Goal: Task Accomplishment & Management: Manage account settings

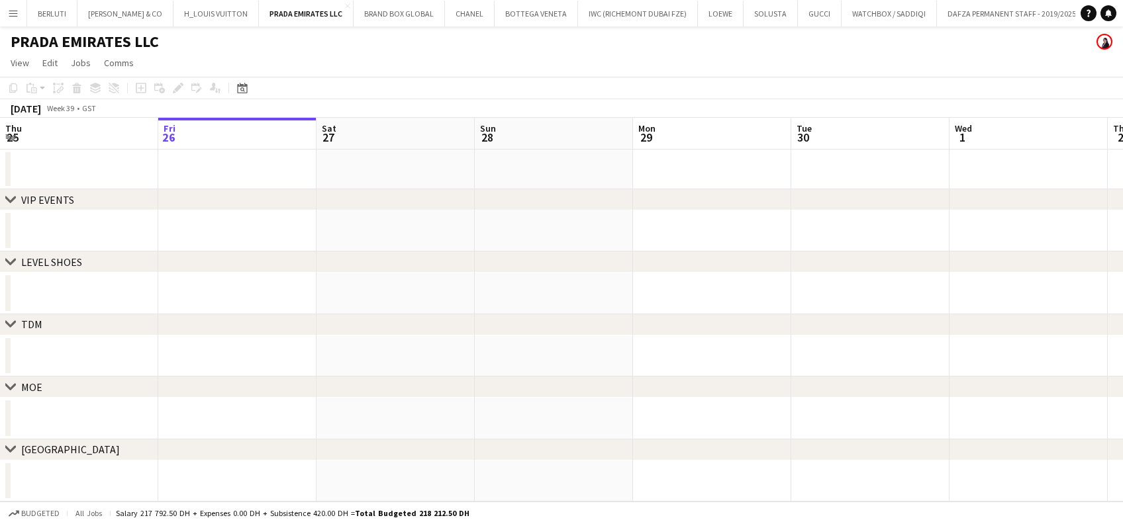
click at [14, 21] on button "Menu" at bounding box center [13, 13] width 26 height 26
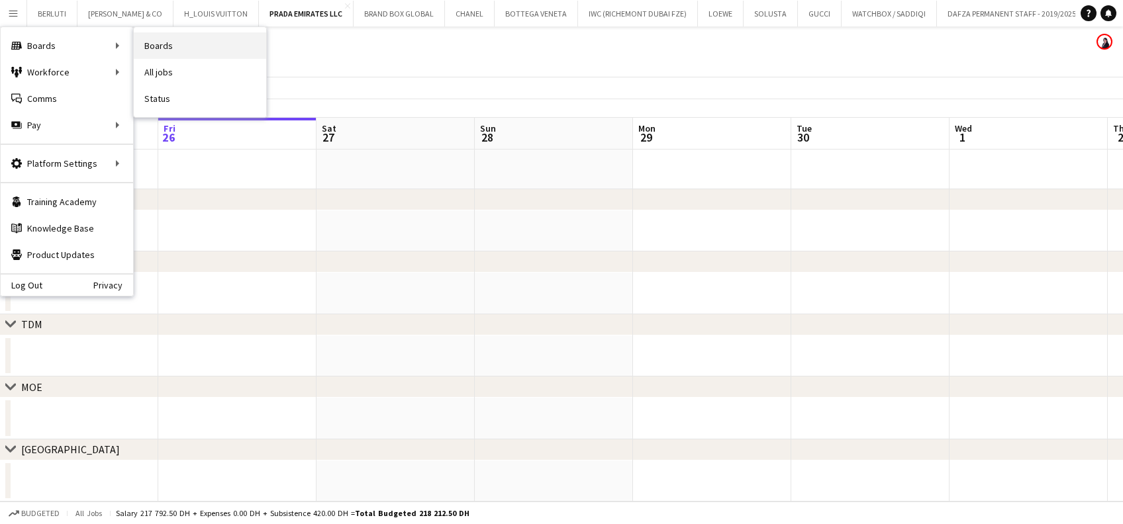
click at [202, 50] on link "Boards" at bounding box center [200, 45] width 132 height 26
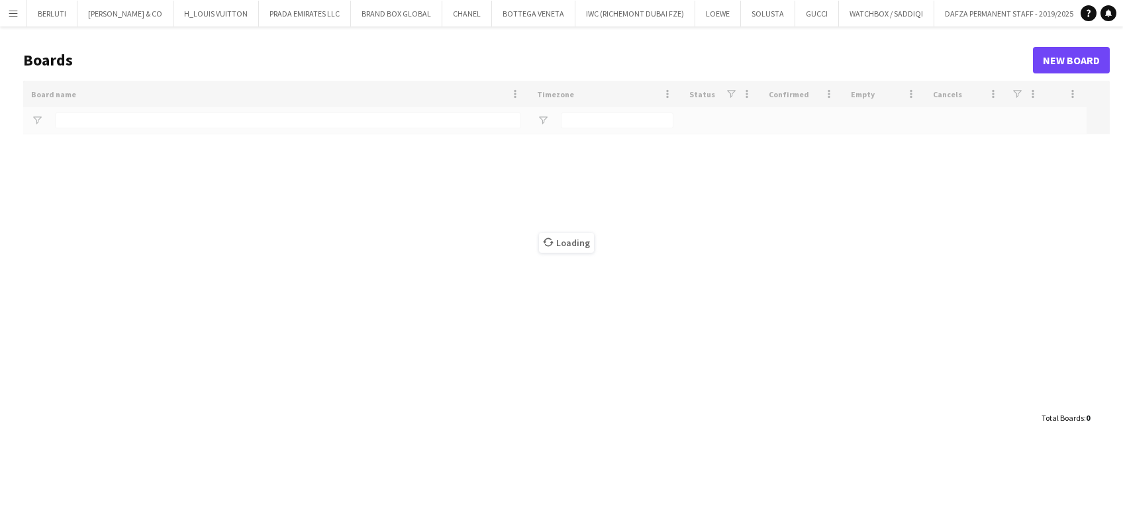
click at [11, 12] on app-icon "Menu" at bounding box center [13, 13] width 11 height 11
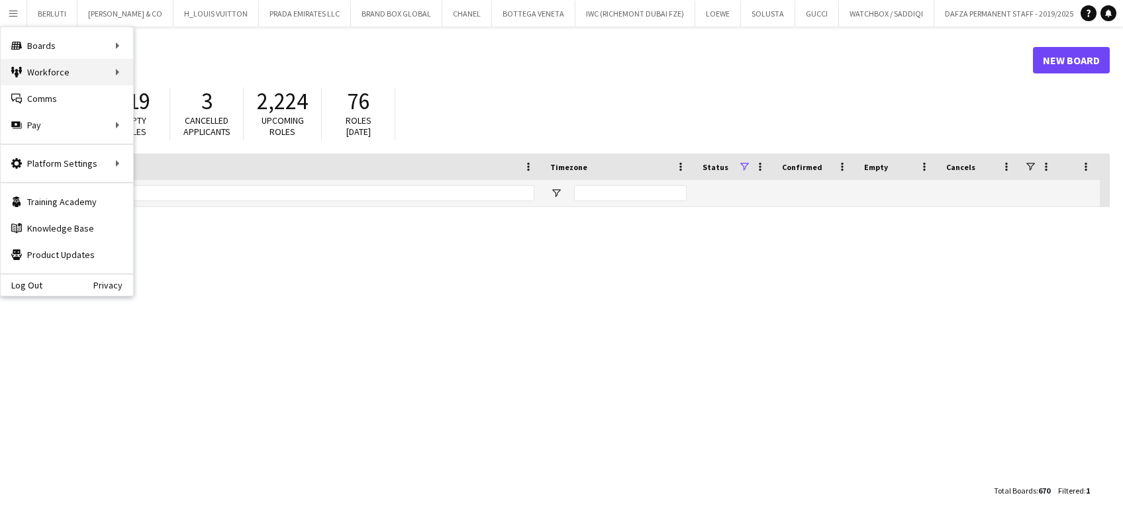
type input "******"
drag, startPoint x: 81, startPoint y: 64, endPoint x: 113, endPoint y: 80, distance: 35.8
click at [82, 64] on div "Workforce Workforce" at bounding box center [67, 72] width 132 height 26
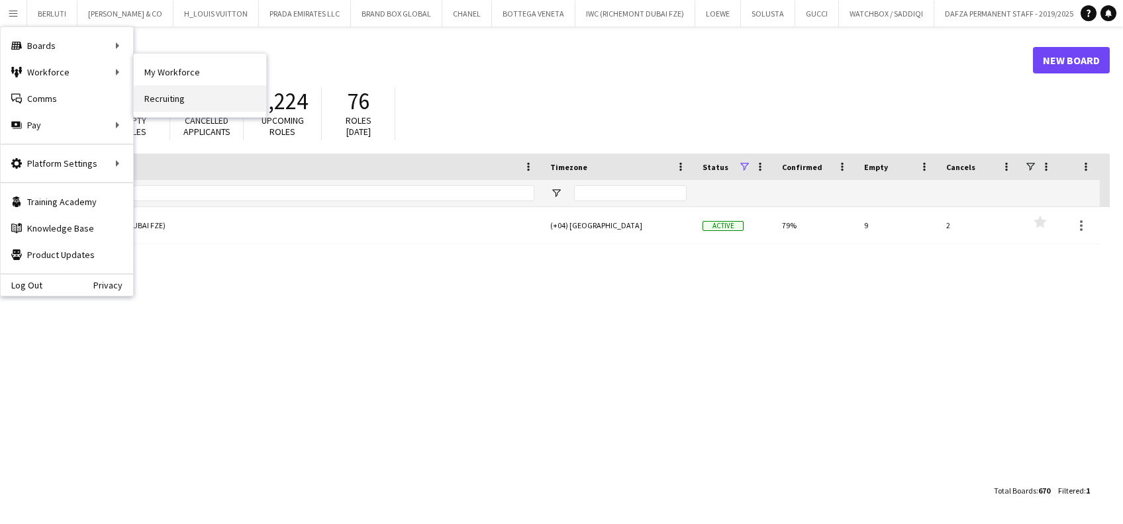
click at [157, 97] on link "Recruiting" at bounding box center [200, 98] width 132 height 26
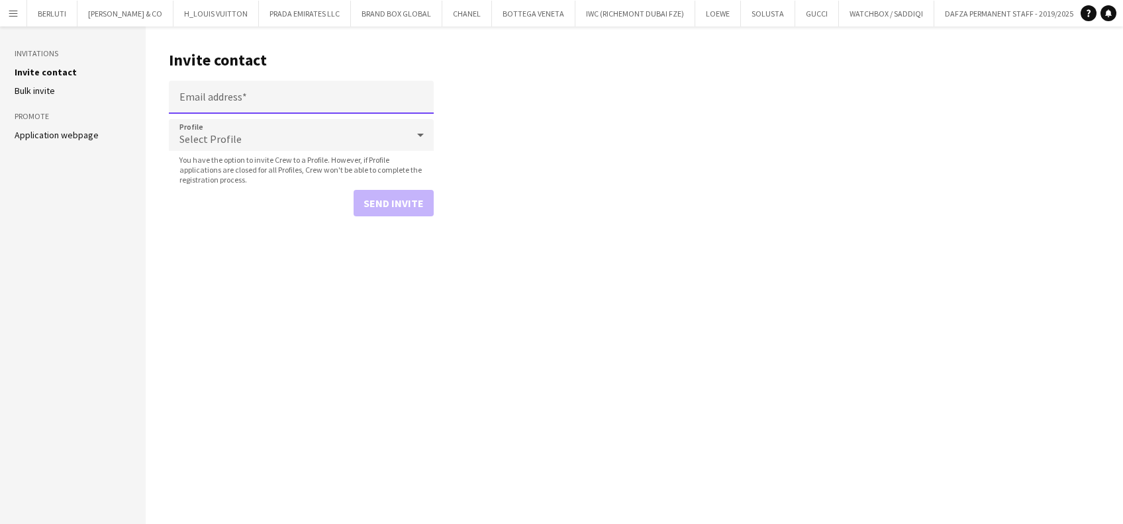
click at [302, 87] on input "Email address" at bounding box center [301, 97] width 265 height 33
paste input "**********"
type input "**********"
click at [331, 140] on div "Select Profile" at bounding box center [288, 135] width 238 height 32
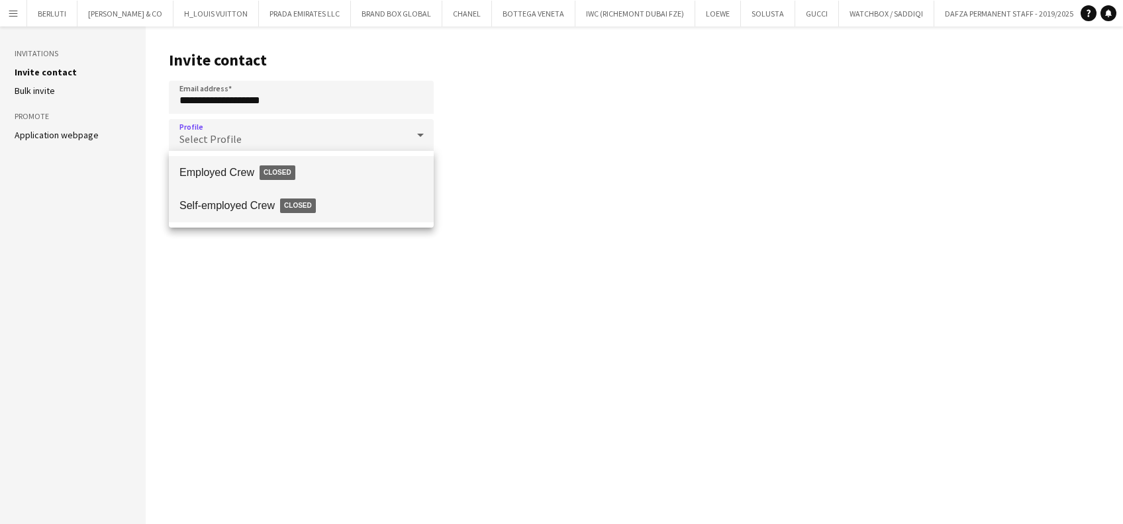
click at [318, 191] on span "Self-employed Crew Closed" at bounding box center [301, 206] width 244 height 30
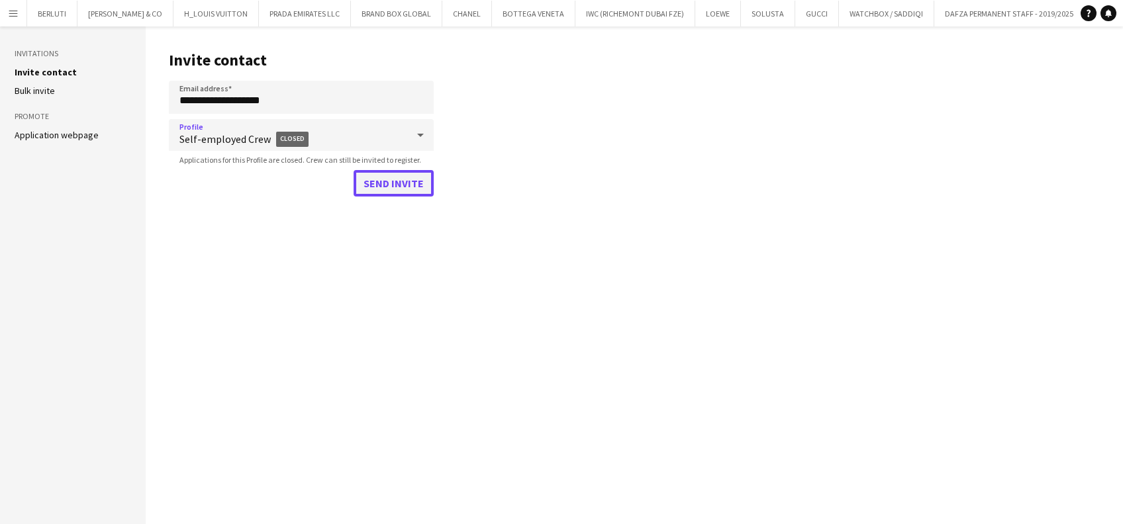
click at [382, 185] on button "Send invite" at bounding box center [393, 183] width 80 height 26
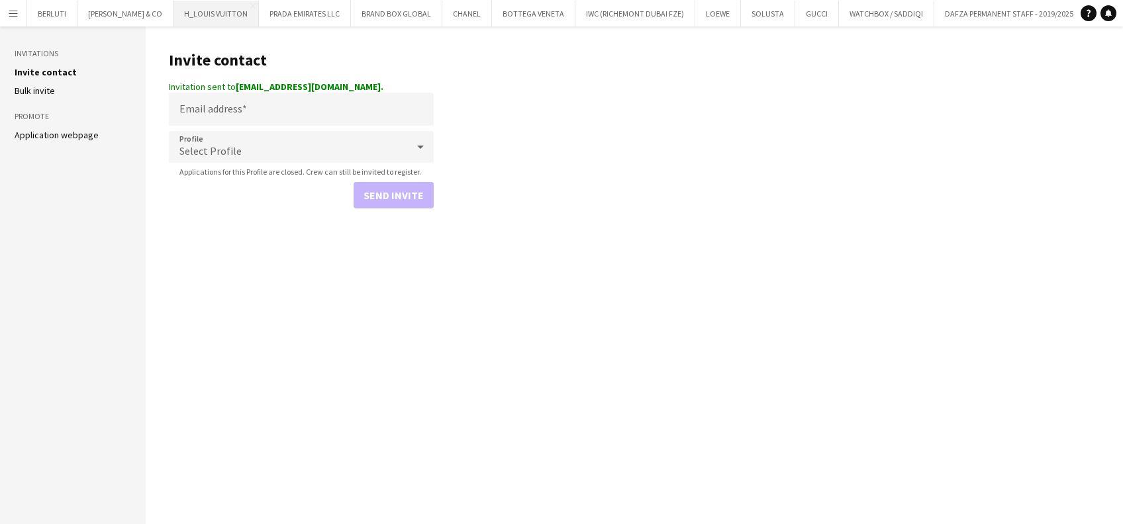
click at [201, 21] on button "H_LOUIS VUITTON Close" at bounding box center [215, 14] width 85 height 26
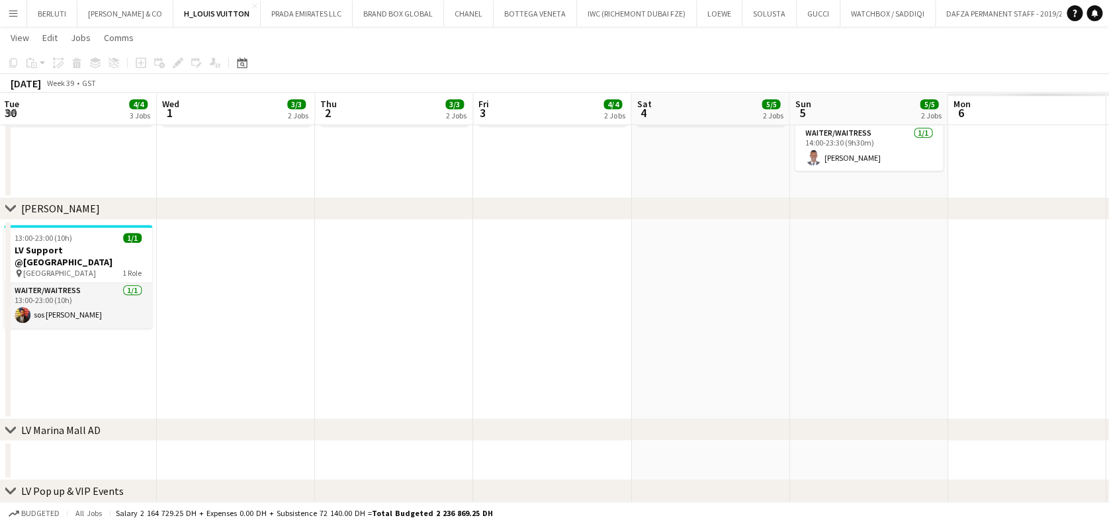
scroll to position [0, 440]
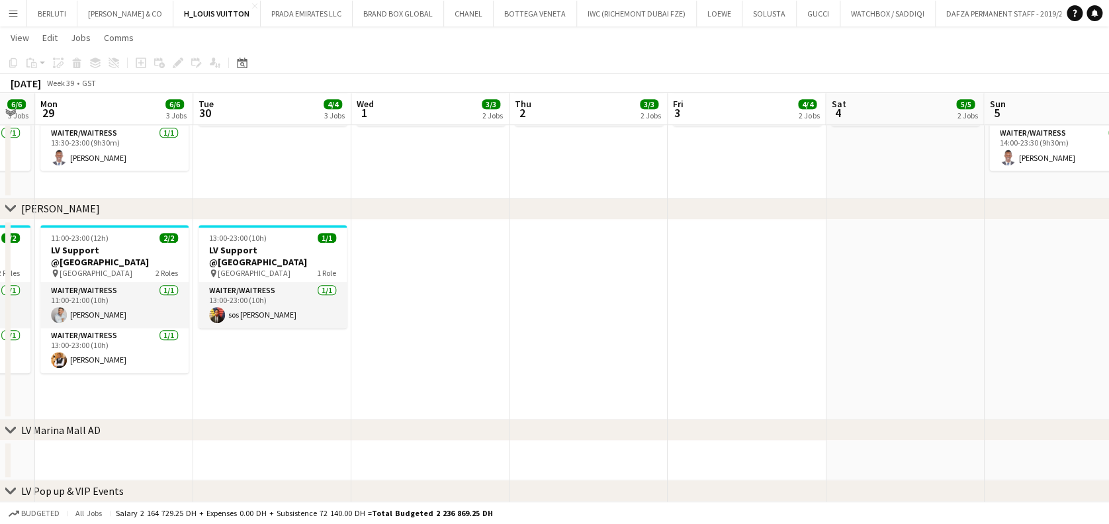
drag, startPoint x: 421, startPoint y: 340, endPoint x: 265, endPoint y: 340, distance: 156.2
click at [265, 340] on app-calendar-viewport "Fri 26 6/6 3 Jobs Sat 27 7/7 3 Jobs Sun 28 6/6 3 Jobs Mon 29 6/6 3 Jobs Tue 30 …" at bounding box center [554, 107] width 1109 height 992
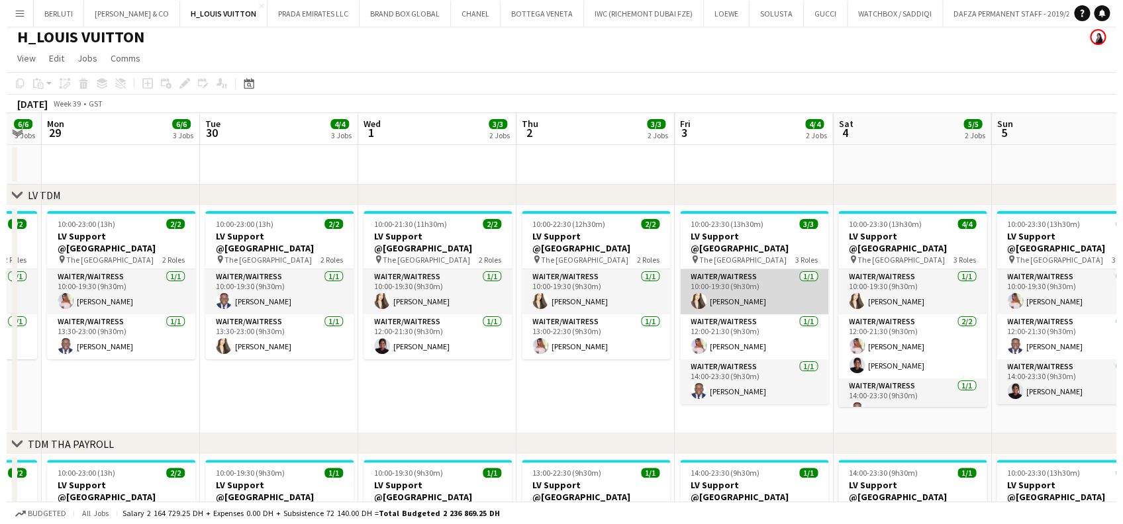
scroll to position [0, 0]
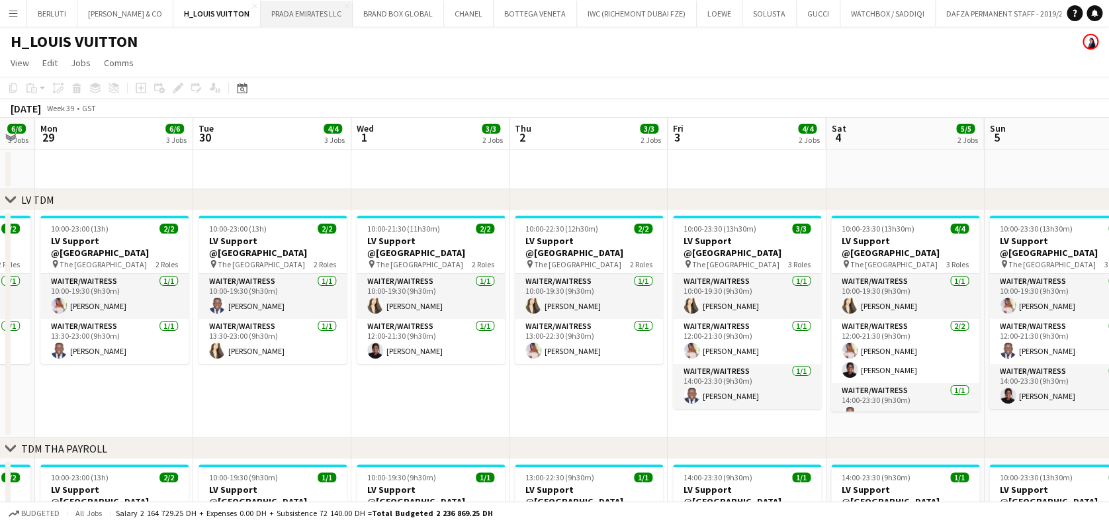
click at [267, 17] on button "PRADA EMIRATES LLC Close" at bounding box center [307, 14] width 92 height 26
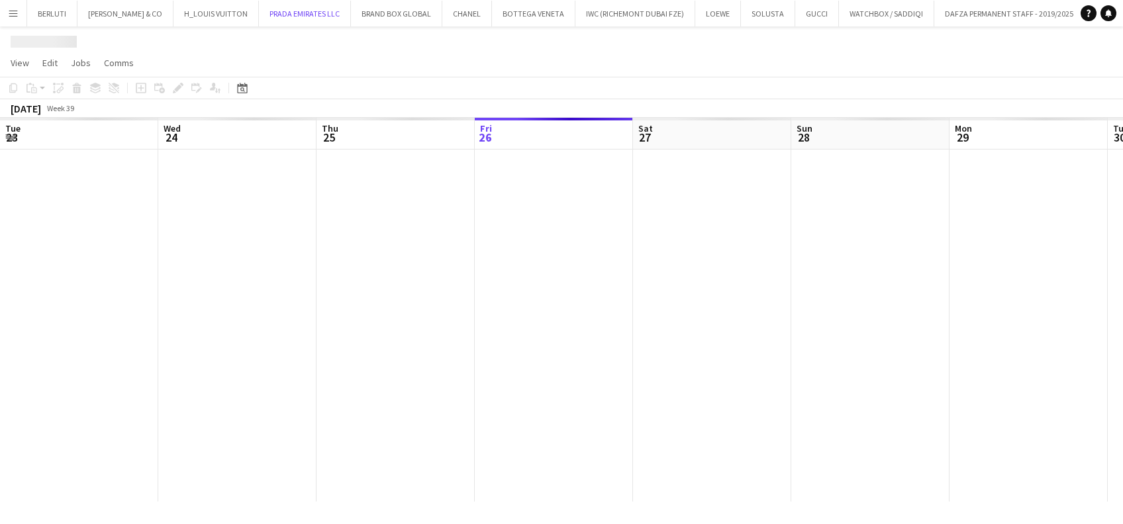
scroll to position [0, 316]
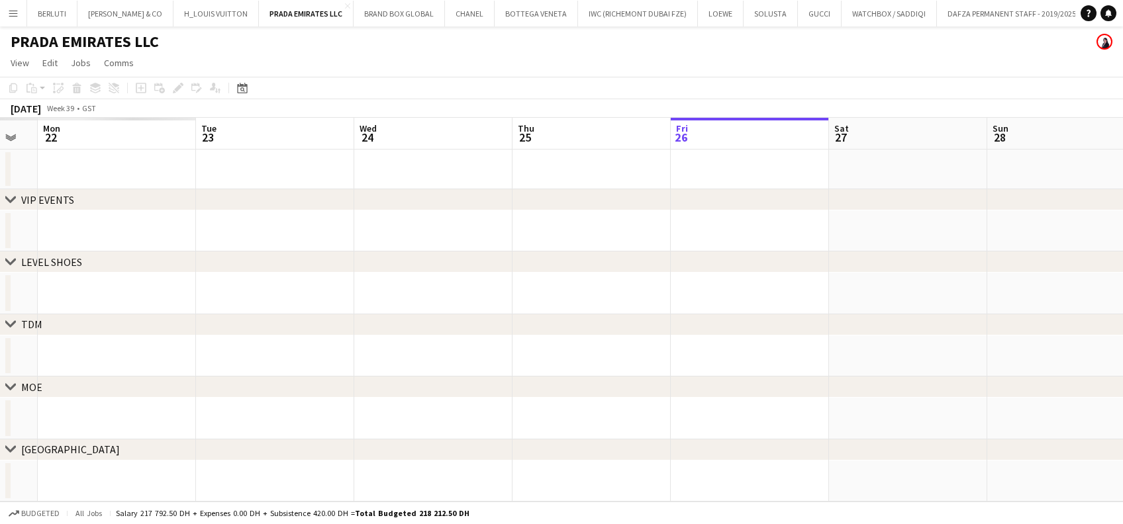
drag, startPoint x: 259, startPoint y: 307, endPoint x: 720, endPoint y: 307, distance: 460.7
click at [720, 307] on app-calendar-viewport "Sat 20 Sun 21 Mon 22 Tue 23 Wed 24 Thu 25 Fri 26 Sat 27 Sun 28 Mon 29 Tue 30 We…" at bounding box center [561, 310] width 1123 height 384
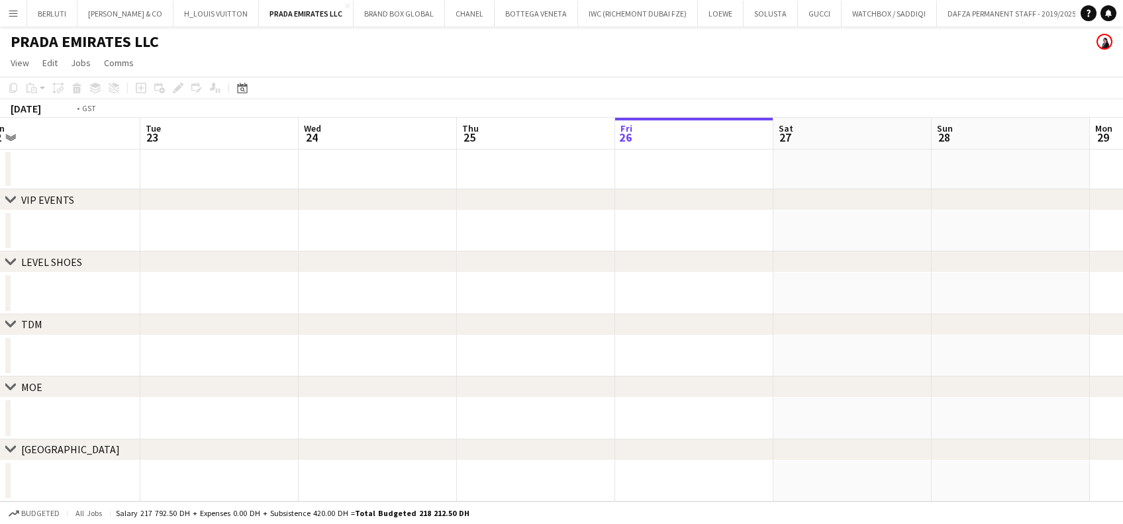
drag, startPoint x: 788, startPoint y: 308, endPoint x: 800, endPoint y: 307, distance: 11.9
click at [800, 307] on app-calendar-viewport "Sat 20 Sun 21 Mon 22 Tue 23 Wed 24 Thu 25 Fri 26 Sat 27 Sun 28 Mon 29 Tue 30 We…" at bounding box center [561, 310] width 1123 height 384
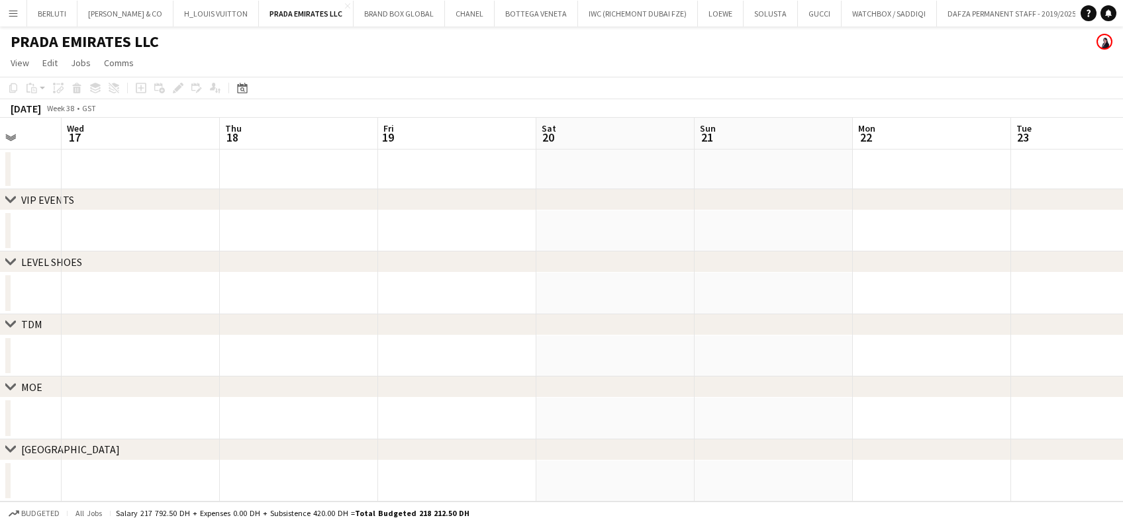
drag, startPoint x: 560, startPoint y: 308, endPoint x: 794, endPoint y: 307, distance: 234.3
click at [798, 308] on app-calendar-viewport "Sun 14 Mon 15 Tue 16 Wed 17 Thu 18 Fri 19 Sat 20 Sun 21 Mon 22 Tue 23 Wed 24 Th…" at bounding box center [561, 310] width 1123 height 384
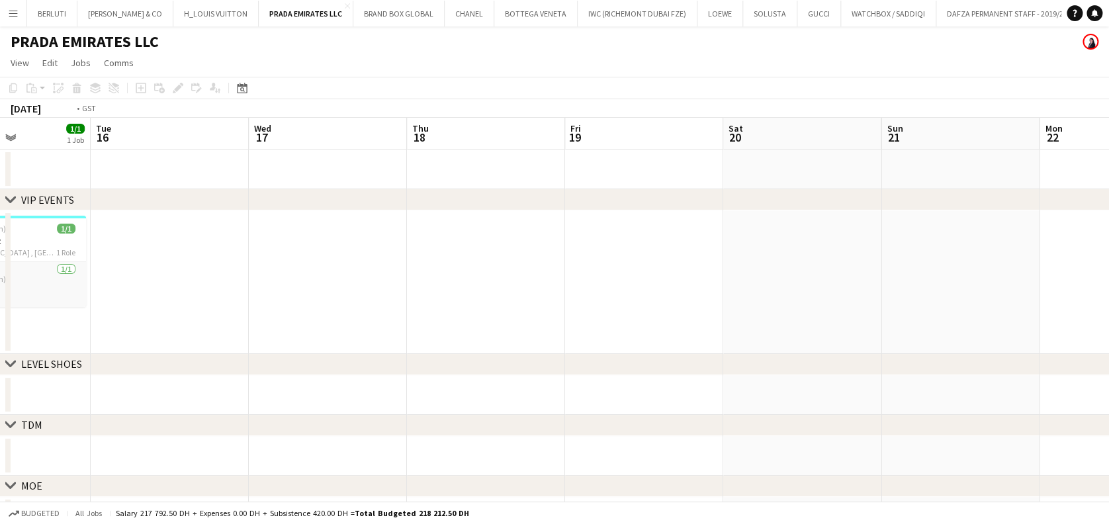
drag, startPoint x: 140, startPoint y: 307, endPoint x: 687, endPoint y: 306, distance: 546.8
click at [687, 306] on app-calendar-viewport "Sat 13 2/2 1 Job Sun 14 2/2 1 Job Mon 15 1/1 1 Job Tue 16 Wed 17 Thu 18 Fri 19 …" at bounding box center [554, 358] width 1109 height 480
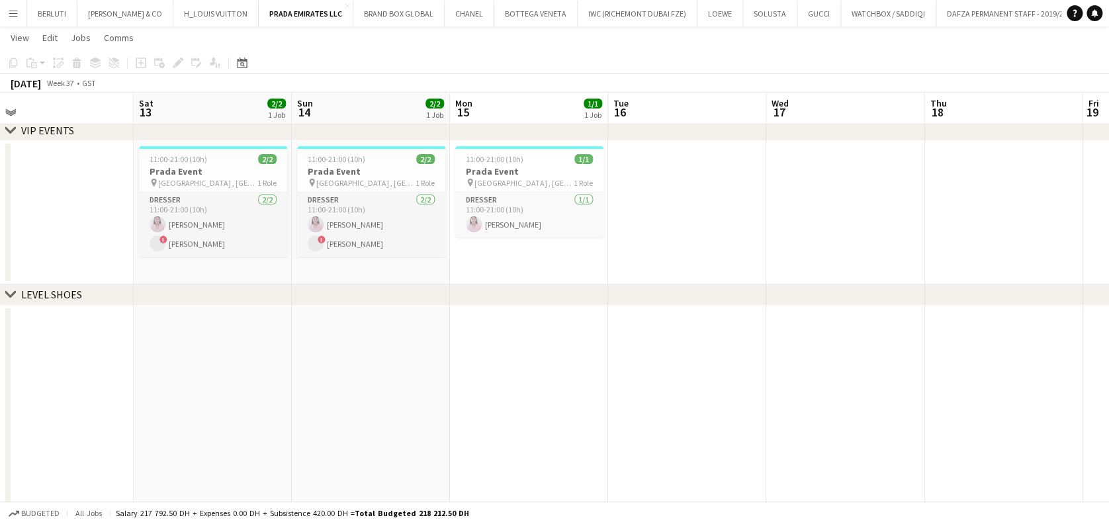
scroll to position [88, 0]
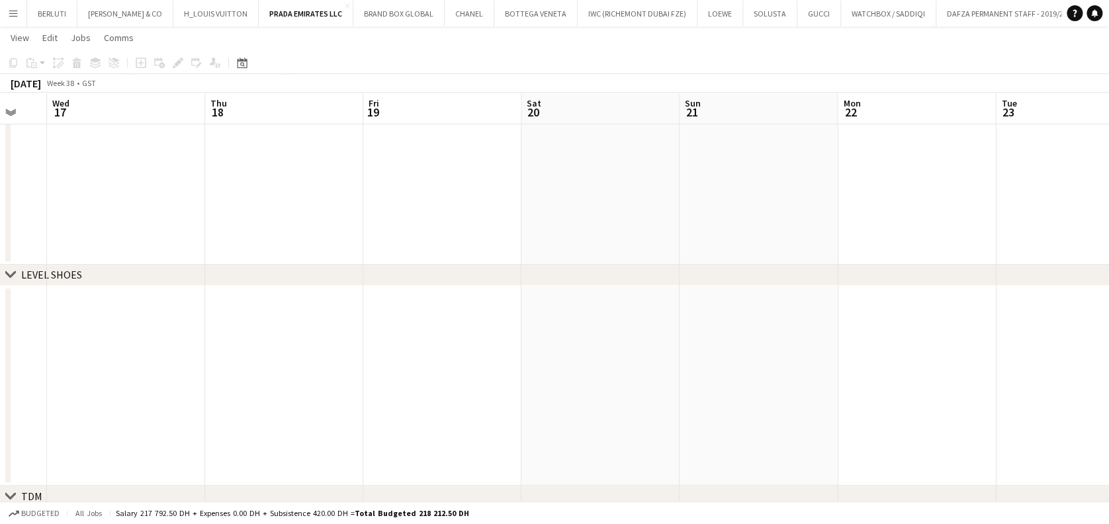
drag, startPoint x: -4, startPoint y: 338, endPoint x: 744, endPoint y: 335, distance: 748.0
click at [21, 340] on app-calendar-viewport "Sun 14 2/2 1 Job Mon 15 1/1 1 Job Tue 16 Wed 17 Thu 18 Fri 19 Sat 20 Sun 21 Mon…" at bounding box center [554, 316] width 1109 height 705
drag, startPoint x: 583, startPoint y: 339, endPoint x: 92, endPoint y: 340, distance: 491.2
click at [39, 341] on app-calendar-viewport "Sun 14 2/2 1 Job Mon 15 1/1 1 Job Tue 16 Wed 17 Thu 18 Fri 19 Sat 20 Sun 21 Mon…" at bounding box center [554, 316] width 1109 height 705
drag, startPoint x: 11, startPoint y: 340, endPoint x: 575, endPoint y: 335, distance: 564.6
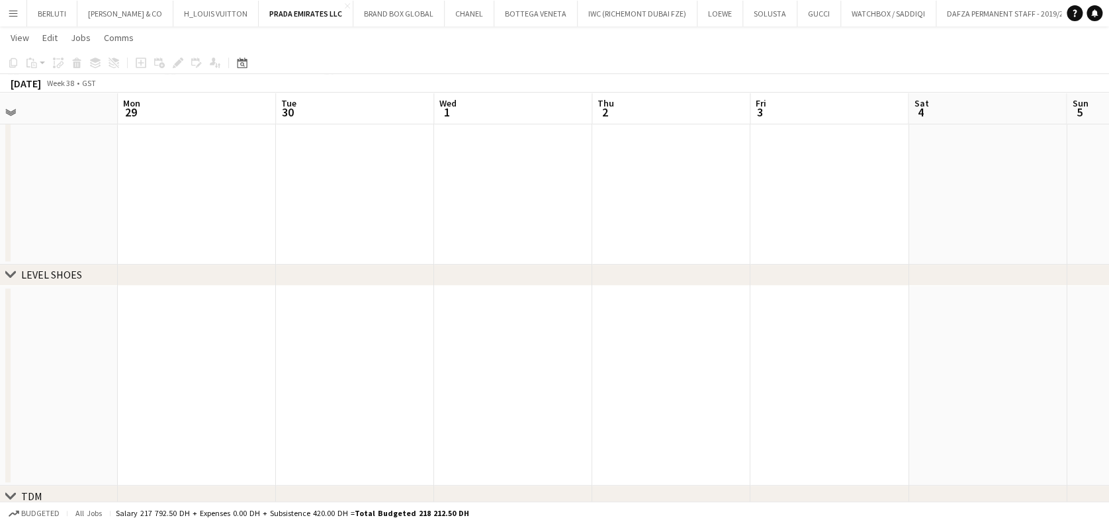
click at [77, 335] on app-calendar-viewport "Fri 26 Sat 27 Sun 28 Mon 29 Tue 30 Wed 1 Thu 2 Fri 3 Sat 4 Sun 5 Mon 6 Tue 7 We…" at bounding box center [554, 316] width 1109 height 705
drag, startPoint x: 561, startPoint y: 342, endPoint x: 56, endPoint y: 340, distance: 505.1
click at [29, 342] on app-calendar-viewport "Mon 29 Tue 30 Wed 1 Thu 2 Fri 3 Sat 4 Sun 5 Mon 6 Tue 7 Wed 8 Thu 9 Fri 10 Sat …" at bounding box center [554, 316] width 1109 height 705
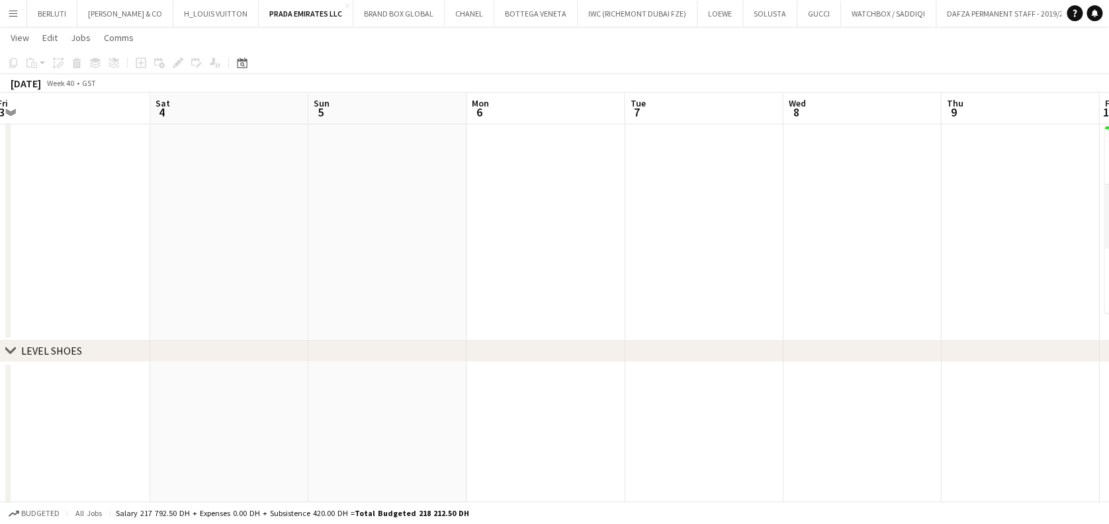
drag, startPoint x: 540, startPoint y: 355, endPoint x: 87, endPoint y: 355, distance: 453.4
click at [36, 355] on div "chevron-right LEVEL SHOES" at bounding box center [554, 351] width 1109 height 21
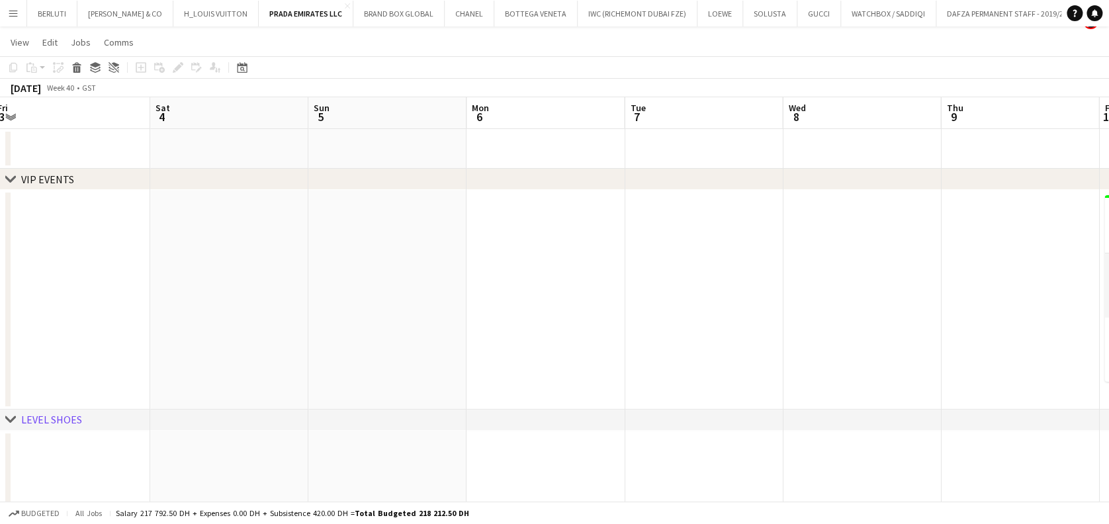
scroll to position [0, 0]
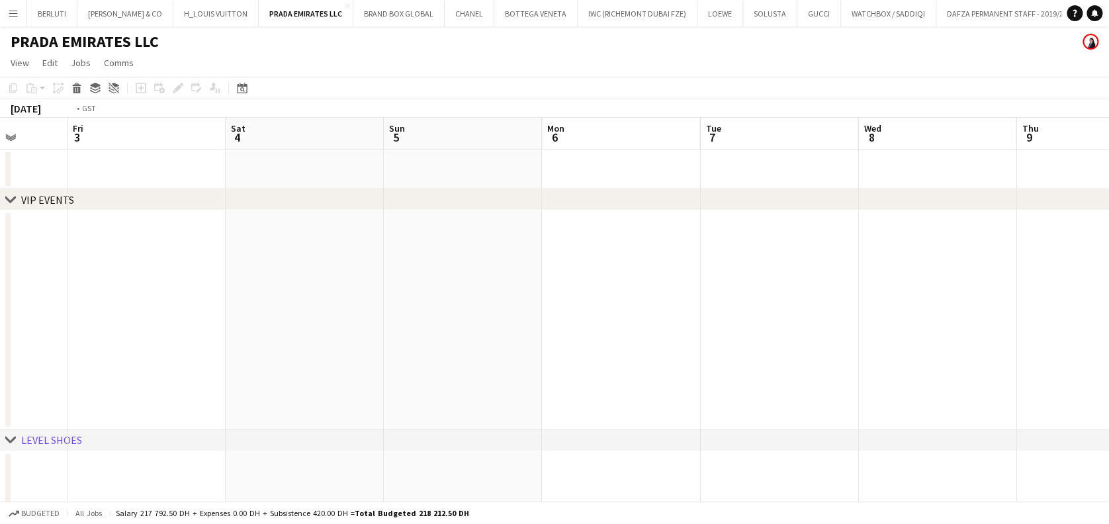
drag, startPoint x: 725, startPoint y: 283, endPoint x: 440, endPoint y: 303, distance: 285.9
click at [212, 304] on app-calendar-viewport "Mon 29 Tue 30 Wed 1 Thu 2 Fri 3 Sat 4 Sun 5 Mon 6 Tue 7 Wed 8 Thu 9 Fri 10 0/4 …" at bounding box center [554, 476] width 1109 height 716
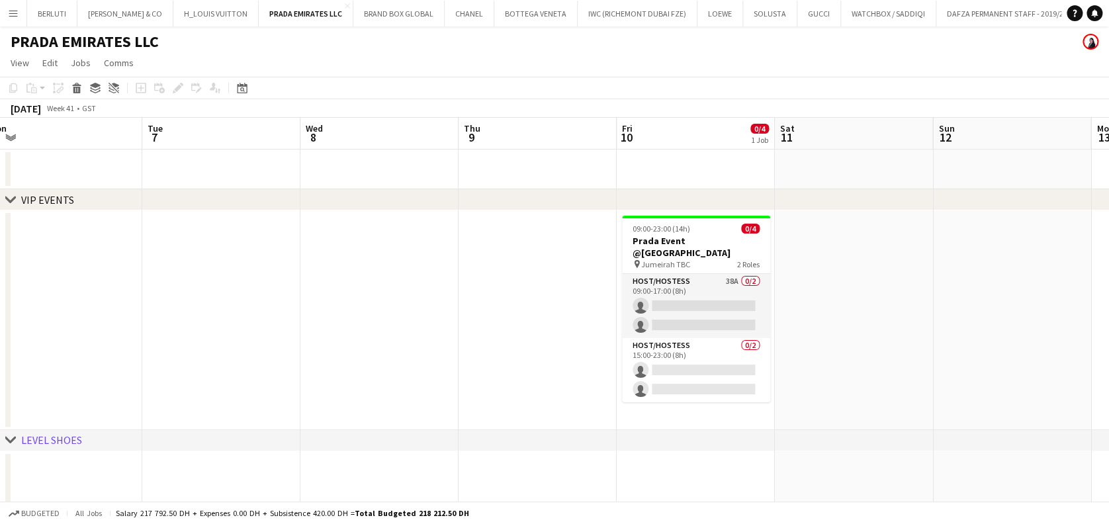
drag, startPoint x: 777, startPoint y: 259, endPoint x: 414, endPoint y: 259, distance: 363.4
click at [414, 259] on app-calendar-viewport "Sat 4 Sun 5 Mon 6 Tue 7 Wed 8 Thu 9 Fri 10 0/4 1 Job Sat 11 Sun 12 Mon 13 Tue 1…" at bounding box center [554, 476] width 1109 height 716
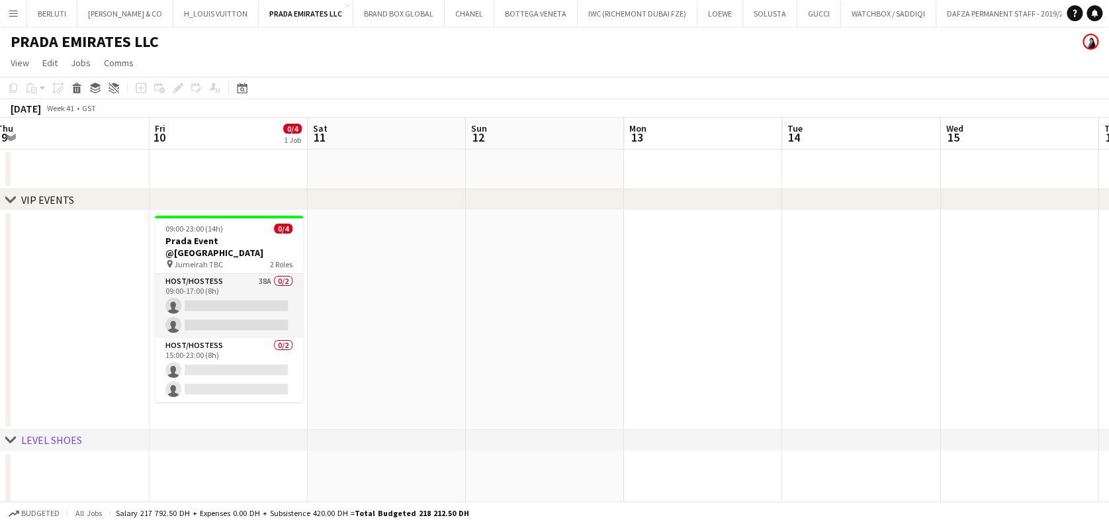
drag, startPoint x: 411, startPoint y: 267, endPoint x: 650, endPoint y: 236, distance: 240.9
click at [650, 236] on app-calendar-viewport "Tue 7 Wed 8 Thu 9 Fri 10 0/4 1 Job Sat 11 Sun 12 Mon 13 Tue 14 Wed 15 Thu 16 Fr…" at bounding box center [554, 476] width 1109 height 716
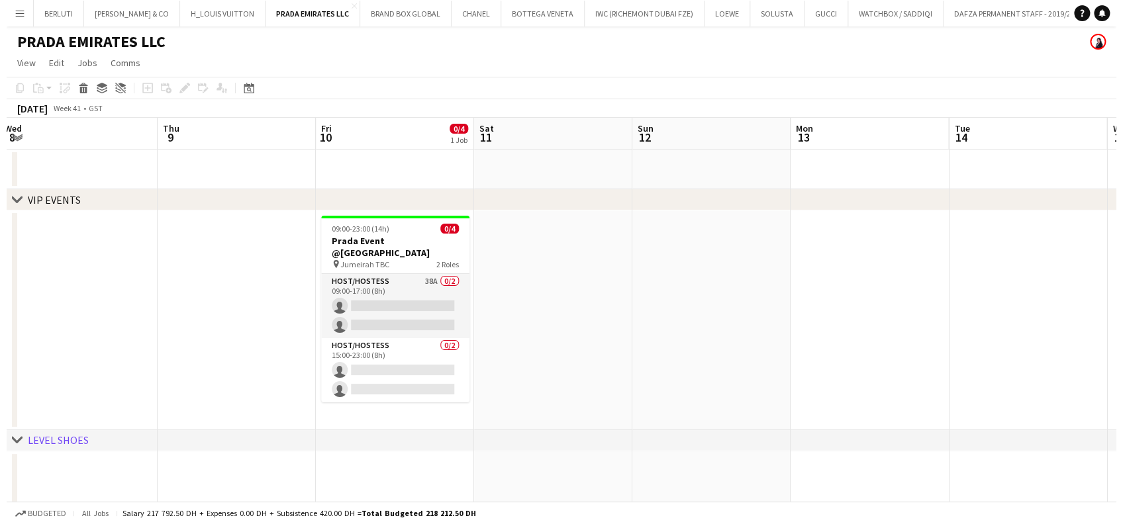
scroll to position [0, 393]
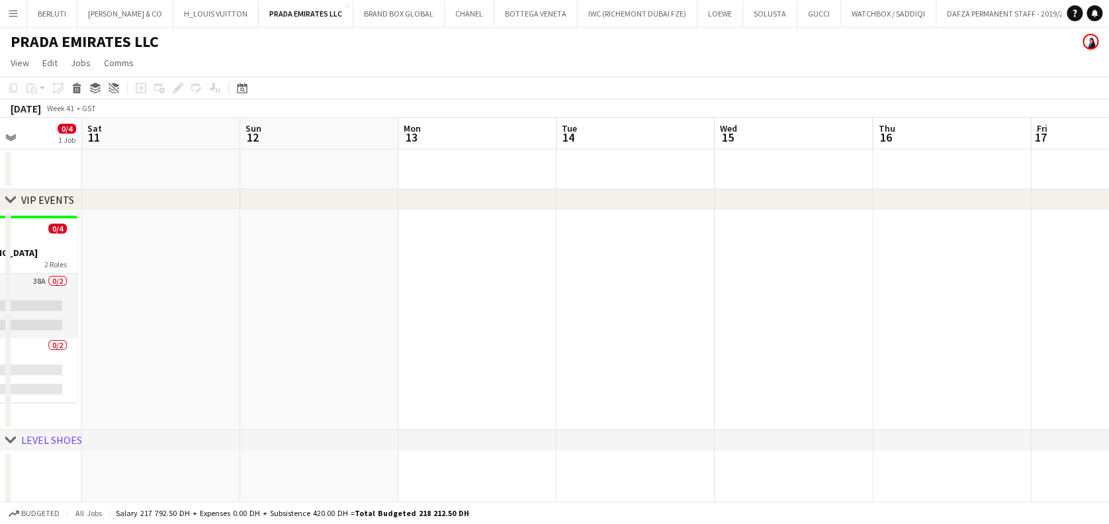
drag, startPoint x: 712, startPoint y: 336, endPoint x: 368, endPoint y: 284, distance: 348.1
click at [368, 284] on app-calendar-viewport "Wed 8 Thu 9 Fri 10 0/4 1 Job Sat 11 Sun 12 Mon 13 Tue 14 Wed 15 Thu 16 Fri 17 S…" at bounding box center [554, 476] width 1109 height 716
click at [22, 15] on button "Menu" at bounding box center [13, 13] width 26 height 26
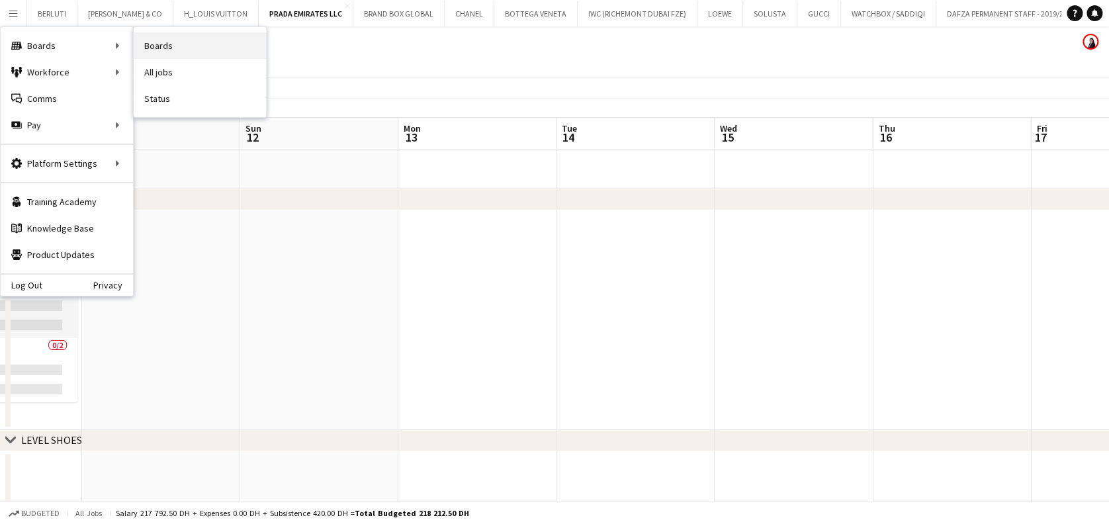
click at [195, 45] on link "Boards" at bounding box center [200, 45] width 132 height 26
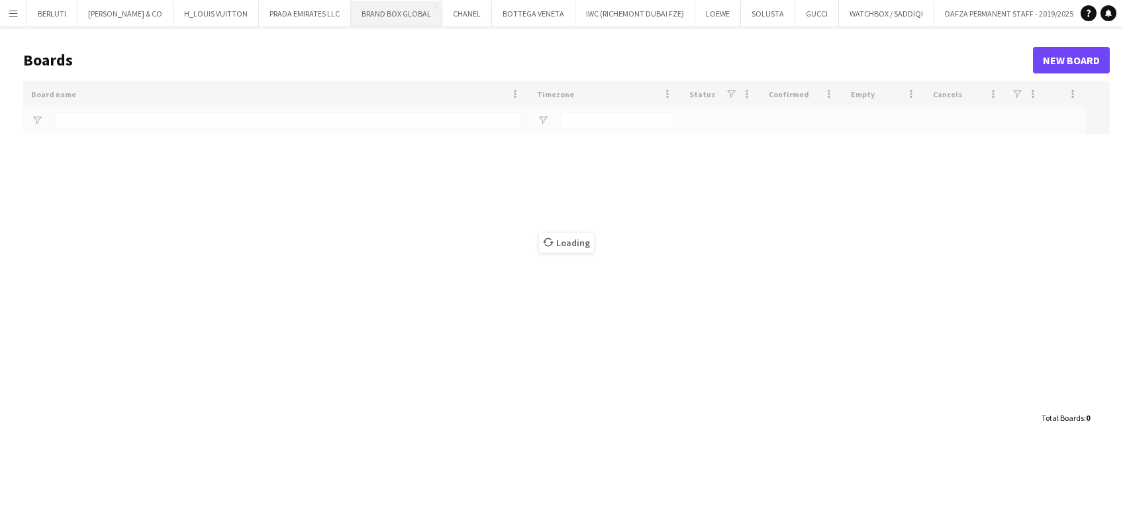
type input "******"
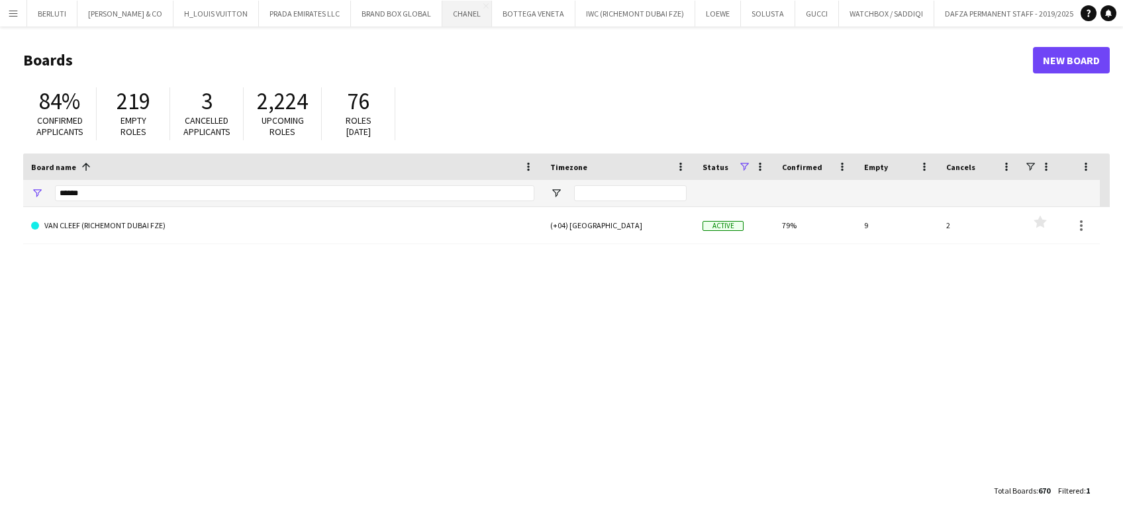
click at [442, 16] on button "CHANEL Close" at bounding box center [467, 14] width 50 height 26
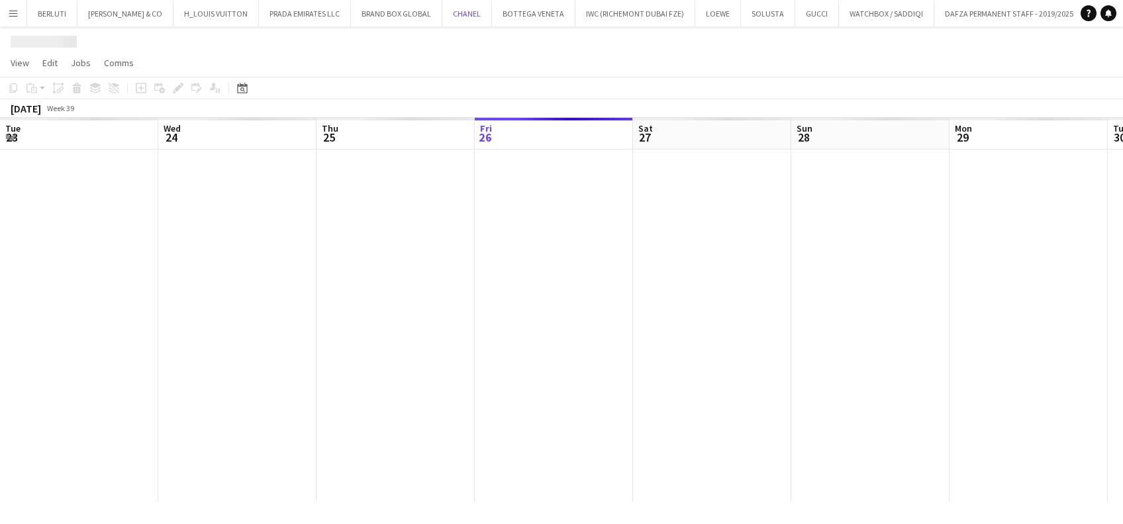
scroll to position [0, 316]
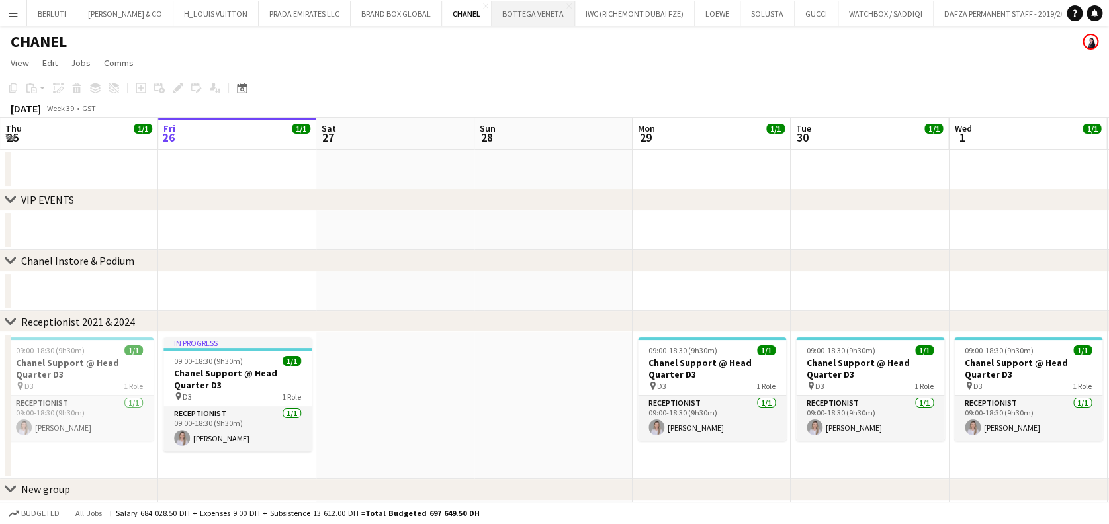
click at [492, 19] on button "BOTTEGA VENETA Close" at bounding box center [533, 14] width 83 height 26
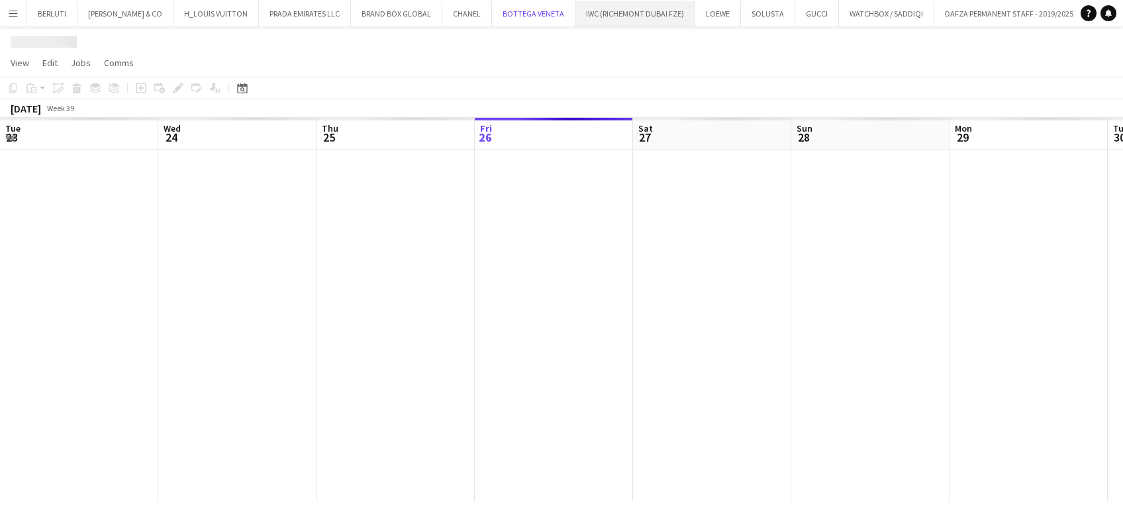
scroll to position [0, 316]
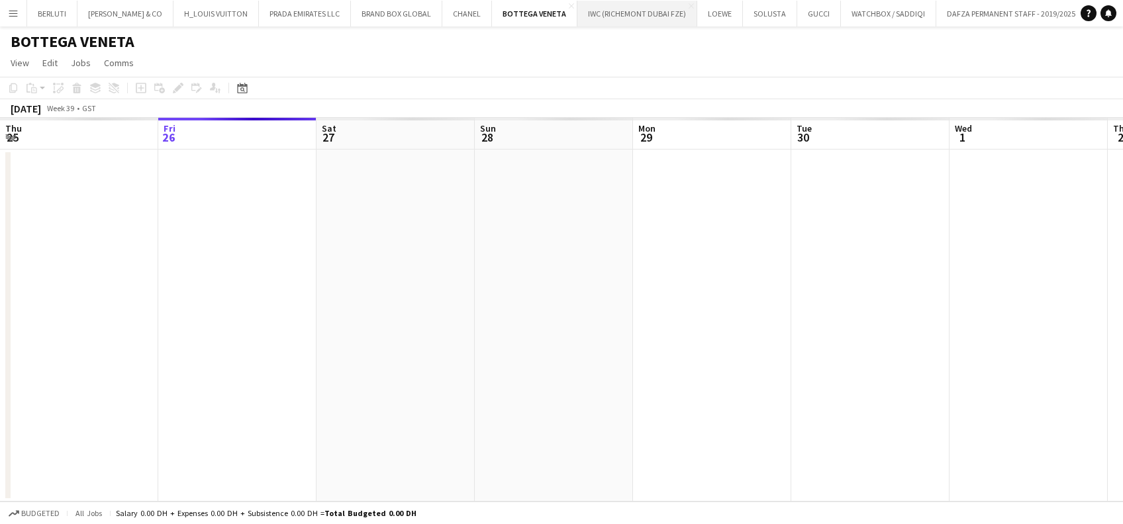
click at [577, 19] on button "IWC (RICHEMONT DUBAI FZE) Close" at bounding box center [637, 14] width 120 height 26
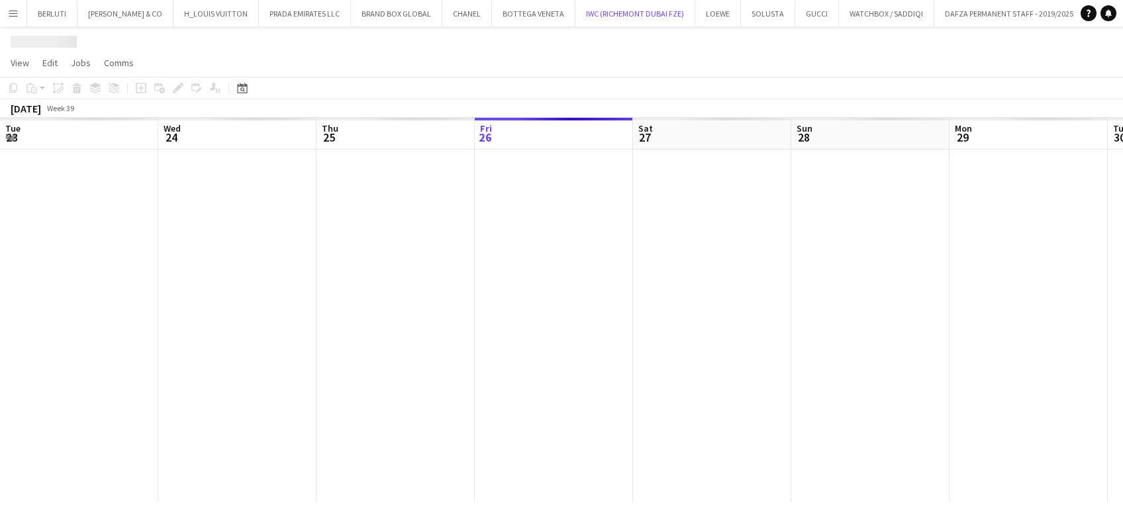
scroll to position [0, 316]
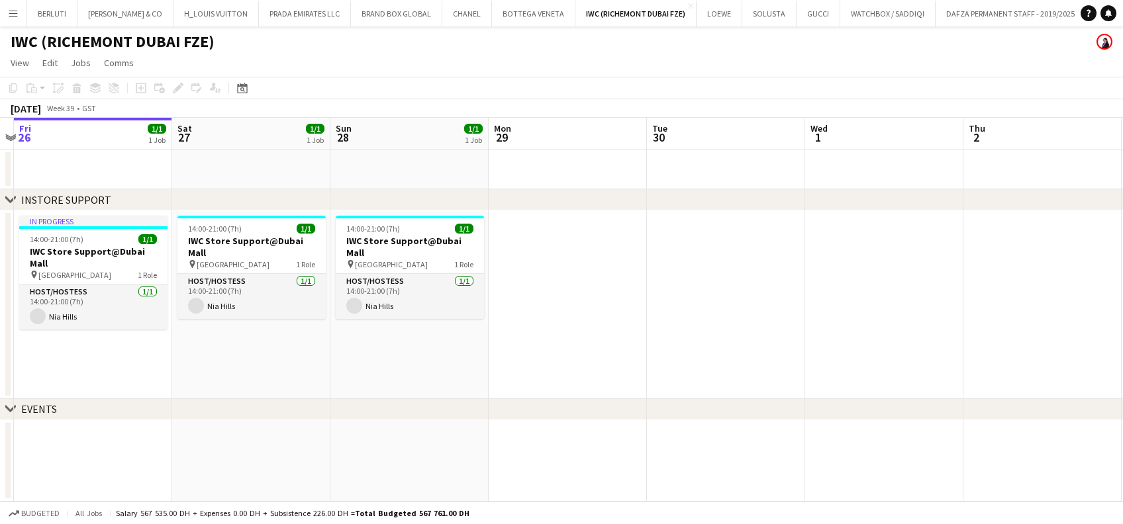
drag, startPoint x: 784, startPoint y: 297, endPoint x: 153, endPoint y: 290, distance: 630.9
click at [153, 290] on app-calendar-viewport "Tue 23 Wed 24 Thu 25 Fri 26 1/1 1 Job Sat 27 1/1 1 Job Sun 28 1/1 1 Job Mon 29 …" at bounding box center [561, 310] width 1123 height 384
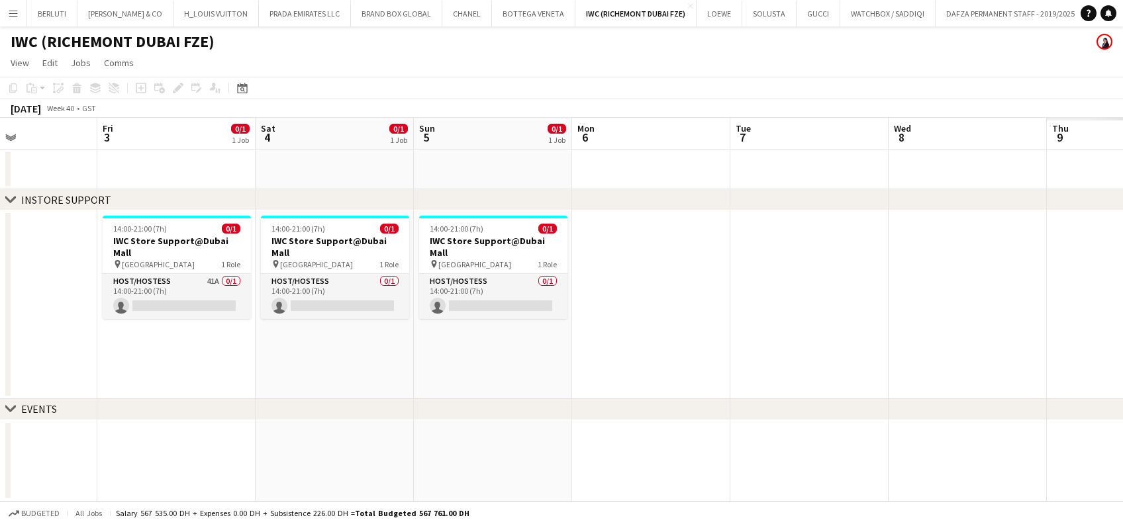
drag, startPoint x: 465, startPoint y: 389, endPoint x: 238, endPoint y: 359, distance: 229.1
click at [238, 359] on app-calendar-viewport "Mon 29 Tue 30 Wed 1 Thu 2 Fri 3 0/1 1 Job Sat 4 0/1 1 Job Sun 5 0/1 1 Job Mon 6…" at bounding box center [561, 310] width 1123 height 384
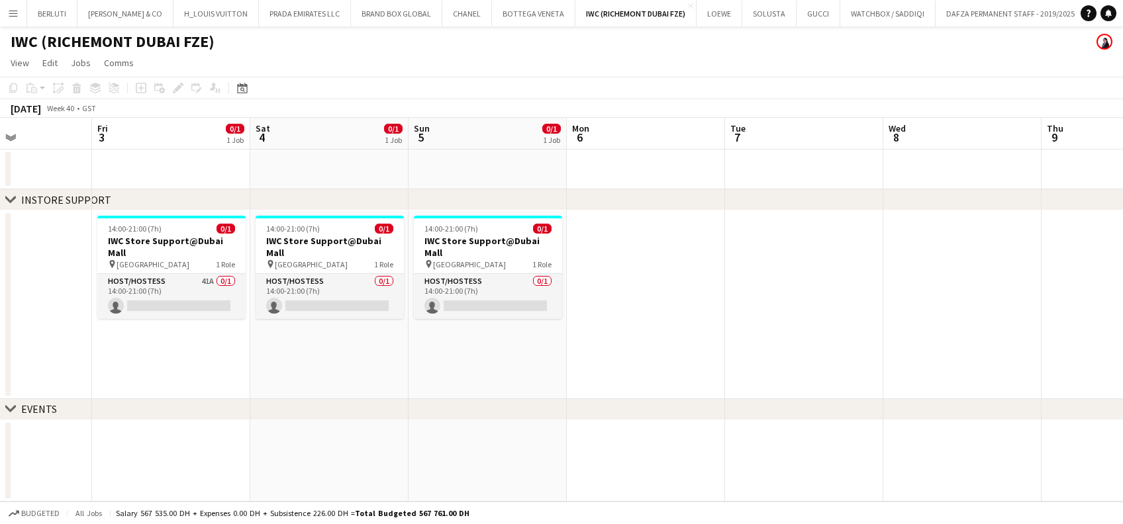
click at [465, 344] on app-date-cell "14:00-21:00 (7h) 0/1 IWC Store Support@Dubai Mall pin Dubai Mall 1 Role Host/Ho…" at bounding box center [487, 304] width 158 height 189
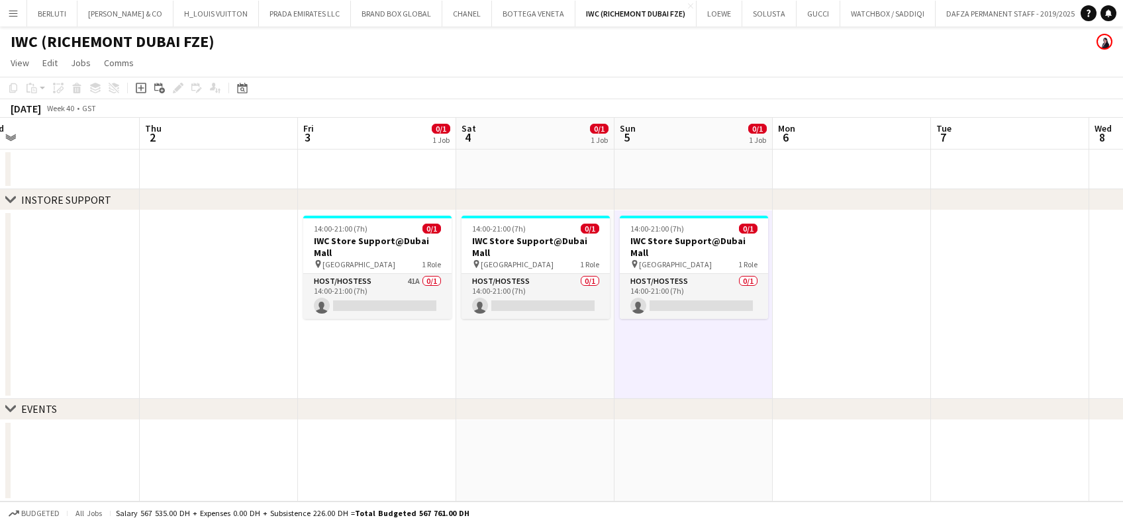
drag, startPoint x: 286, startPoint y: 356, endPoint x: 772, endPoint y: 382, distance: 486.5
click at [772, 382] on app-calendar-viewport "Mon 29 Tue 30 Wed 1 Thu 2 Fri 3 0/1 1 Job Sat 4 0/1 1 Job Sun 5 0/1 1 Job Mon 6…" at bounding box center [561, 310] width 1123 height 384
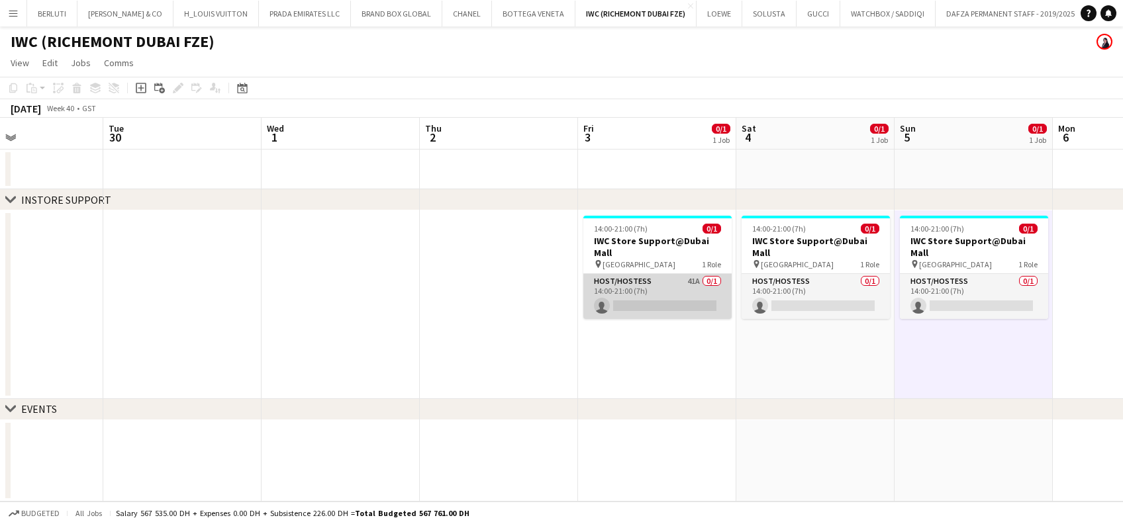
click at [667, 300] on app-card-role "Host/Hostess 41A 0/1 14:00-21:00 (7h) single-neutral-actions" at bounding box center [657, 296] width 148 height 45
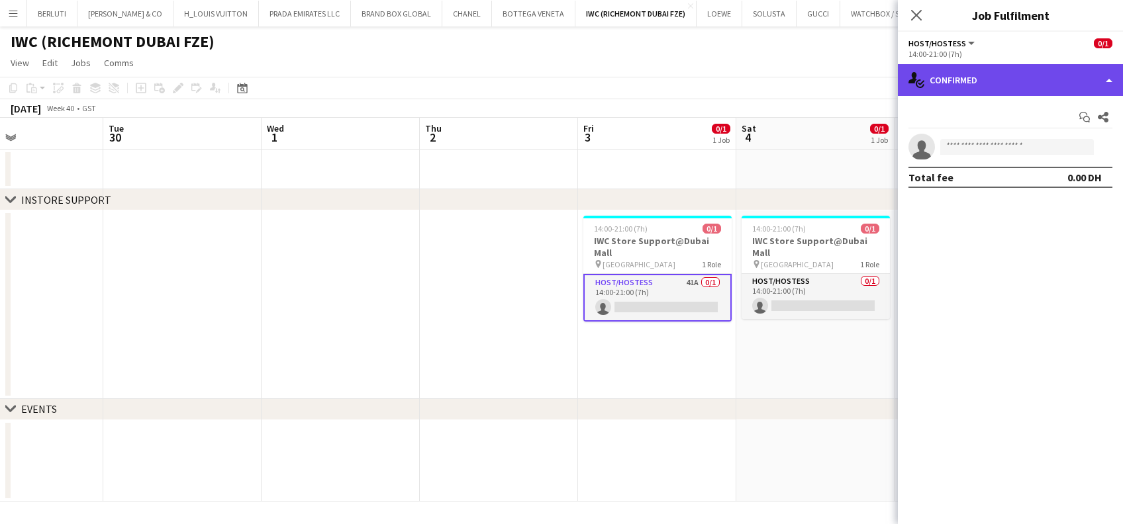
click at [985, 94] on div "single-neutral-actions-check-2 Confirmed" at bounding box center [1010, 80] width 225 height 32
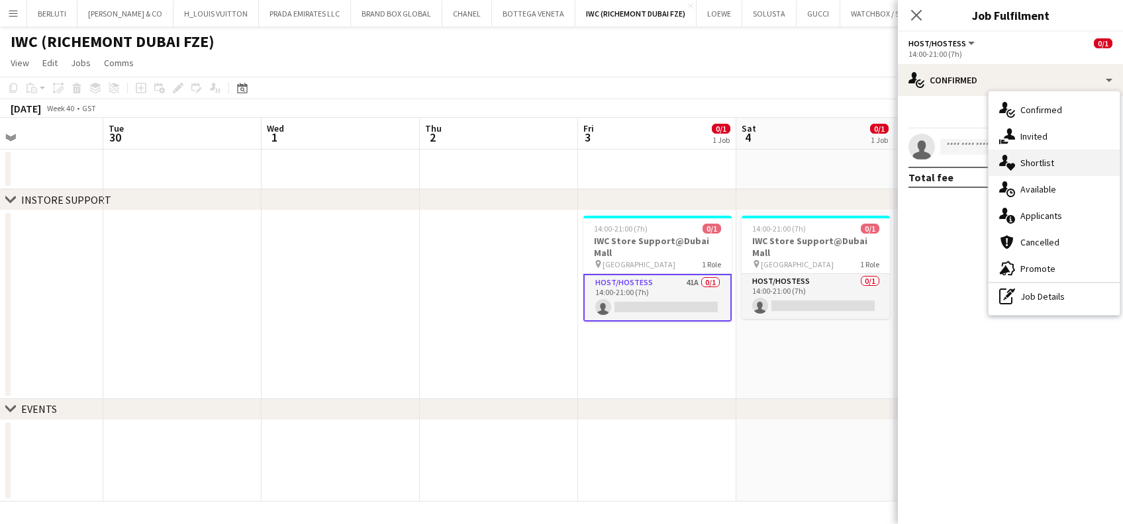
click at [1007, 161] on icon "single-neutral-actions-heart" at bounding box center [1007, 163] width 16 height 16
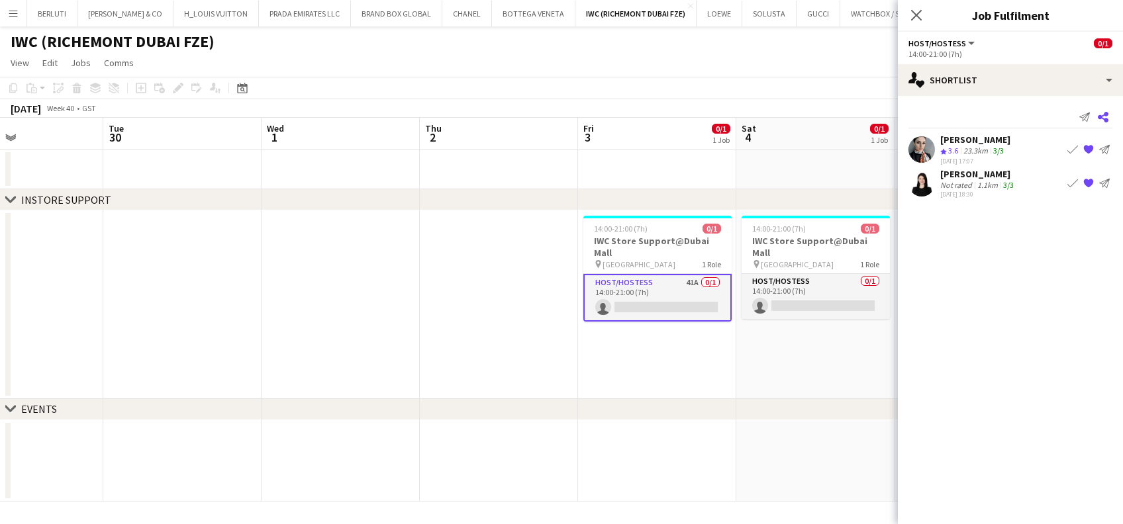
click at [1104, 123] on app-icon "Share" at bounding box center [1103, 117] width 19 height 19
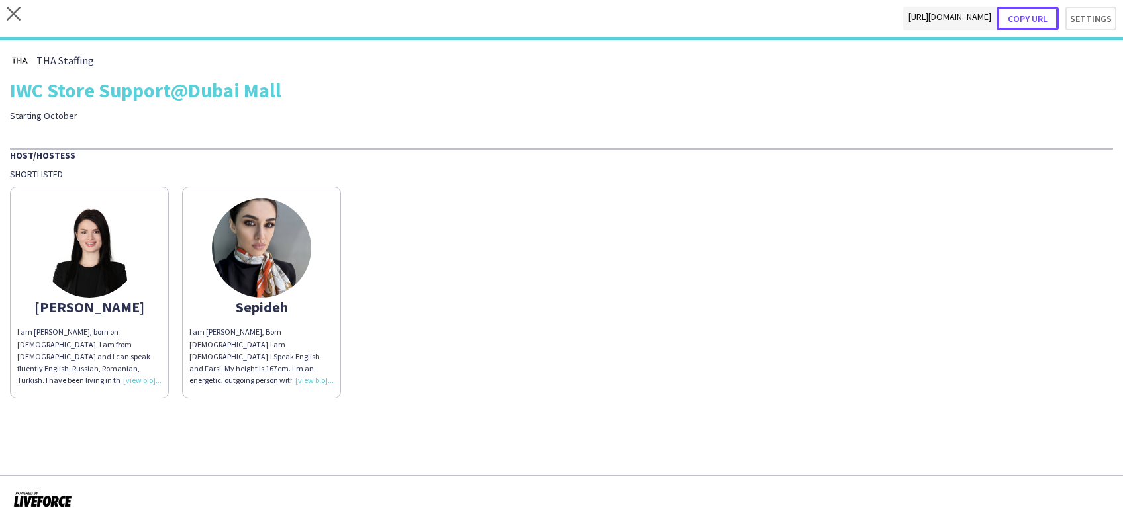
click at [1039, 11] on button "Copy url" at bounding box center [1027, 19] width 62 height 24
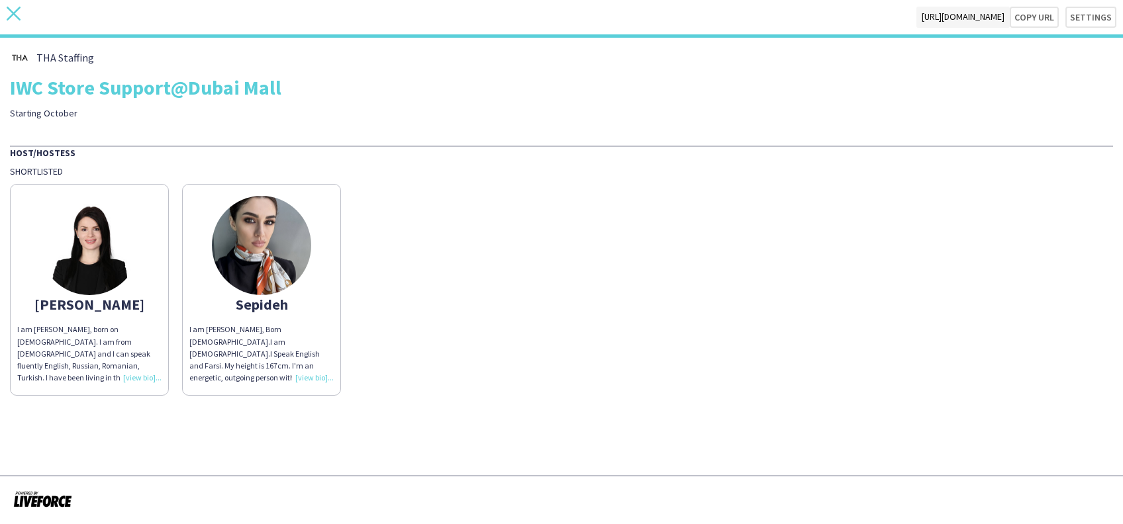
click at [16, 12] on icon "close" at bounding box center [14, 14] width 14 height 14
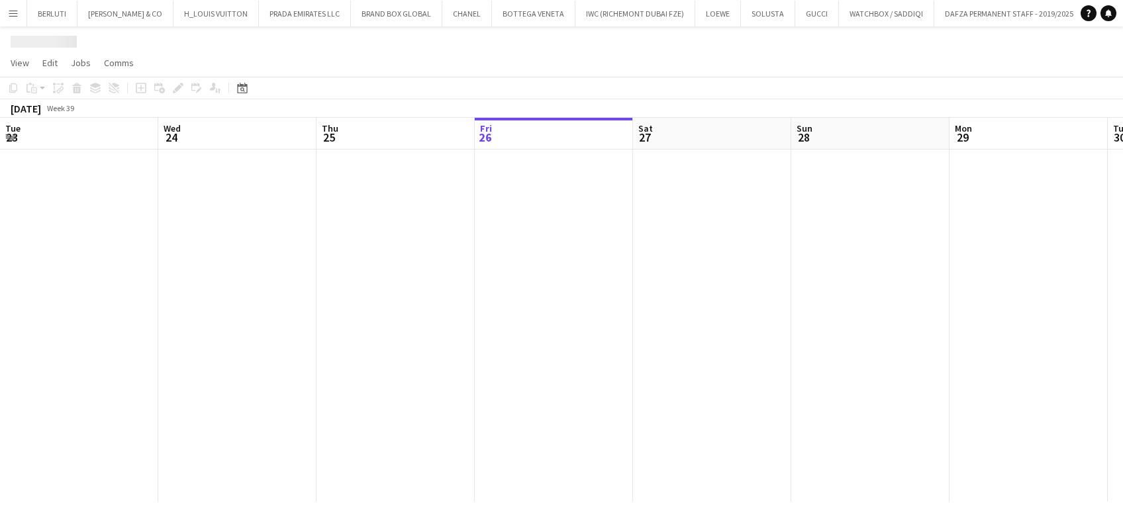
scroll to position [0, 316]
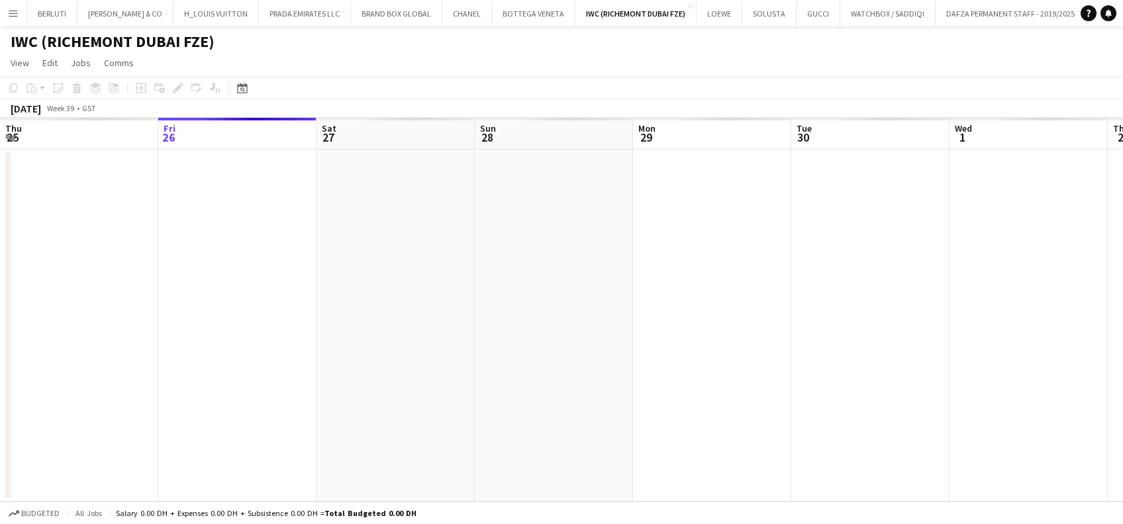
click at [17, 13] on app-icon "Menu" at bounding box center [13, 13] width 11 height 11
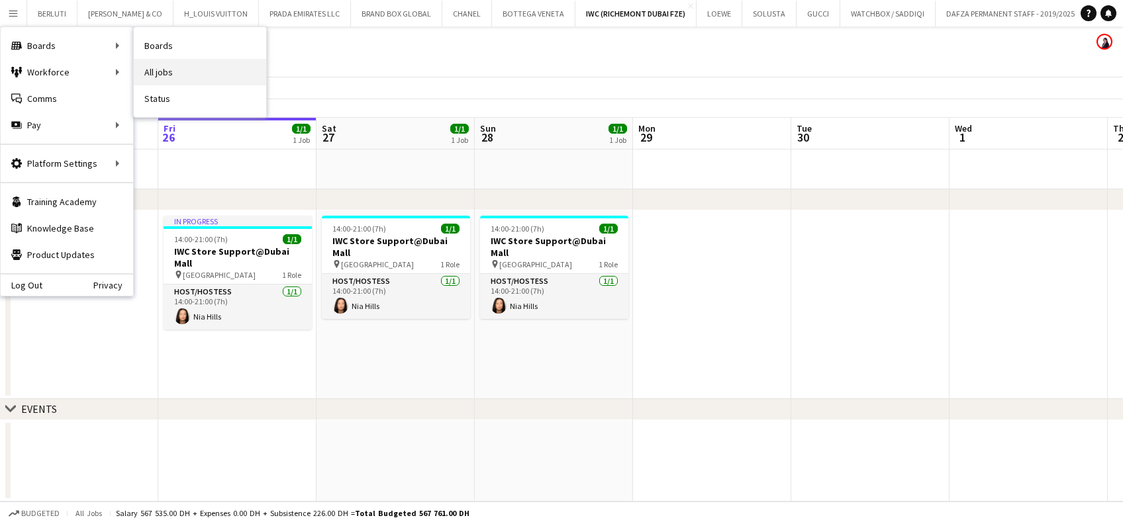
click at [179, 79] on link "All jobs" at bounding box center [200, 72] width 132 height 26
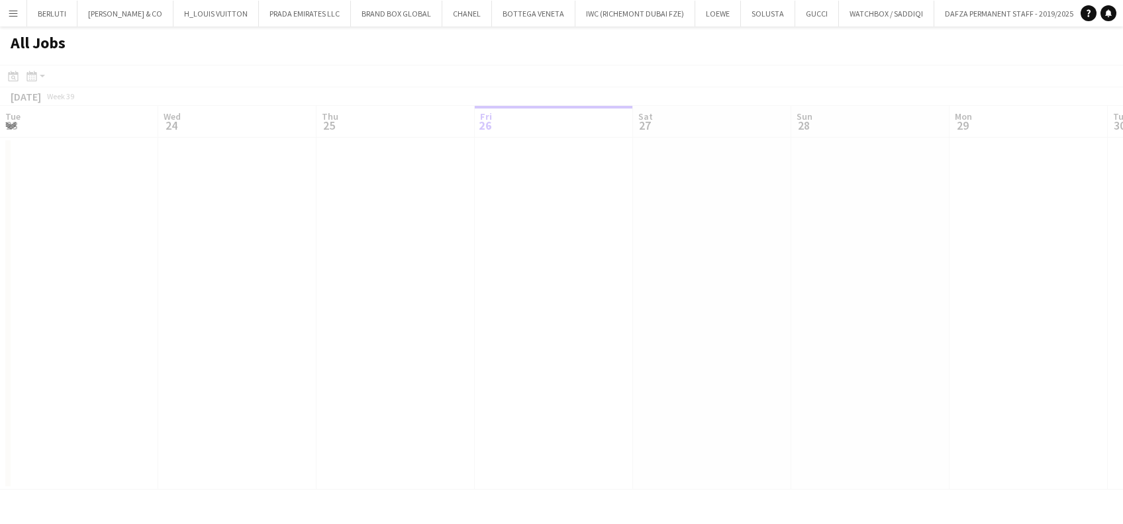
scroll to position [0, 316]
click at [5, 10] on button "Menu" at bounding box center [13, 13] width 26 height 26
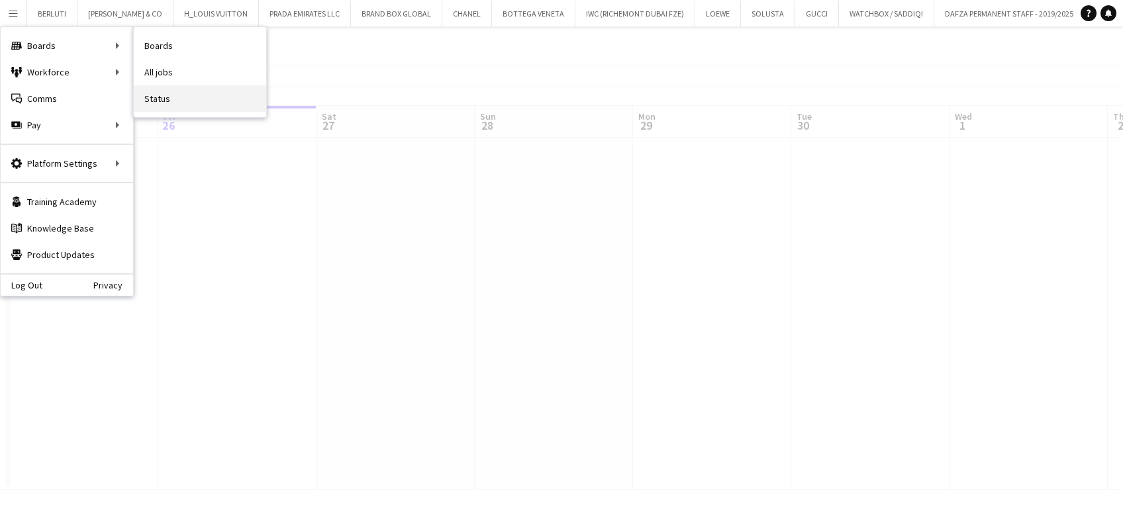
click at [194, 90] on link "Status" at bounding box center [200, 98] width 132 height 26
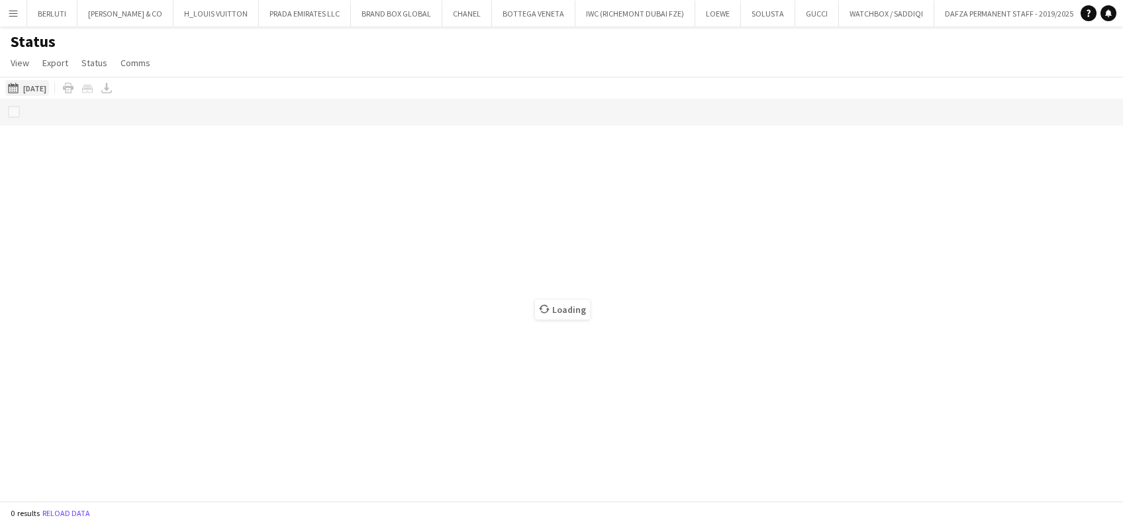
click at [49, 87] on button "26-09-2025 to 02-10-2025 24-09-2025" at bounding box center [27, 88] width 44 height 16
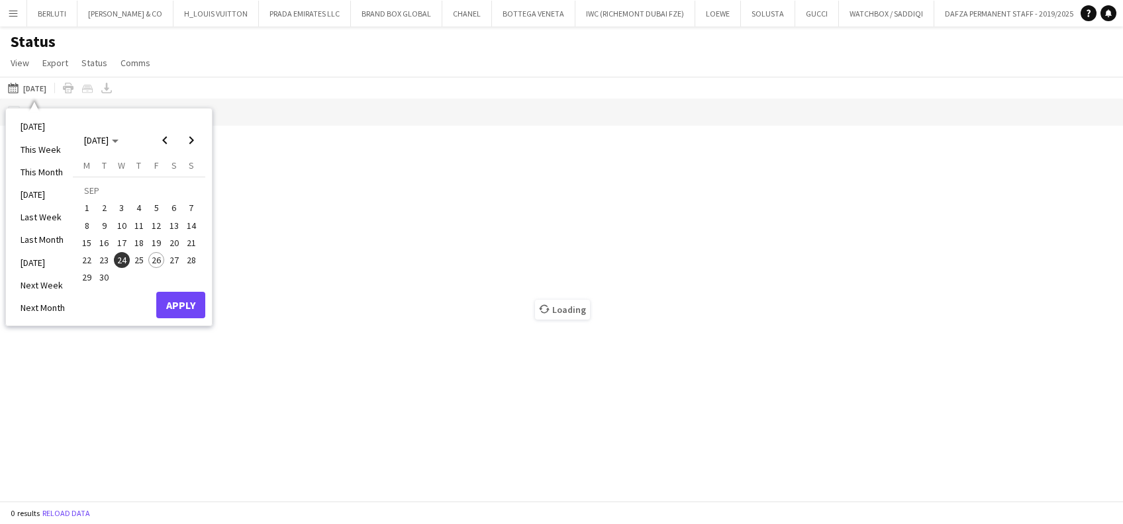
click at [163, 263] on span "26" at bounding box center [156, 260] width 16 height 16
click at [184, 300] on button "Apply" at bounding box center [180, 305] width 49 height 26
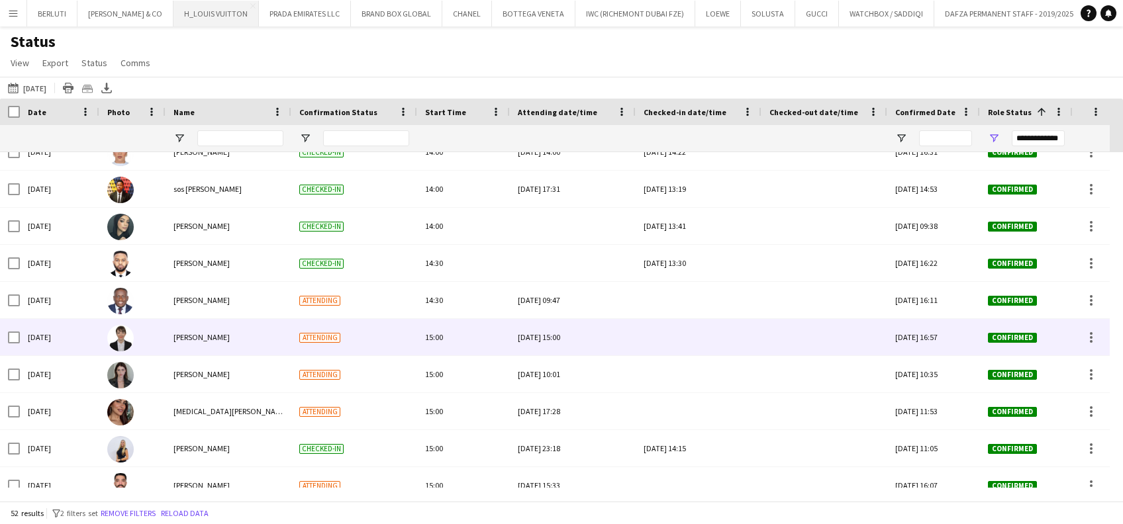
scroll to position [1415, 0]
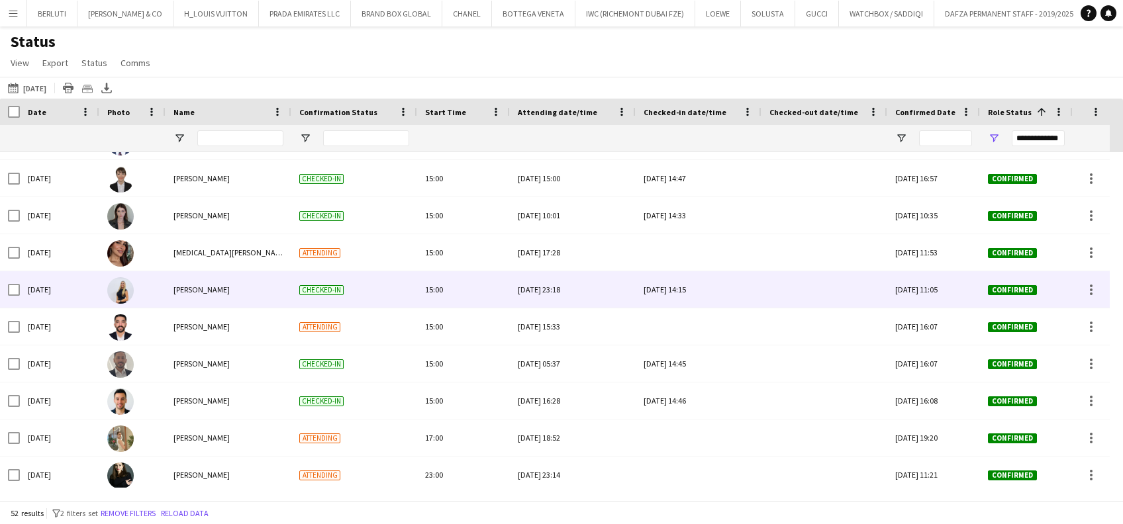
scroll to position [1592, 0]
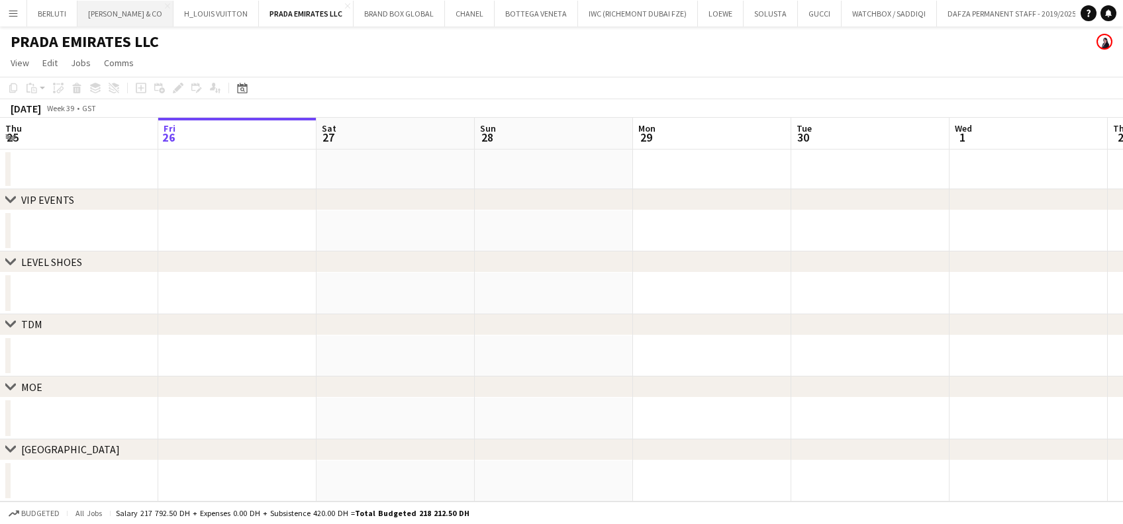
click at [91, 16] on button "[PERSON_NAME] & CO Close" at bounding box center [125, 14] width 96 height 26
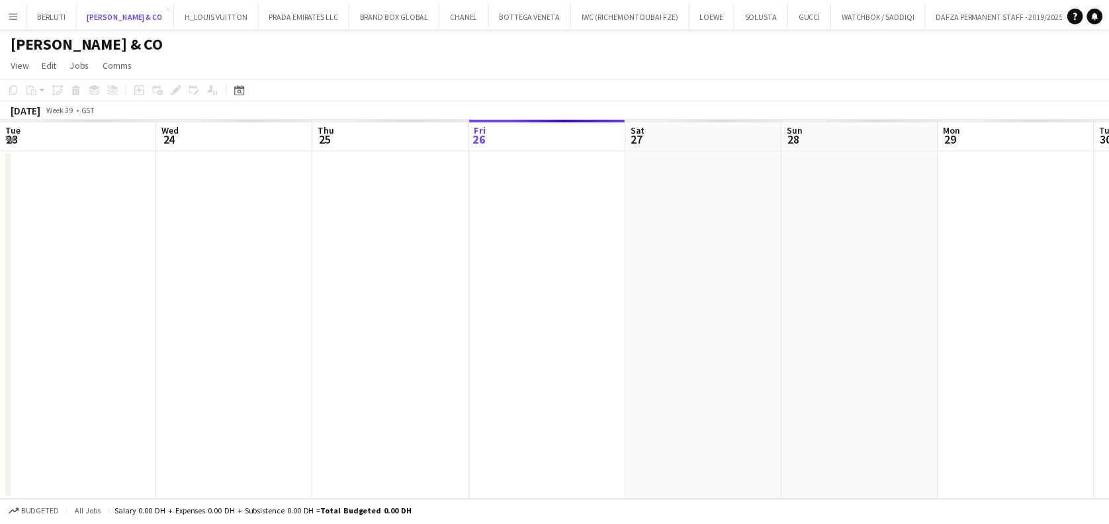
scroll to position [0, 316]
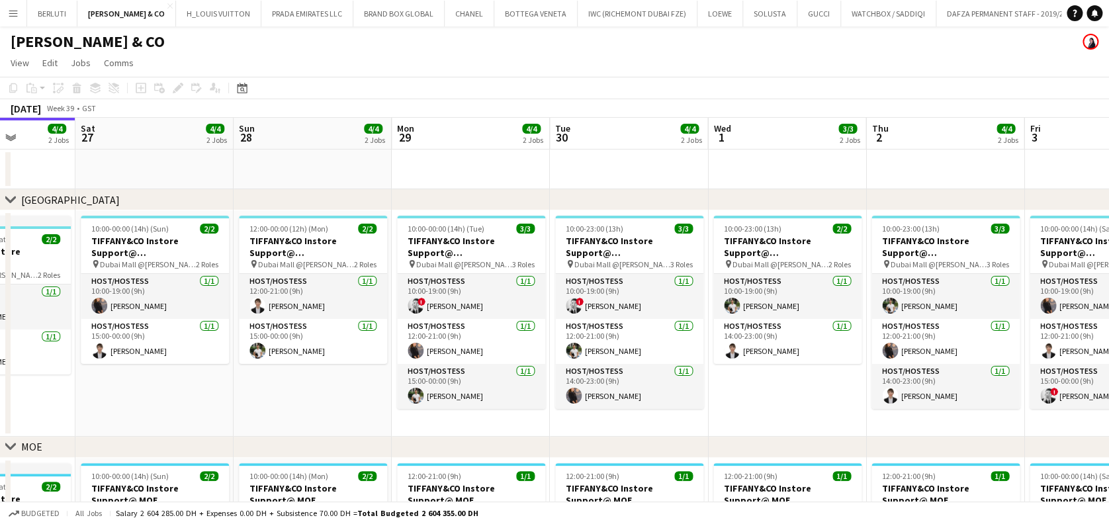
drag, startPoint x: 475, startPoint y: 380, endPoint x: 277, endPoint y: 378, distance: 197.9
click at [278, 379] on app-calendar-viewport "Tue 23 3/3 2 Jobs Wed 24 4/4 2 Jobs Thu 25 4/4 2 Jobs Fri 26 4/4 2 Jobs Sat 27 …" at bounding box center [554, 414] width 1109 height 592
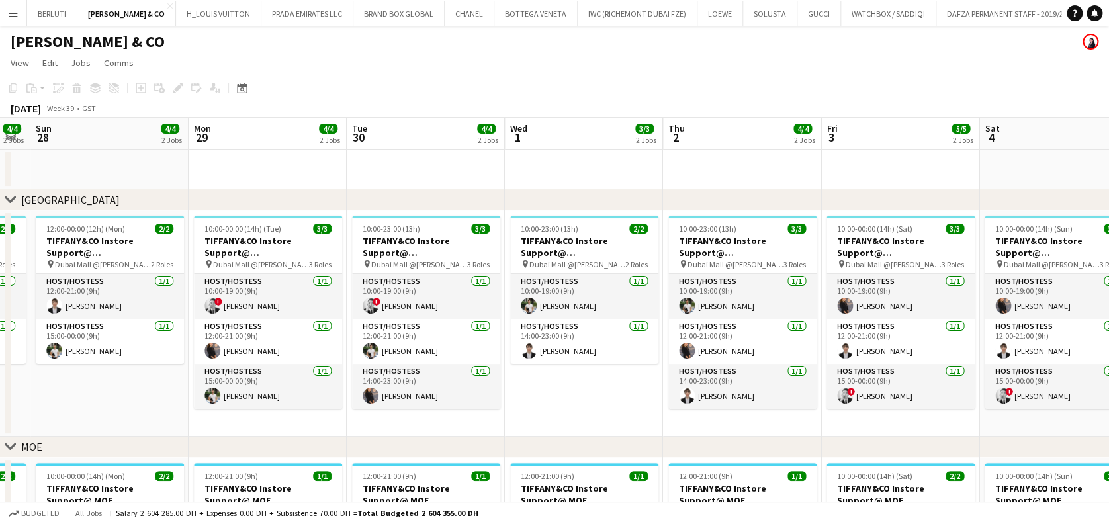
drag, startPoint x: 504, startPoint y: 332, endPoint x: 340, endPoint y: 318, distance: 164.7
click at [302, 324] on app-calendar-viewport "Thu 25 4/4 2 Jobs Fri 26 4/4 2 Jobs Sat 27 4/4 2 Jobs Sun 28 4/4 2 Jobs Mon 29 …" at bounding box center [554, 414] width 1109 height 592
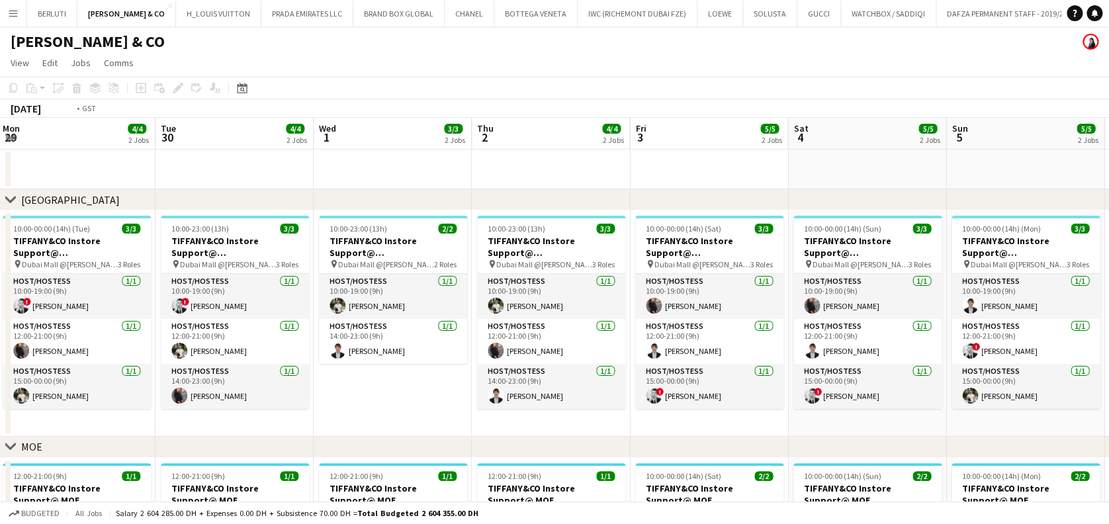
scroll to position [0, 410]
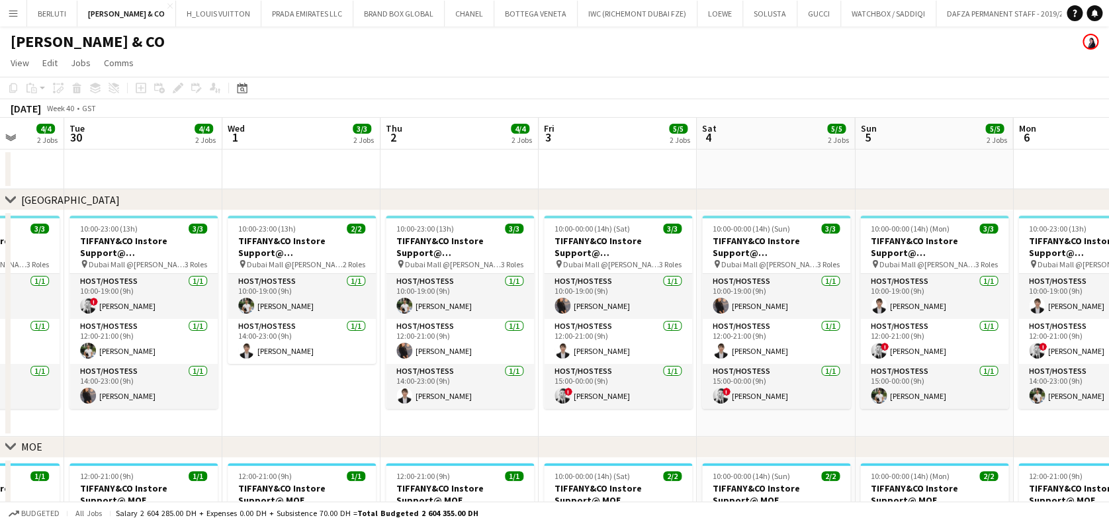
drag, startPoint x: 502, startPoint y: 328, endPoint x: 237, endPoint y: 328, distance: 265.4
click at [237, 328] on app-calendar-viewport "Sat 27 4/4 2 Jobs Sun 28 4/4 2 Jobs Mon 29 4/4 2 Jobs Tue 30 4/4 2 Jobs Wed 1 3…" at bounding box center [554, 414] width 1109 height 592
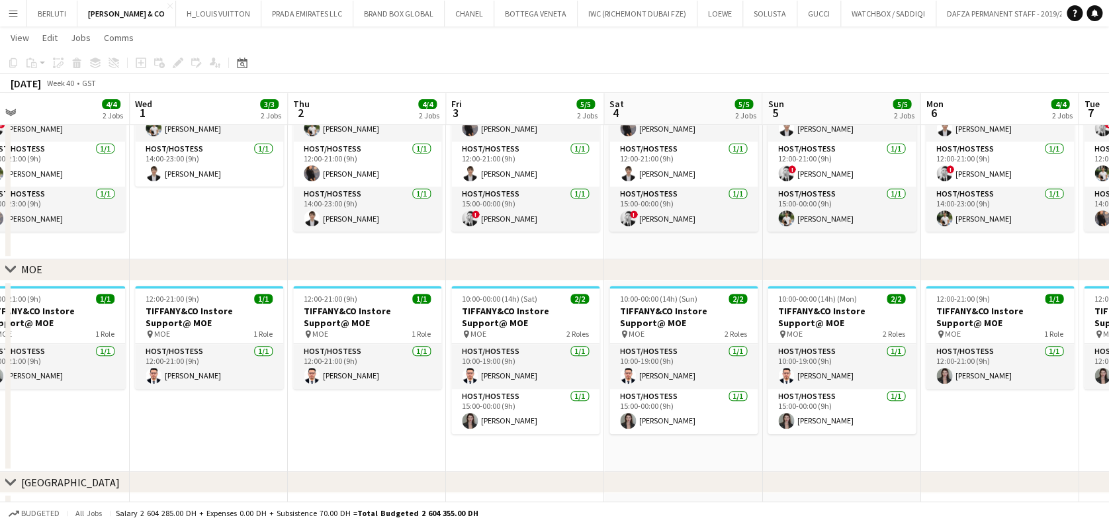
scroll to position [0, 564]
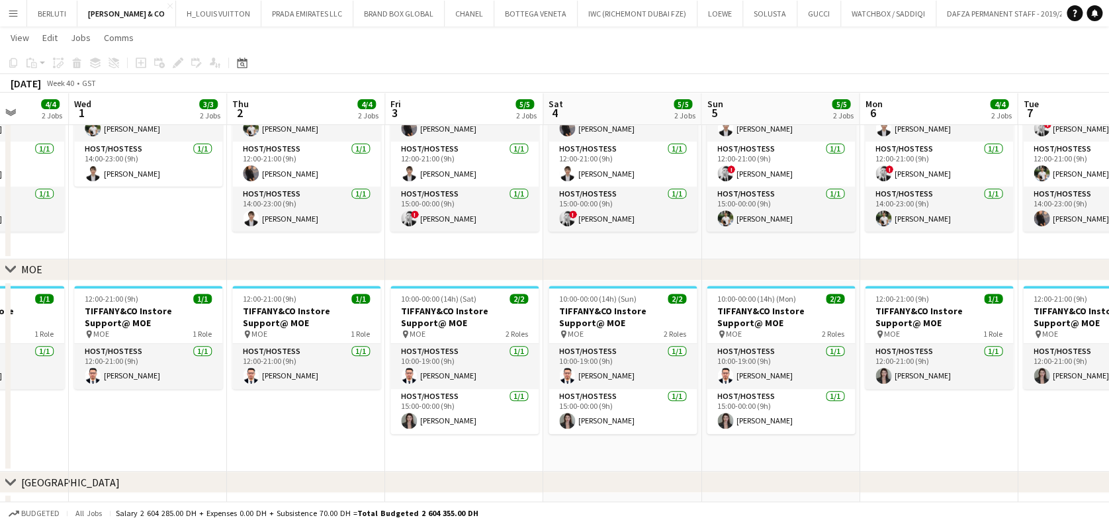
drag, startPoint x: 402, startPoint y: 445, endPoint x: 301, endPoint y: 444, distance: 101.3
click at [301, 444] on app-calendar-viewport "Sat 27 4/4 2 Jobs Sun 28 4/4 2 Jobs Mon 29 4/4 2 Jobs Tue 30 4/4 2 Jobs Wed 1 3…" at bounding box center [554, 204] width 1109 height 657
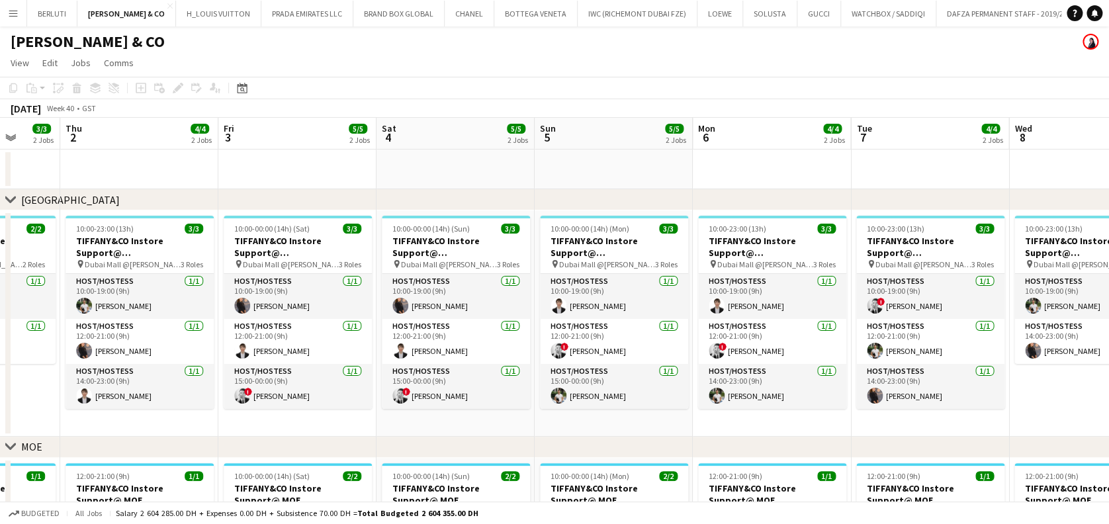
scroll to position [0, 573]
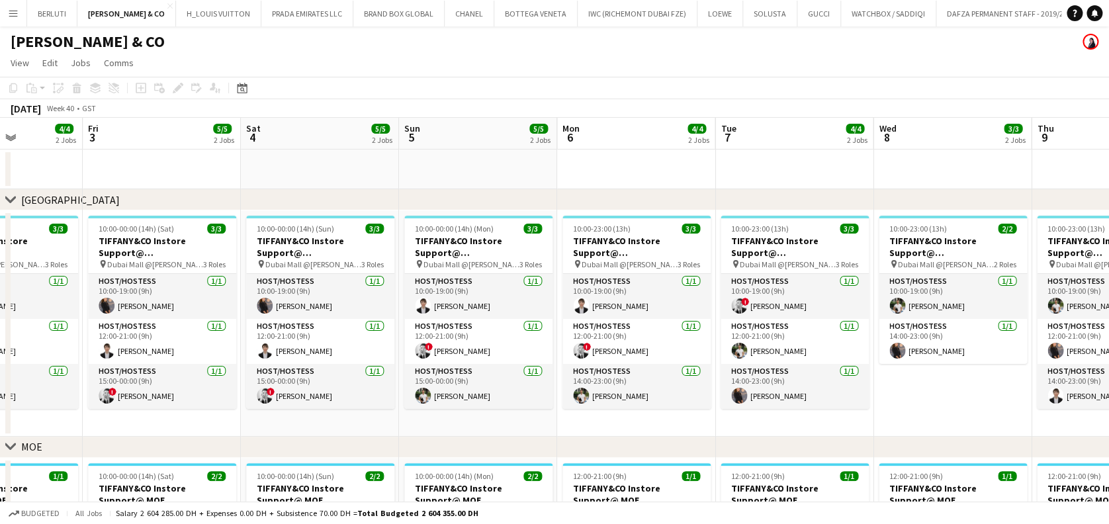
drag, startPoint x: 629, startPoint y: 328, endPoint x: 312, endPoint y: 328, distance: 316.4
click at [312, 328] on app-calendar-viewport "Mon 29 4/4 2 Jobs Tue 30 4/4 2 Jobs Wed 1 3/3 2 Jobs Thu 2 4/4 2 Jobs Fri 3 5/5…" at bounding box center [554, 414] width 1109 height 592
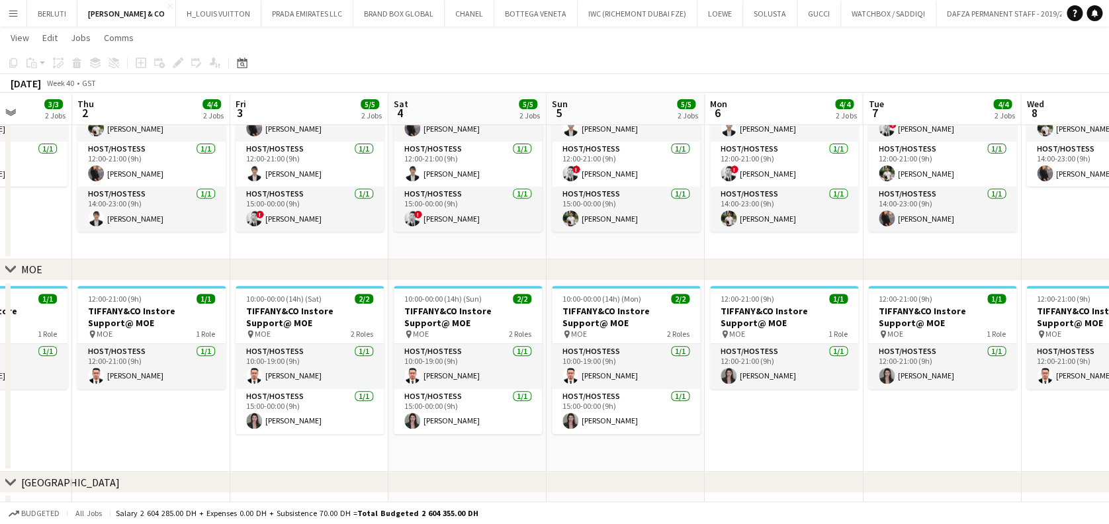
scroll to position [0, 410]
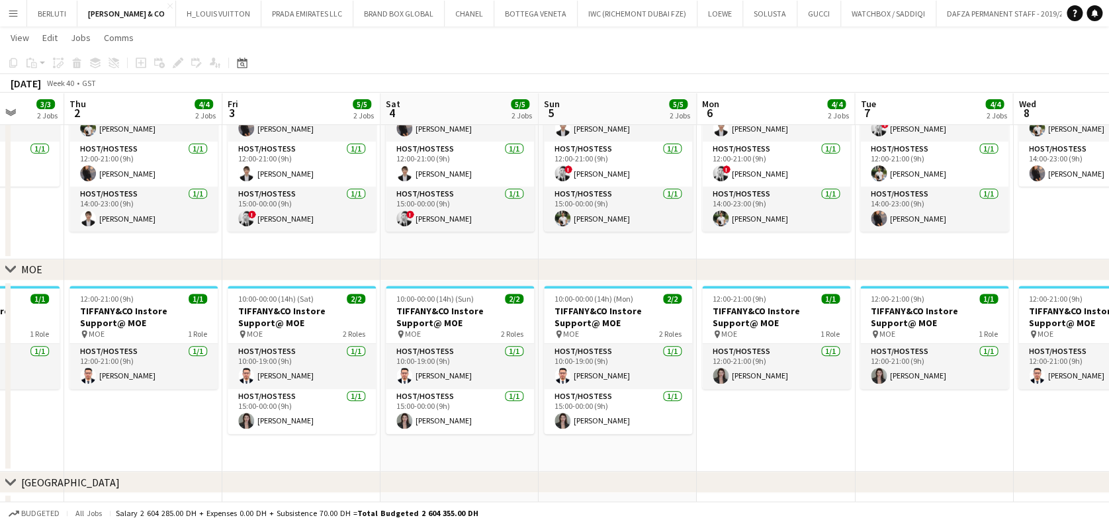
drag, startPoint x: 275, startPoint y: 355, endPoint x: 596, endPoint y: 365, distance: 321.2
click at [596, 365] on app-calendar-viewport "Mon 29 4/4 2 Jobs Tue 30 4/4 2 Jobs Wed 1 3/3 2 Jobs Thu 2 4/4 2 Jobs Fri 3 5/5…" at bounding box center [554, 204] width 1109 height 657
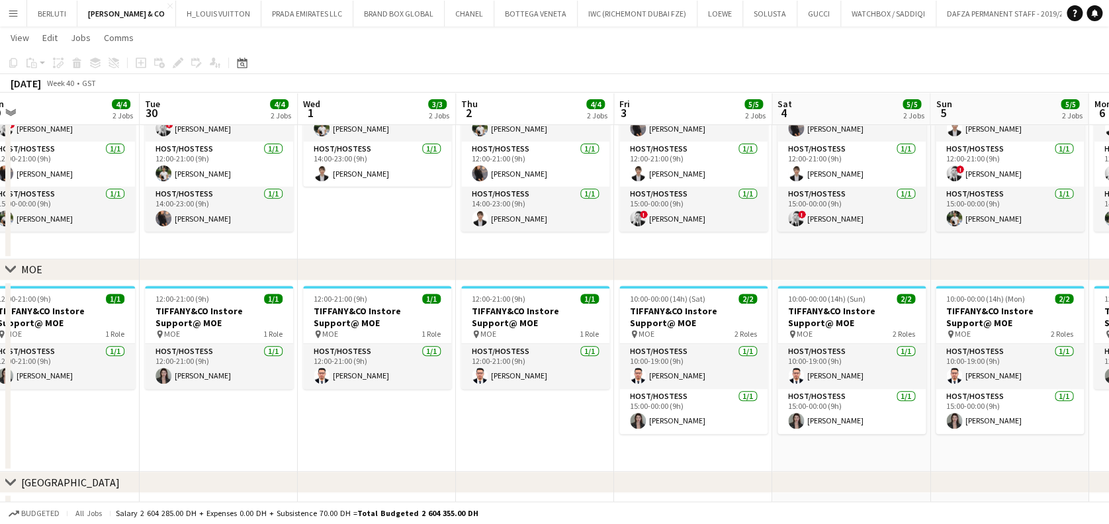
drag, startPoint x: 522, startPoint y: 371, endPoint x: 665, endPoint y: 371, distance: 143.0
click at [665, 371] on app-calendar-viewport "Sat 27 4/4 2 Jobs Sun 28 4/4 2 Jobs Mon 29 4/4 2 Jobs Tue 30 4/4 2 Jobs Wed 1 3…" at bounding box center [554, 204] width 1109 height 657
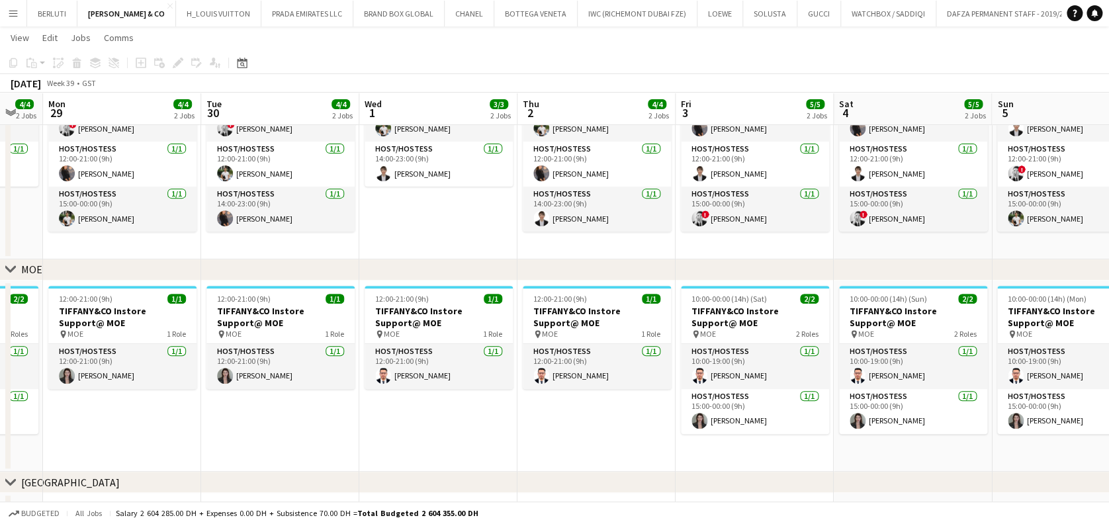
drag, startPoint x: 362, startPoint y: 394, endPoint x: 422, endPoint y: 394, distance: 59.6
click at [422, 394] on app-calendar-viewport "Sat 27 4/4 2 Jobs Sun 28 4/4 2 Jobs Mon 29 4/4 2 Jobs Tue 30 4/4 2 Jobs Wed 1 3…" at bounding box center [554, 204] width 1109 height 657
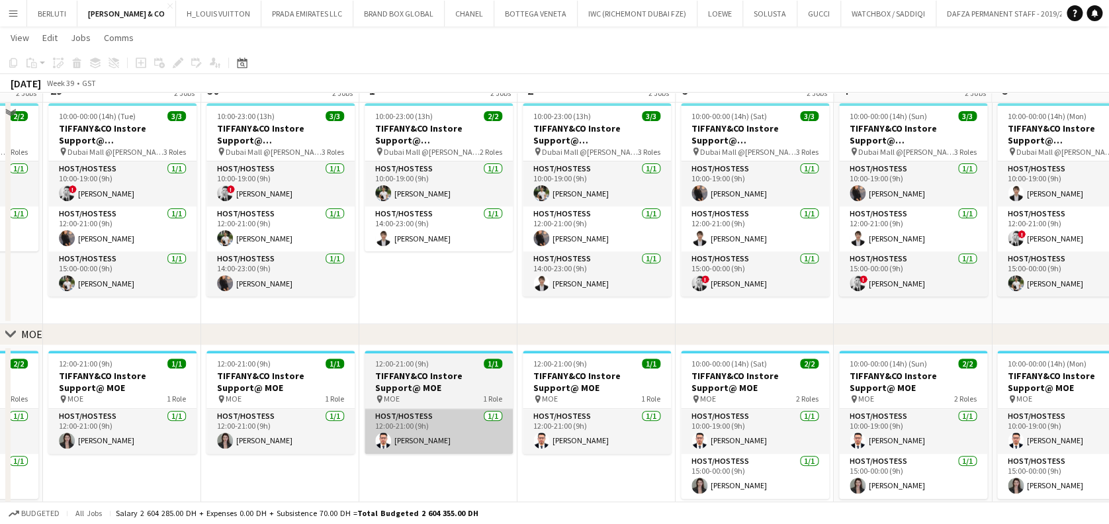
scroll to position [88, 0]
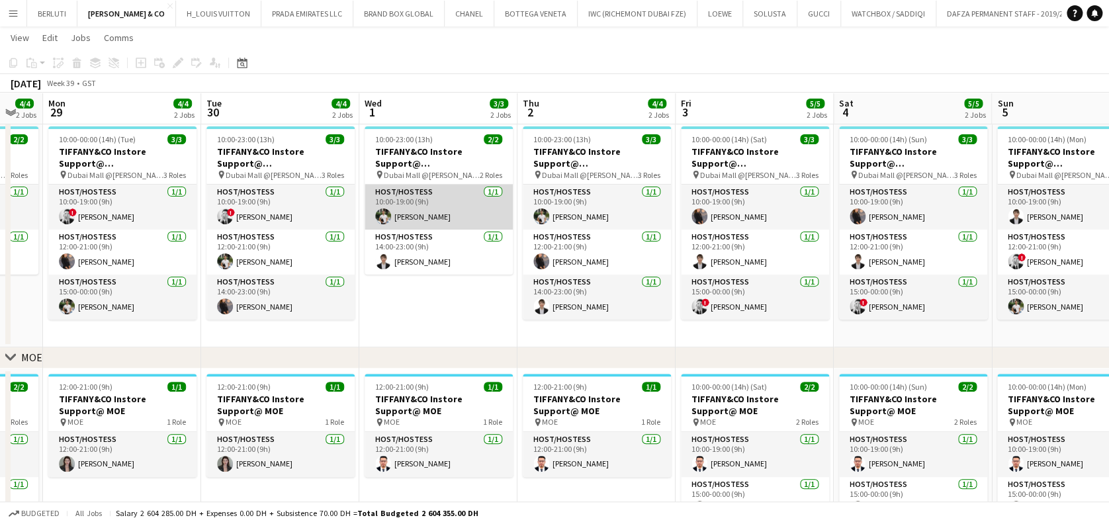
click at [426, 217] on app-card-role "Host/Hostess [DATE] 10:00-19:00 (9h) [PERSON_NAME]" at bounding box center [439, 207] width 148 height 45
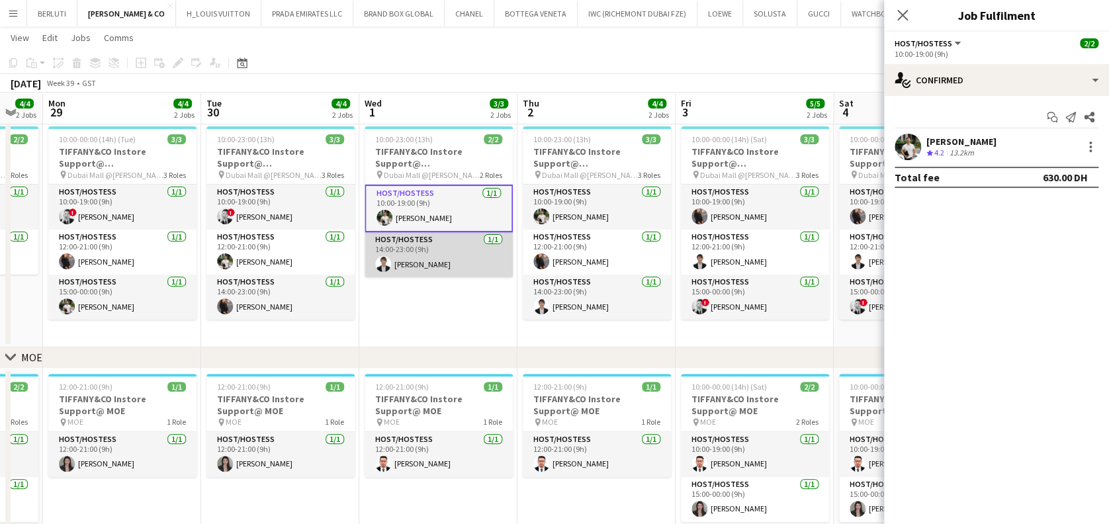
click at [422, 266] on app-card-role "Host/Hostess [DATE] 14:00-23:00 (9h) [PERSON_NAME]" at bounding box center [439, 254] width 148 height 45
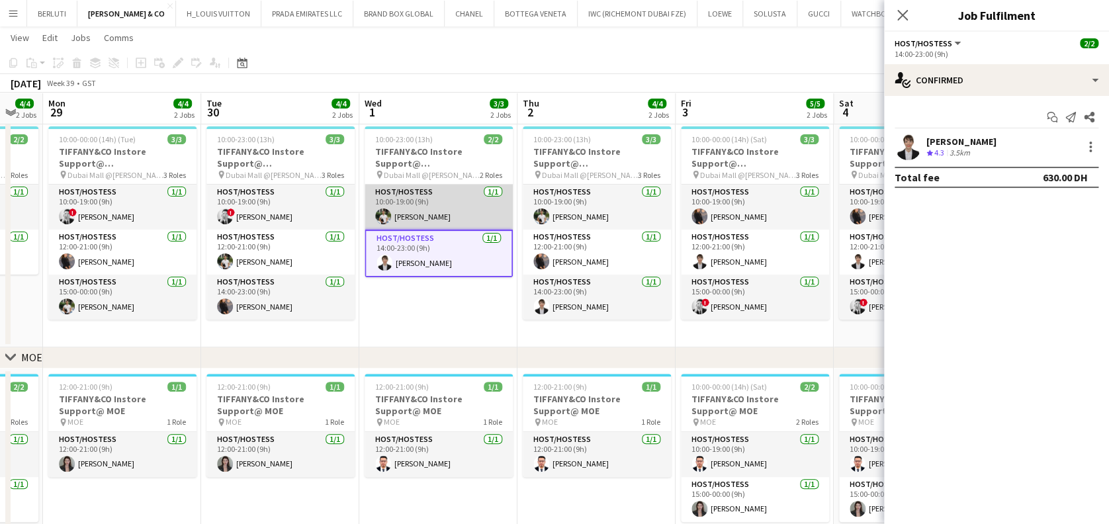
click at [464, 207] on app-card-role "Host/Hostess [DATE] 10:00-19:00 (9h) [PERSON_NAME]" at bounding box center [439, 207] width 148 height 45
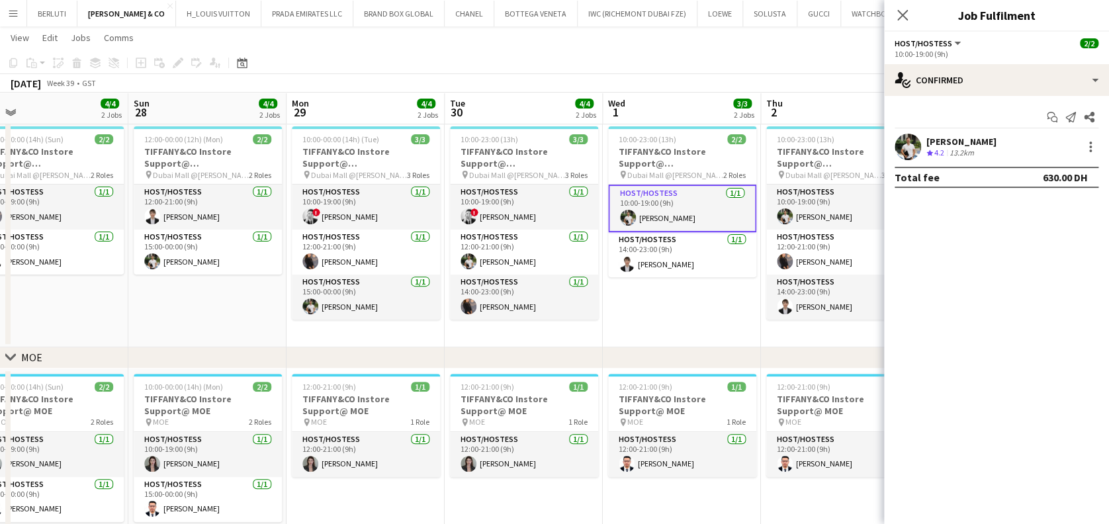
drag, startPoint x: 502, startPoint y: 302, endPoint x: 661, endPoint y: 301, distance: 158.9
click at [661, 301] on app-calendar-viewport "Thu 25 4/4 2 Jobs Fri 26 4/4 2 Jobs Sat 27 4/4 2 Jobs Sun 28 4/4 2 Jobs Mon 29 …" at bounding box center [554, 292] width 1109 height 657
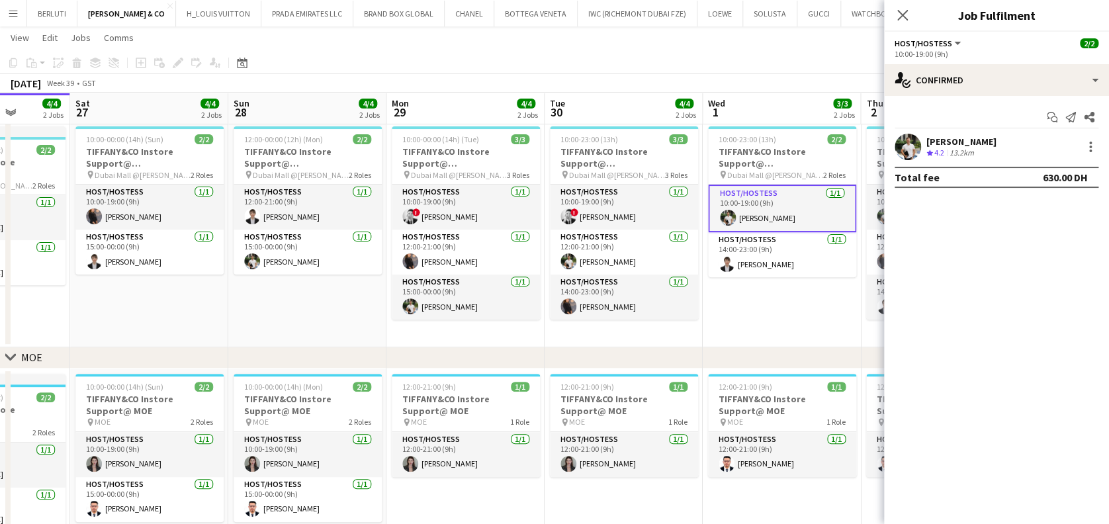
drag, startPoint x: 611, startPoint y: 301, endPoint x: 699, endPoint y: 301, distance: 88.0
click at [699, 301] on app-calendar-viewport "Wed 24 4/4 2 Jobs Thu 25 4/4 2 Jobs Fri 26 4/4 2 Jobs Sat 27 4/4 2 Jobs Sun 28 …" at bounding box center [554, 292] width 1109 height 657
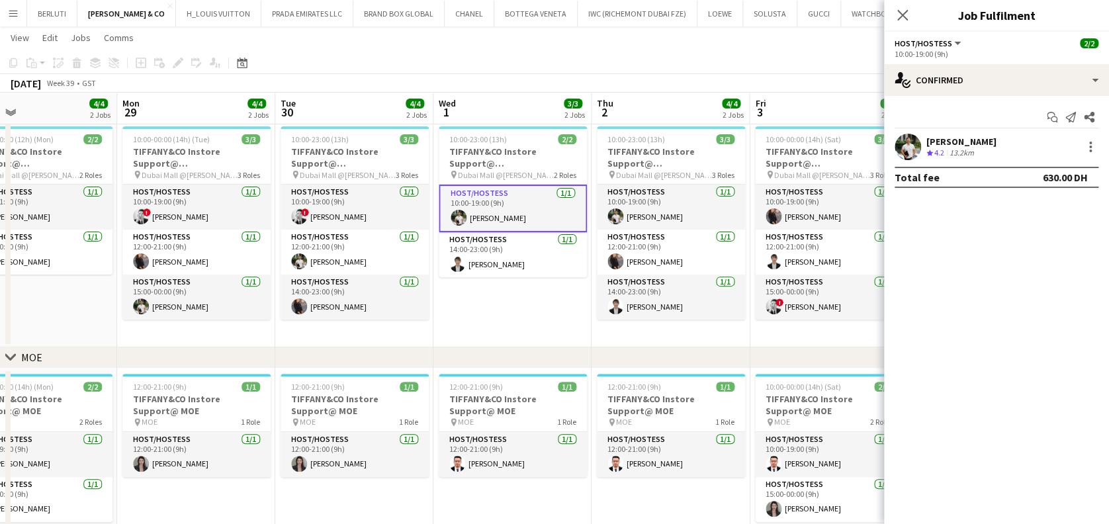
scroll to position [0, 567]
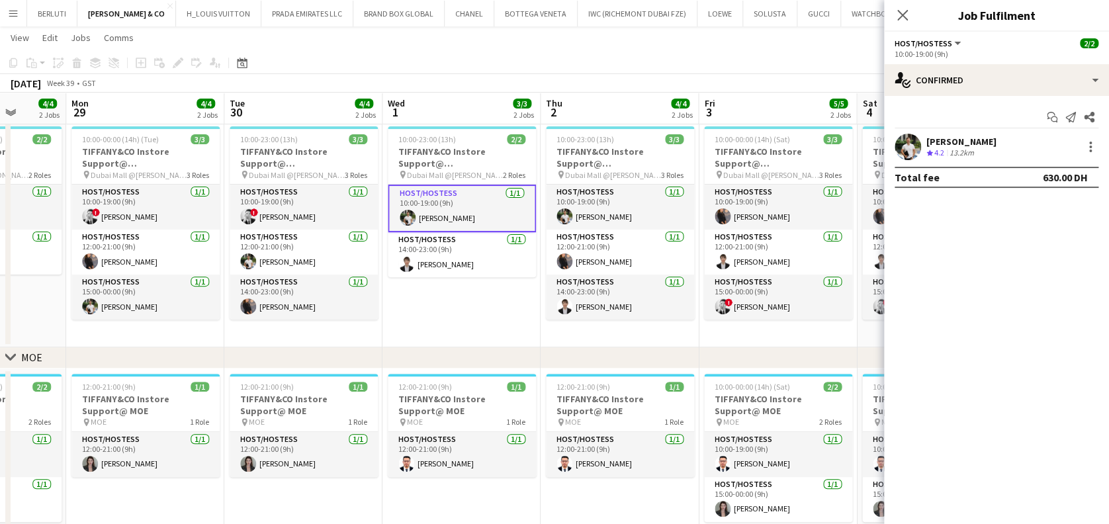
drag, startPoint x: 794, startPoint y: 304, endPoint x: 343, endPoint y: 280, distance: 451.4
click at [343, 280] on app-calendar-viewport "Thu 25 4/4 2 Jobs Fri 26 4/4 2 Jobs Sat 27 4/4 2 Jobs Sun 28 4/4 2 Jobs Mon 29 …" at bounding box center [554, 292] width 1109 height 657
click at [457, 294] on app-date-cell "10:00-23:00 (13h) 2/2 TIFFANY&CO Instore Support@ [GEOGRAPHIC_DATA] pin Dubai M…" at bounding box center [462, 234] width 158 height 226
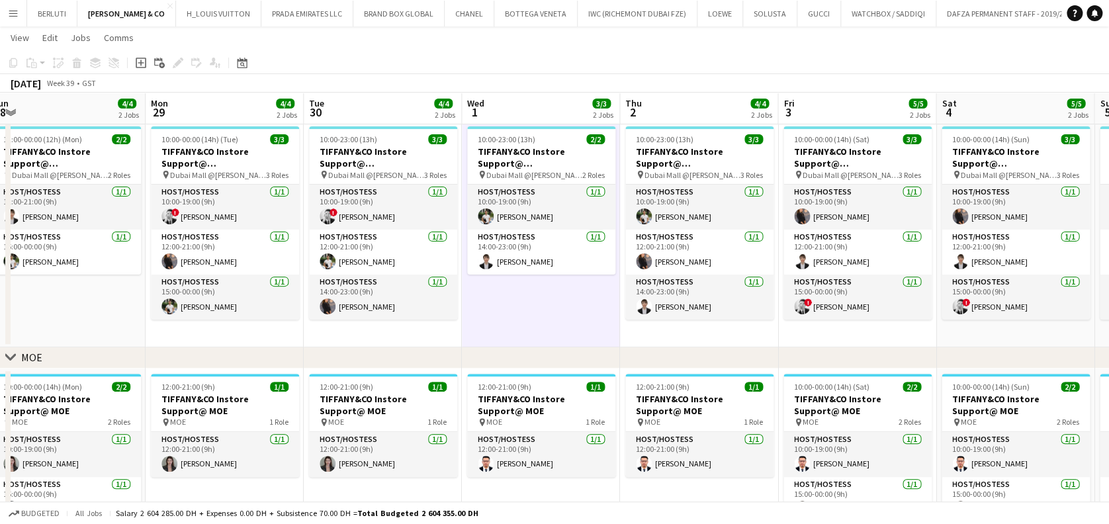
scroll to position [0, 486]
drag, startPoint x: 441, startPoint y: 293, endPoint x: 521, endPoint y: 293, distance: 80.1
click at [521, 293] on app-calendar-viewport "Thu 25 4/4 2 Jobs Fri 26 4/4 2 Jobs Sat 27 4/4 2 Jobs Sun 28 4/4 2 Jobs Mon 29 …" at bounding box center [554, 292] width 1109 height 657
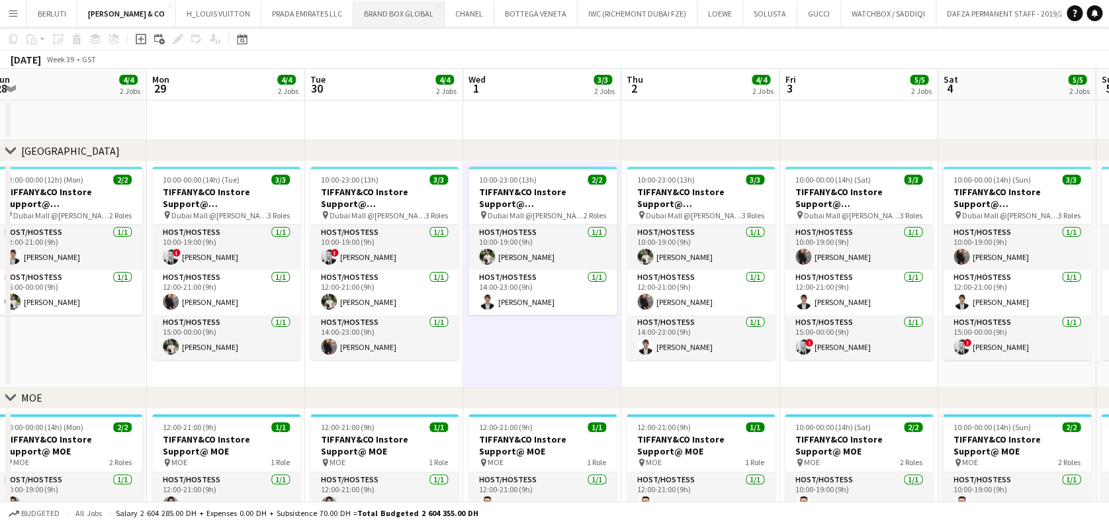
scroll to position [0, 0]
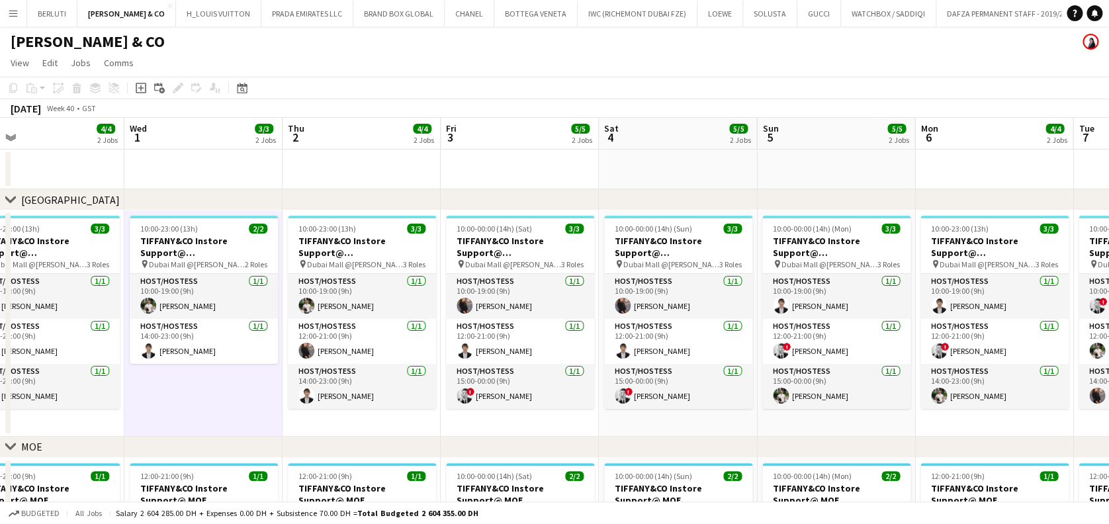
drag, startPoint x: 418, startPoint y: 349, endPoint x: 361, endPoint y: 349, distance: 57.6
click at [361, 349] on app-calendar-viewport "Sat 27 4/4 2 Jobs Sun 28 4/4 2 Jobs Mon 29 4/4 2 Jobs Tue 30 4/4 2 Jobs Wed 1 3…" at bounding box center [554, 414] width 1109 height 592
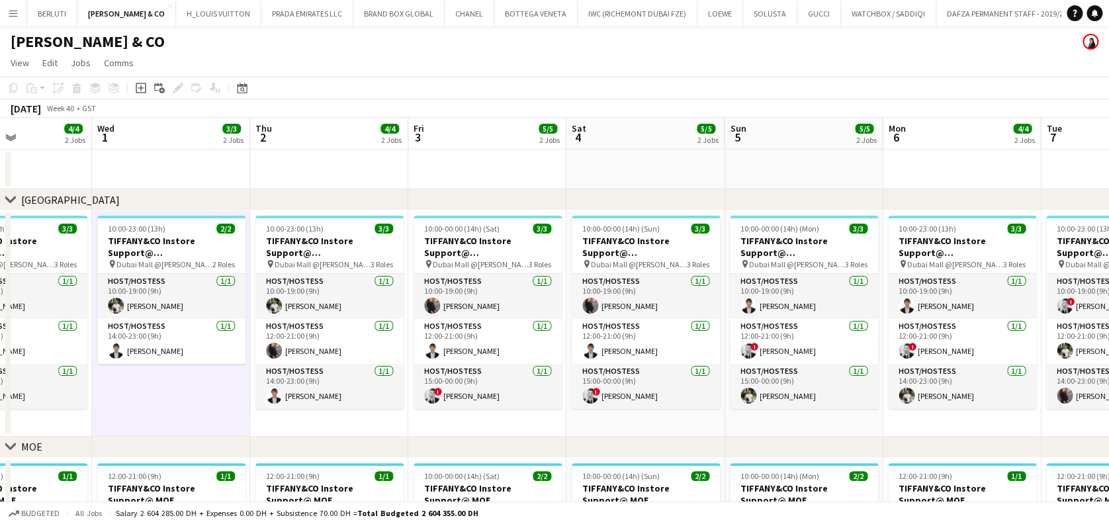
drag, startPoint x: 736, startPoint y: 364, endPoint x: 398, endPoint y: 365, distance: 337.6
click at [398, 365] on app-calendar-viewport "Sat 27 4/4 2 Jobs Sun 28 4/4 2 Jobs Mon 29 4/4 2 Jobs Tue 30 4/4 2 Jobs Wed 1 3…" at bounding box center [554, 414] width 1109 height 592
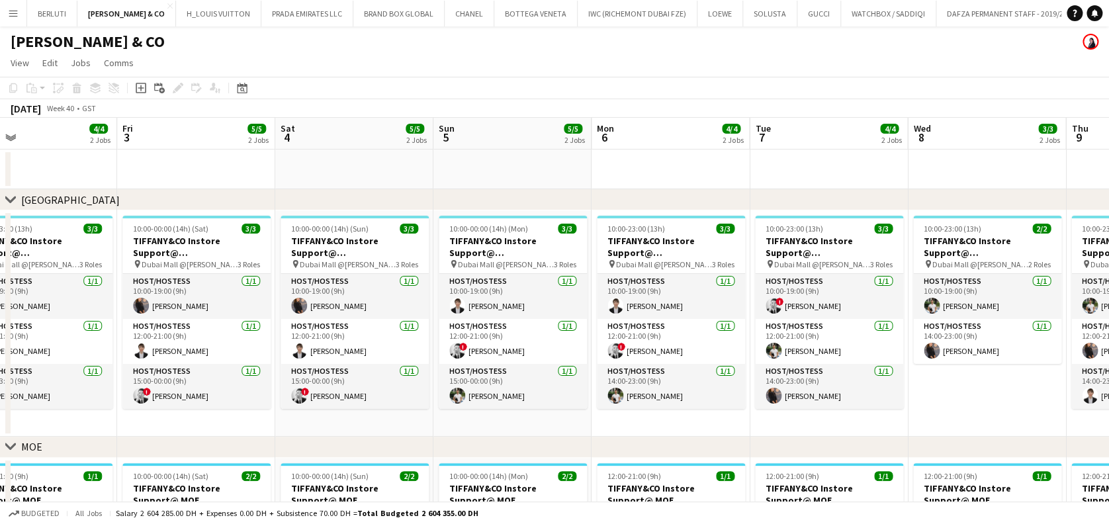
scroll to position [0, 608]
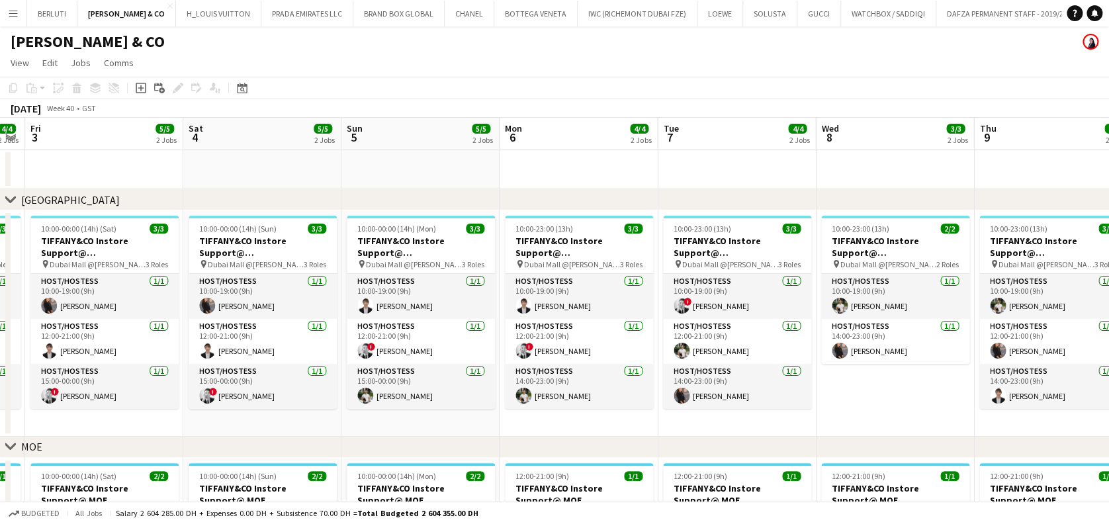
drag, startPoint x: 635, startPoint y: 359, endPoint x: 346, endPoint y: 359, distance: 289.3
click at [346, 359] on app-calendar-viewport "Mon 29 4/4 2 Jobs Tue 30 4/4 2 Jobs Wed 1 3/3 2 Jobs Thu 2 4/4 2 Jobs Fri 3 5/5…" at bounding box center [554, 414] width 1109 height 592
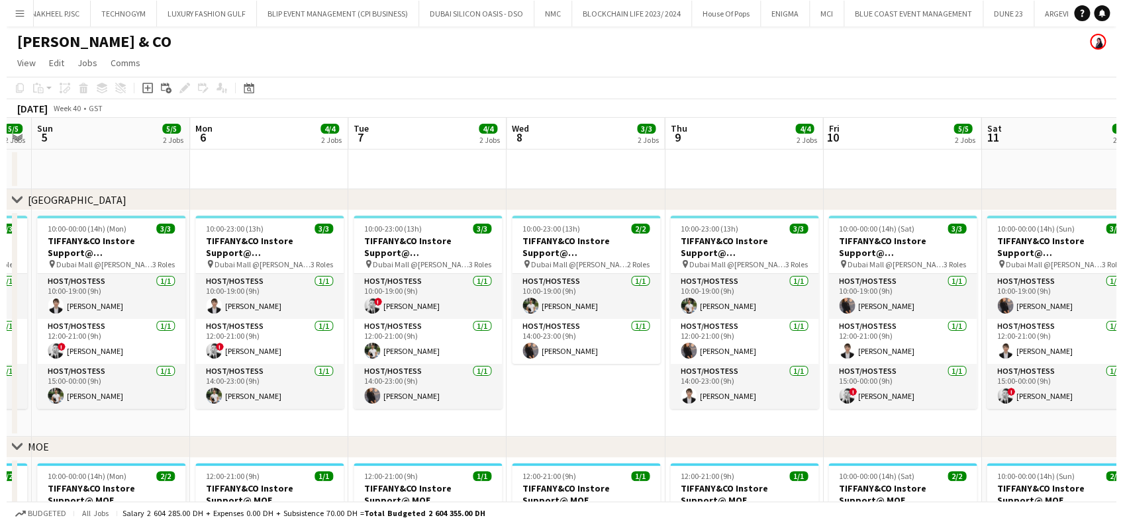
scroll to position [0, 1176]
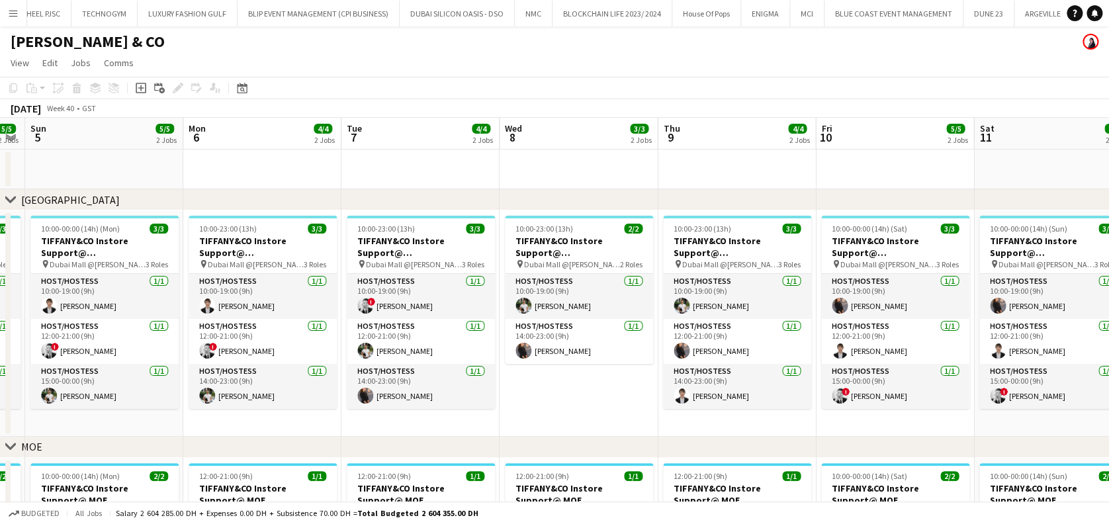
click at [19, 18] on button "Menu" at bounding box center [13, 13] width 26 height 26
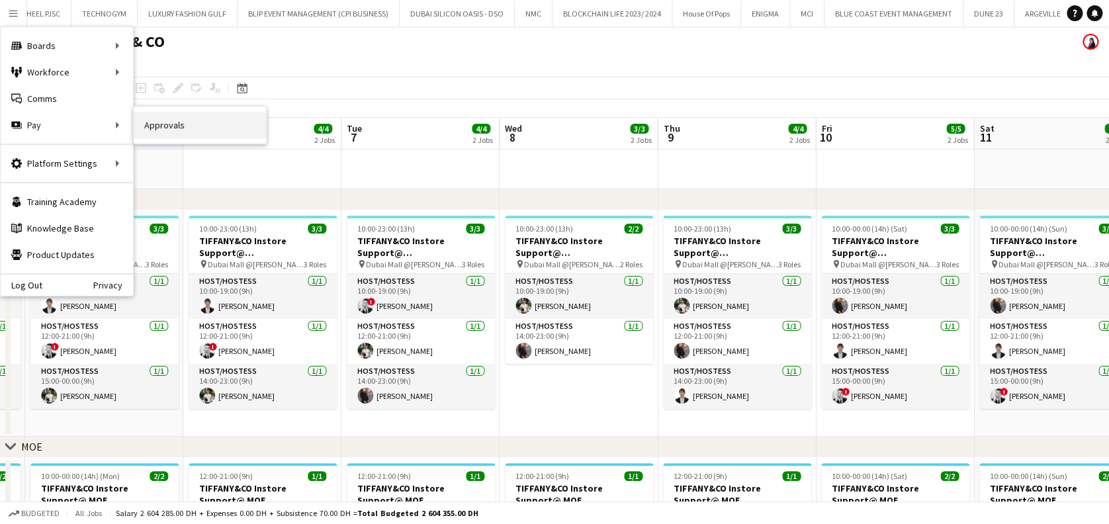
click at [149, 124] on link "Approvals" at bounding box center [200, 125] width 132 height 26
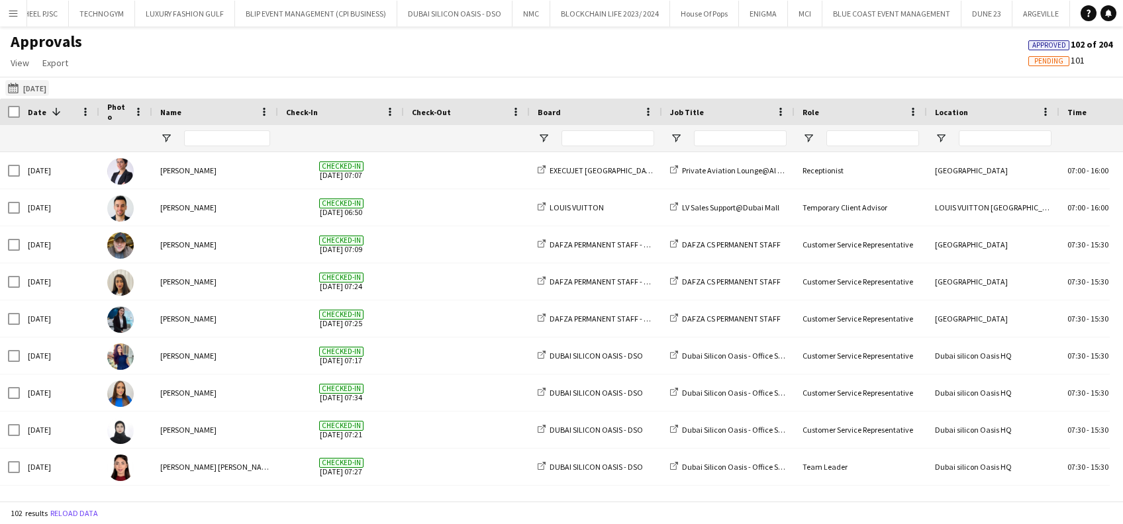
click at [49, 82] on button "[DATE] [DATE]" at bounding box center [27, 88] width 44 height 16
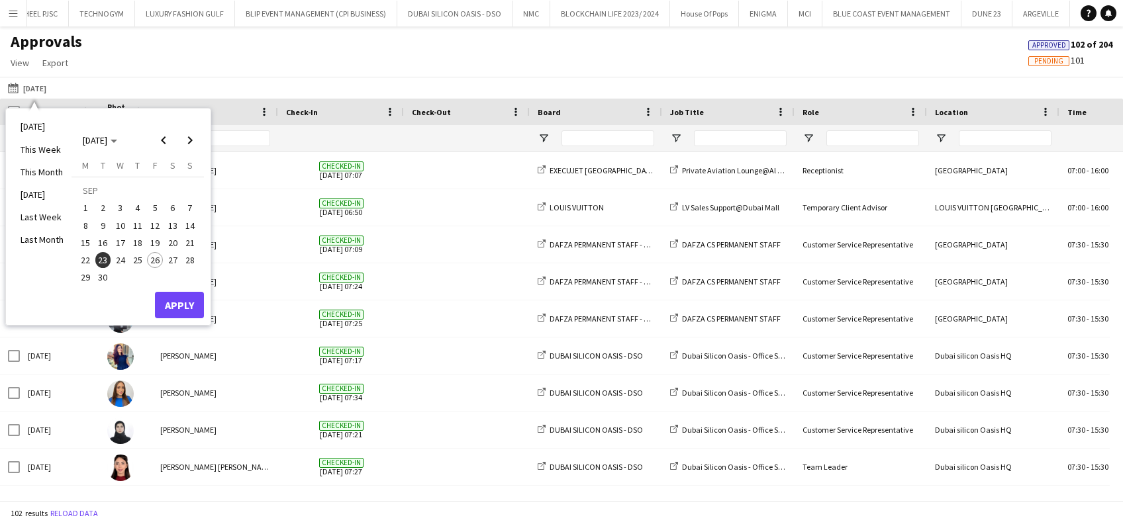
click at [137, 258] on span "25" at bounding box center [138, 260] width 16 height 16
click at [191, 300] on button "Apply" at bounding box center [179, 305] width 49 height 26
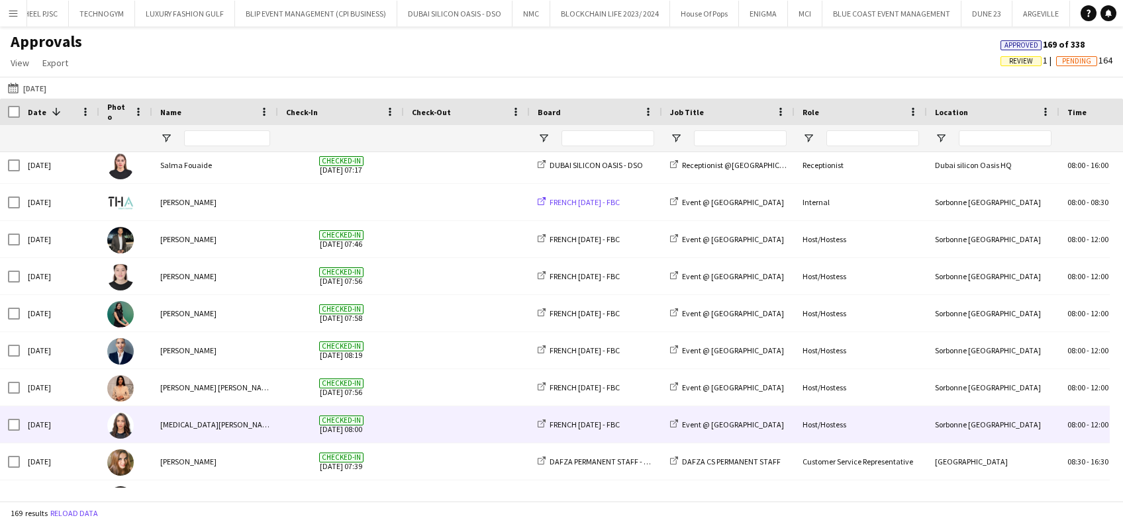
scroll to position [2294, 0]
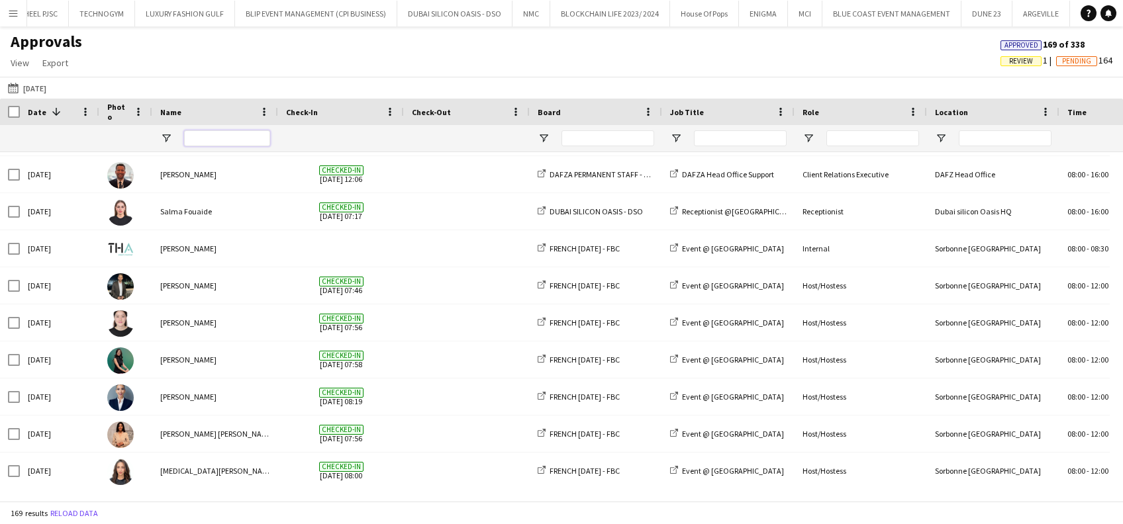
drag, startPoint x: 263, startPoint y: 138, endPoint x: 273, endPoint y: 140, distance: 9.5
click at [263, 138] on input "Name Filter Input" at bounding box center [227, 138] width 86 height 16
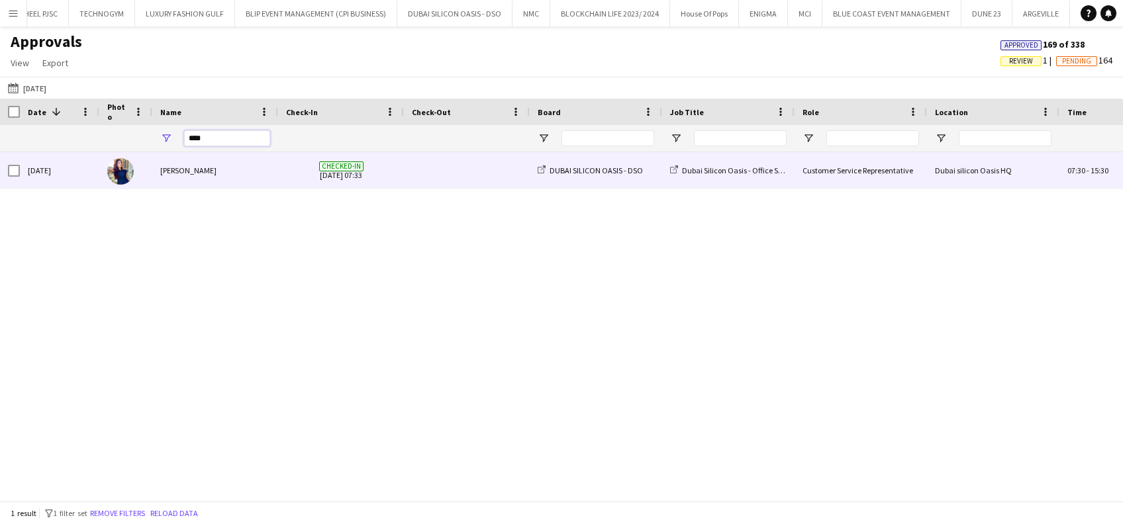
type input "***"
click at [203, 160] on div "[PERSON_NAME]" at bounding box center [215, 170] width 126 height 36
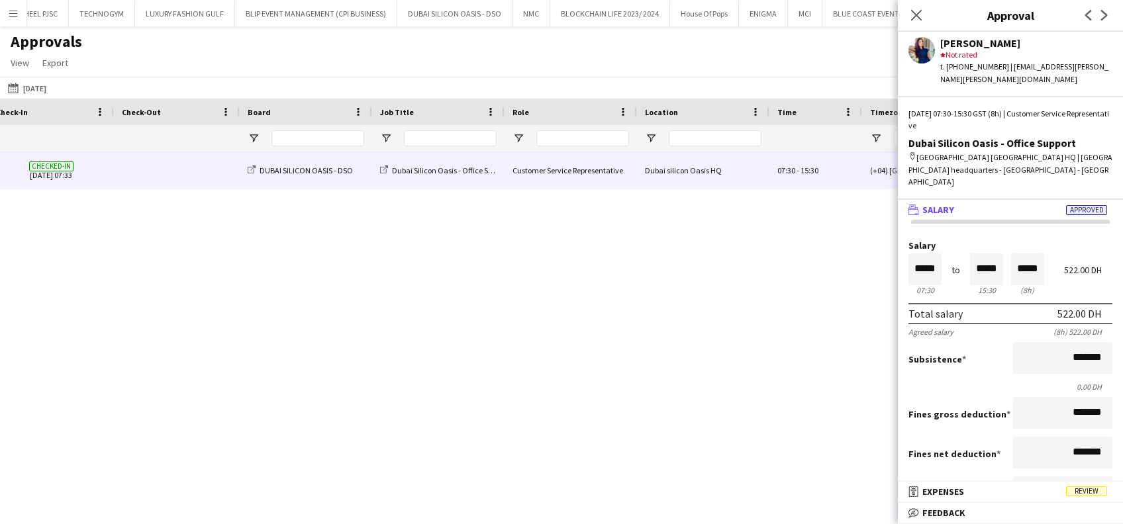
scroll to position [0, 665]
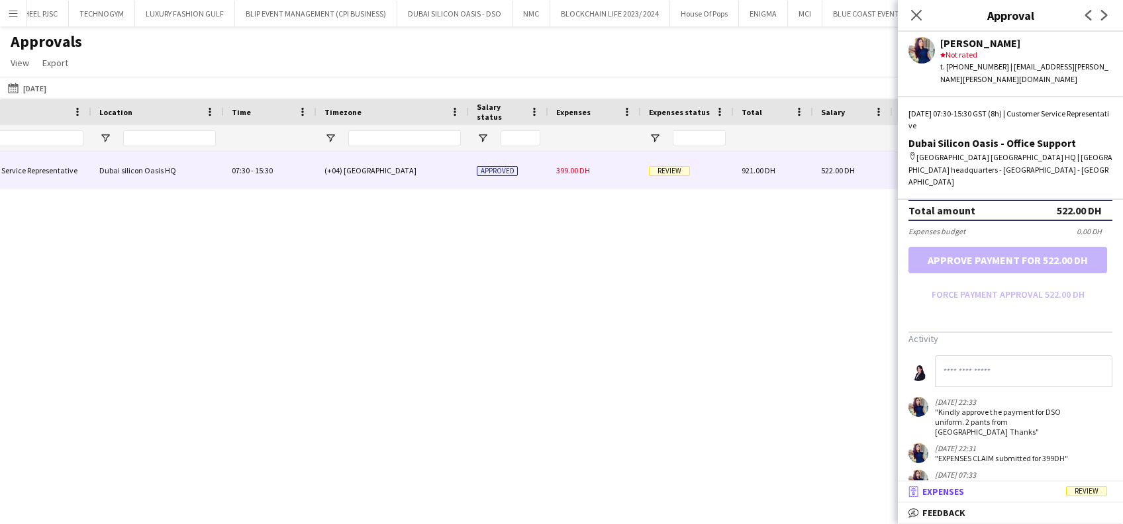
click at [978, 496] on mat-panel-title "receipt Expenses Review" at bounding box center [1008, 492] width 220 height 12
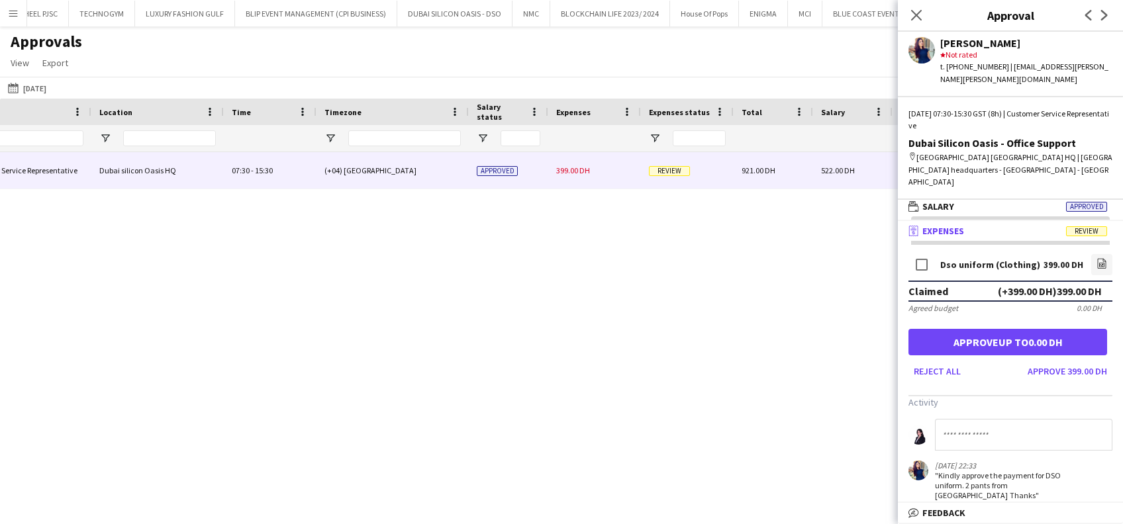
drag, startPoint x: 978, startPoint y: 410, endPoint x: 990, endPoint y: 409, distance: 11.3
click at [978, 419] on input at bounding box center [1023, 435] width 177 height 32
click at [986, 419] on input "**********" at bounding box center [1017, 435] width 164 height 32
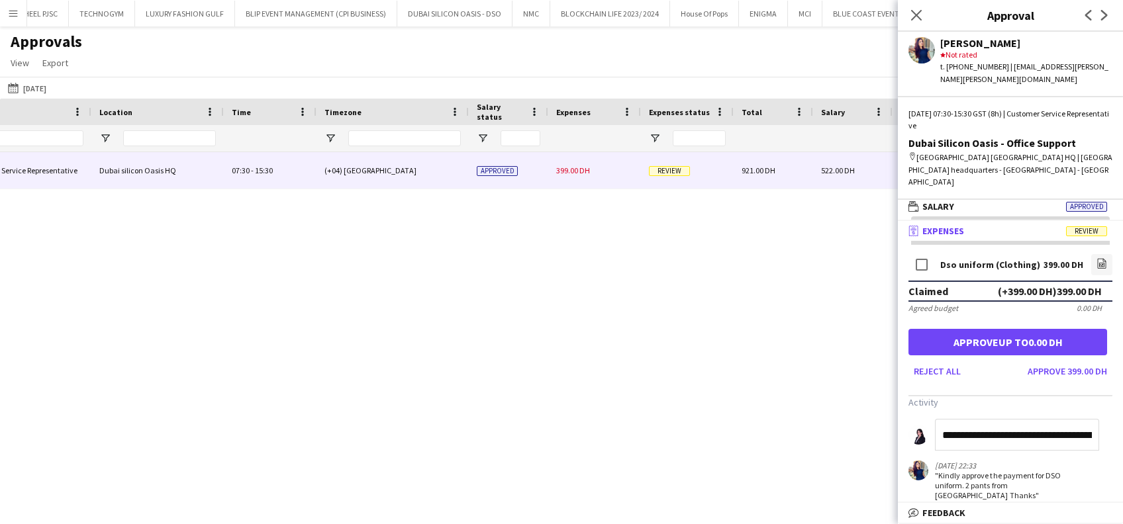
drag, startPoint x: 976, startPoint y: 412, endPoint x: 933, endPoint y: 413, distance: 43.7
click at [933, 419] on form "**********" at bounding box center [1010, 435] width 204 height 32
click at [1013, 419] on input "**********" at bounding box center [1017, 435] width 164 height 32
drag, startPoint x: 1018, startPoint y: 405, endPoint x: 1011, endPoint y: 445, distance: 40.3
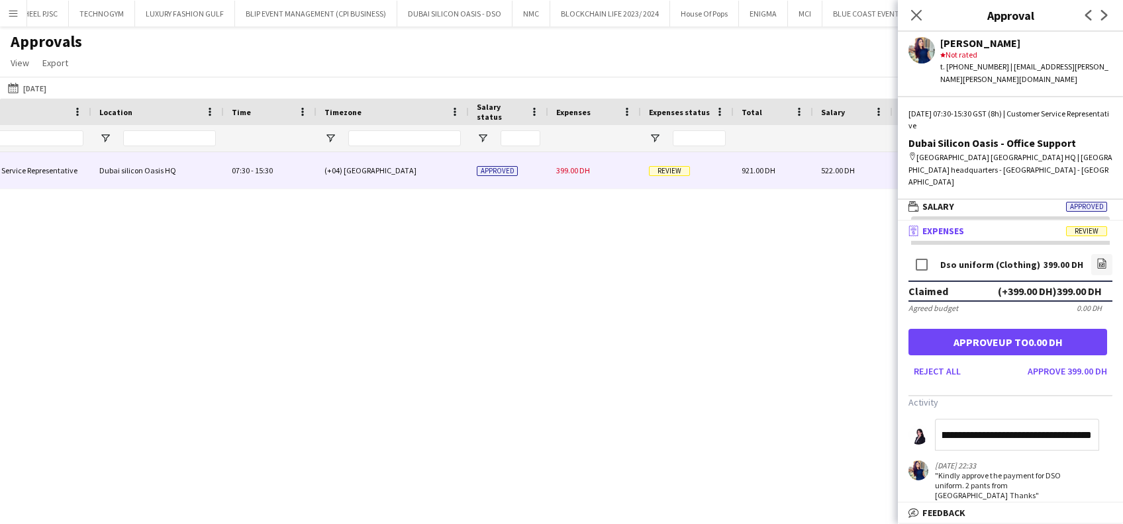
click at [1017, 419] on input "**********" at bounding box center [1017, 435] width 164 height 32
click at [1093, 419] on input "**********" at bounding box center [1017, 435] width 164 height 32
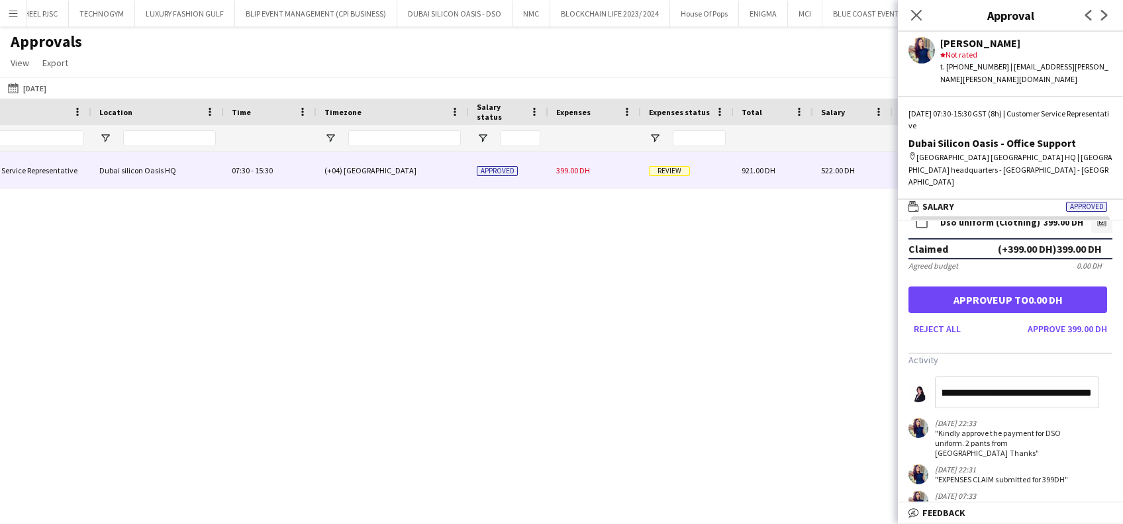
scroll to position [0, 0]
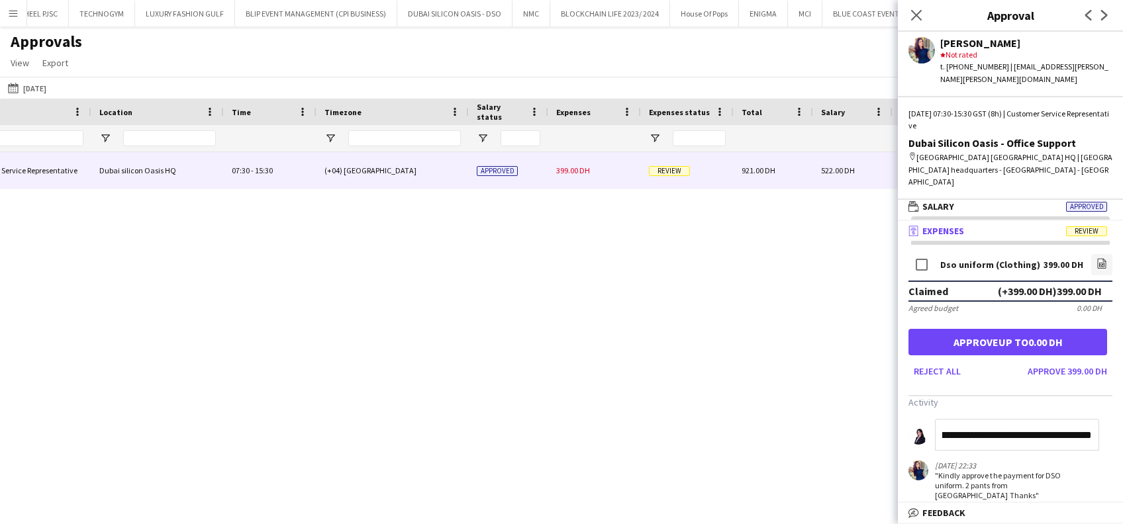
click at [1006, 419] on input "**********" at bounding box center [1017, 435] width 164 height 32
click at [1089, 419] on input "**********" at bounding box center [1017, 435] width 164 height 32
click at [1022, 419] on input "**********" at bounding box center [1017, 435] width 164 height 32
drag, startPoint x: 1093, startPoint y: 411, endPoint x: 1024, endPoint y: 407, distance: 69.0
click at [1024, 419] on input "**********" at bounding box center [1017, 435] width 164 height 32
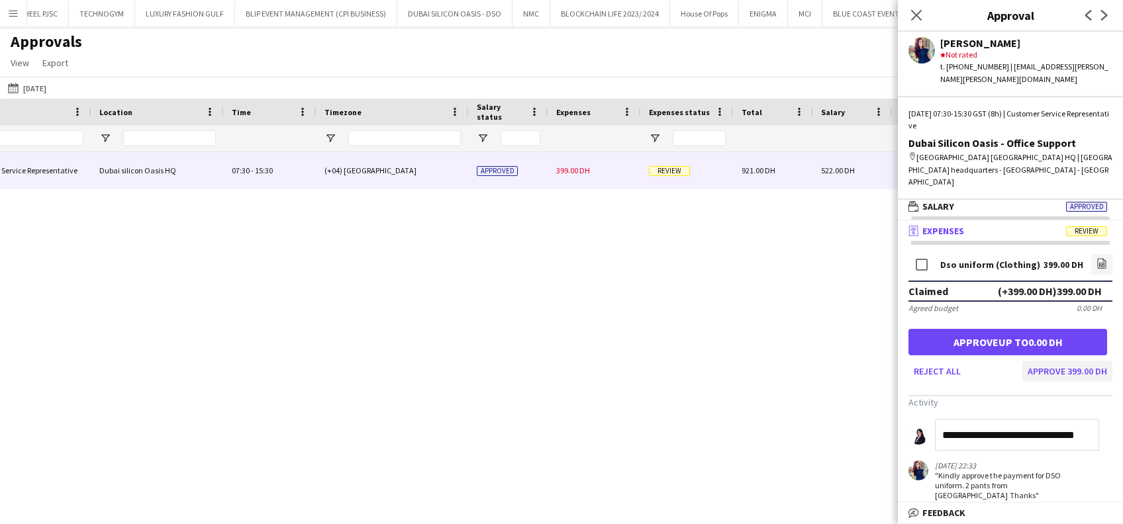
type input "**********"
click at [1045, 361] on button "Approve 399.00 DH" at bounding box center [1067, 371] width 90 height 21
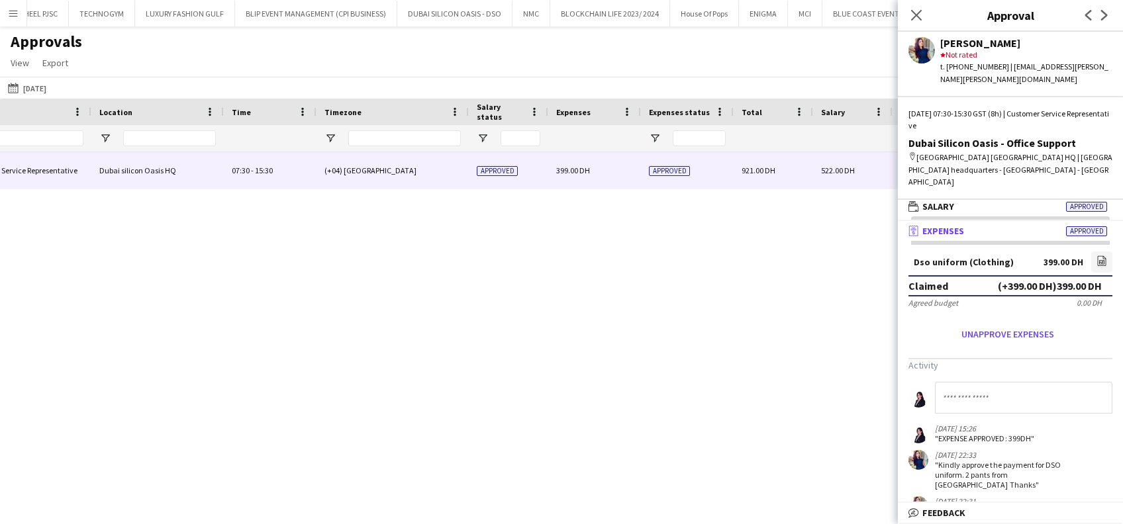
click at [696, 297] on div "[PERSON_NAME] Dubai Silicon Oasis - Office Support Customer Service Representat…" at bounding box center [561, 320] width 1123 height 336
click at [911, 15] on icon "Close pop-in" at bounding box center [916, 15] width 11 height 11
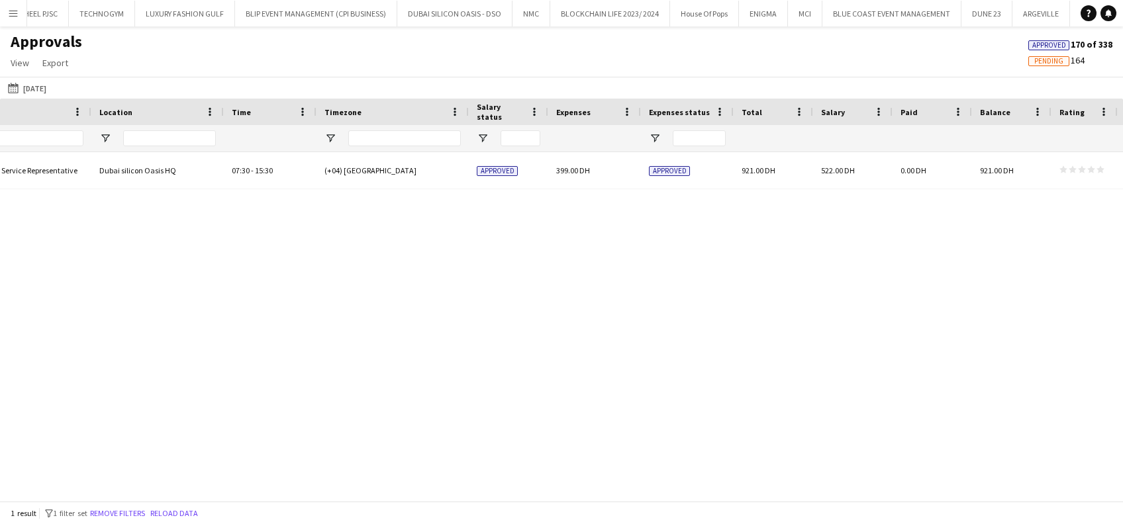
click at [291, 259] on div "[PERSON_NAME] Dubai Silicon Oasis - Office Support Customer Service Representat…" at bounding box center [561, 320] width 1123 height 336
click at [17, 23] on button "Menu" at bounding box center [13, 13] width 26 height 26
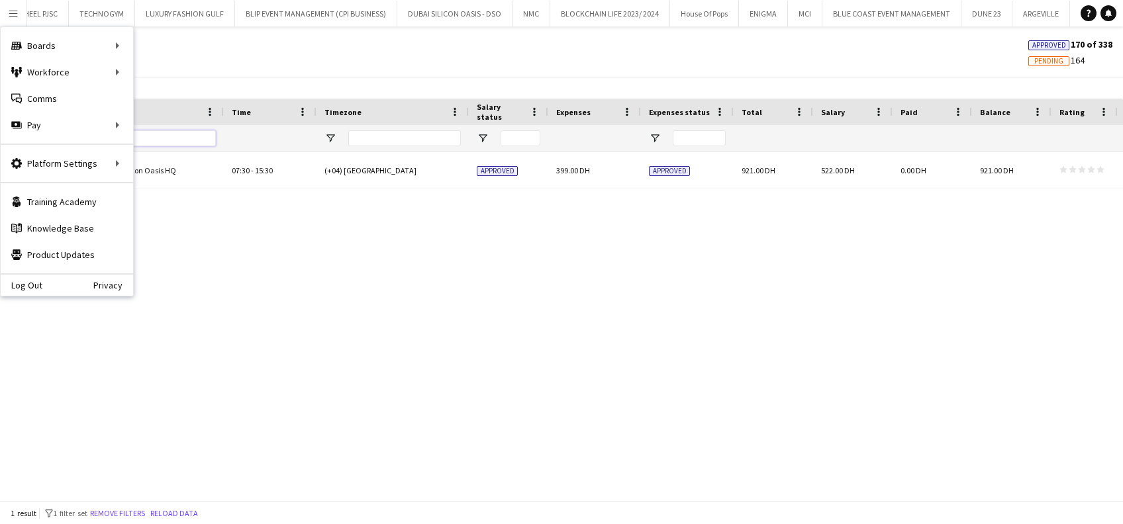
click at [167, 140] on input "Location Filter Input" at bounding box center [169, 138] width 93 height 16
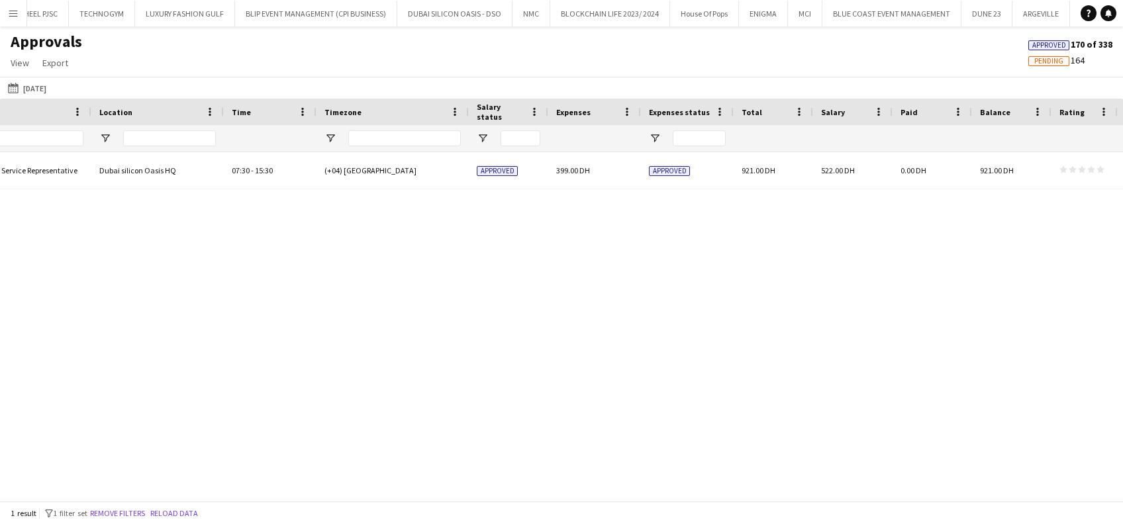
drag, startPoint x: 439, startPoint y: 489, endPoint x: 180, endPoint y: 492, distance: 258.8
click at [180, 492] on div "Job Title Role Location -" at bounding box center [561, 300] width 1123 height 402
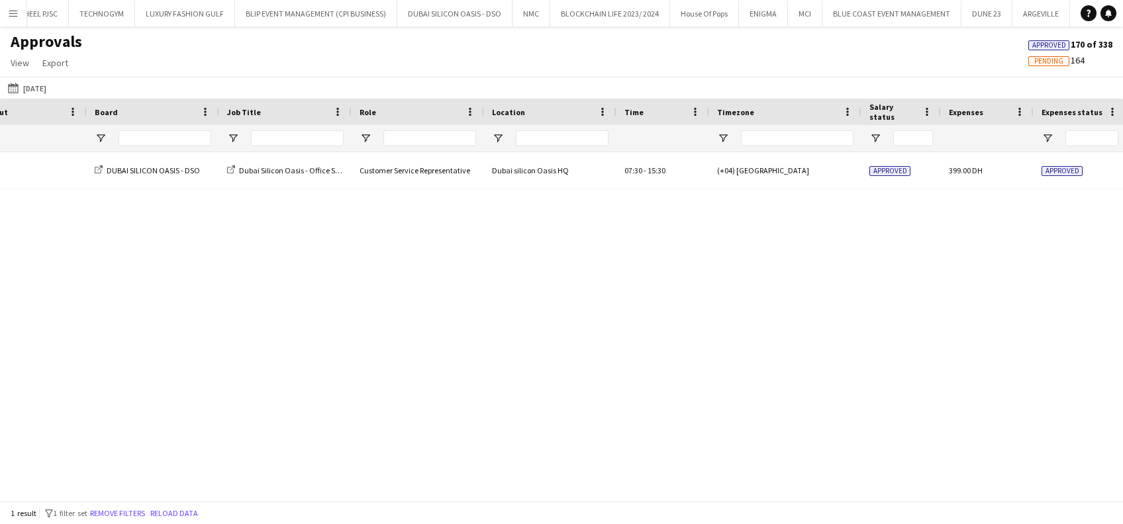
scroll to position [0, 197]
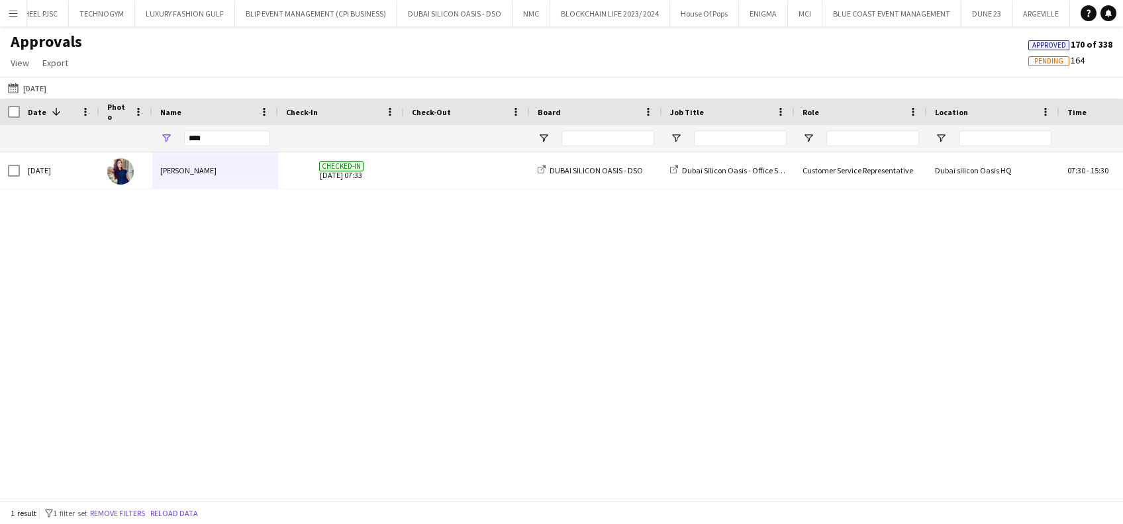
drag, startPoint x: 481, startPoint y: 487, endPoint x: 499, endPoint y: 490, distance: 18.3
click at [499, 490] on div "Job Title Role Location 1" at bounding box center [561, 300] width 1123 height 402
drag, startPoint x: 487, startPoint y: 502, endPoint x: 599, endPoint y: 487, distance: 113.5
click at [599, 487] on app-pay-approvals-table "Press SPACE to select this row Drag here to set row groups Date Photo Name Chec…" at bounding box center [561, 300] width 1123 height 402
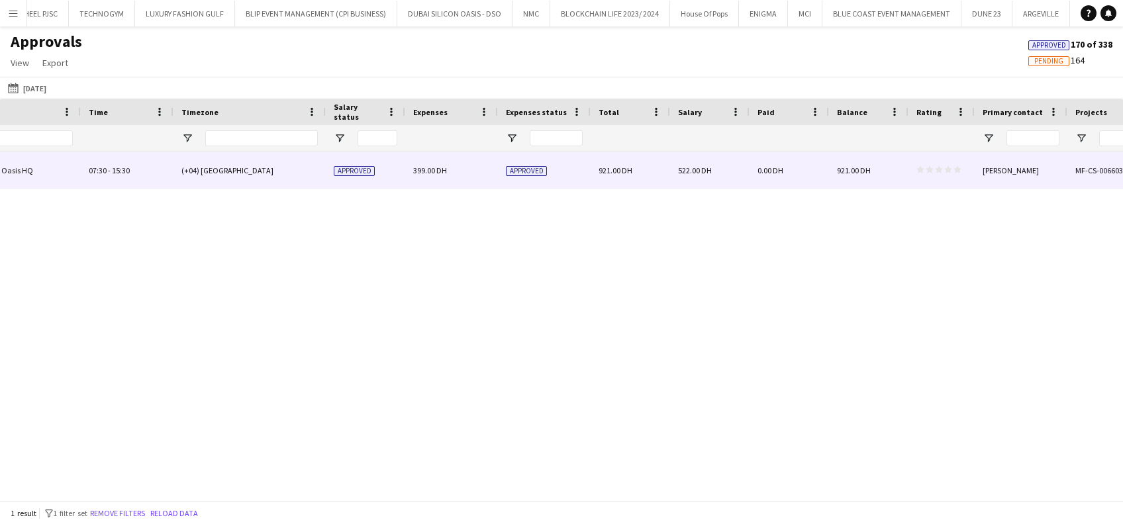
click at [369, 185] on div "Approved" at bounding box center [365, 170] width 79 height 36
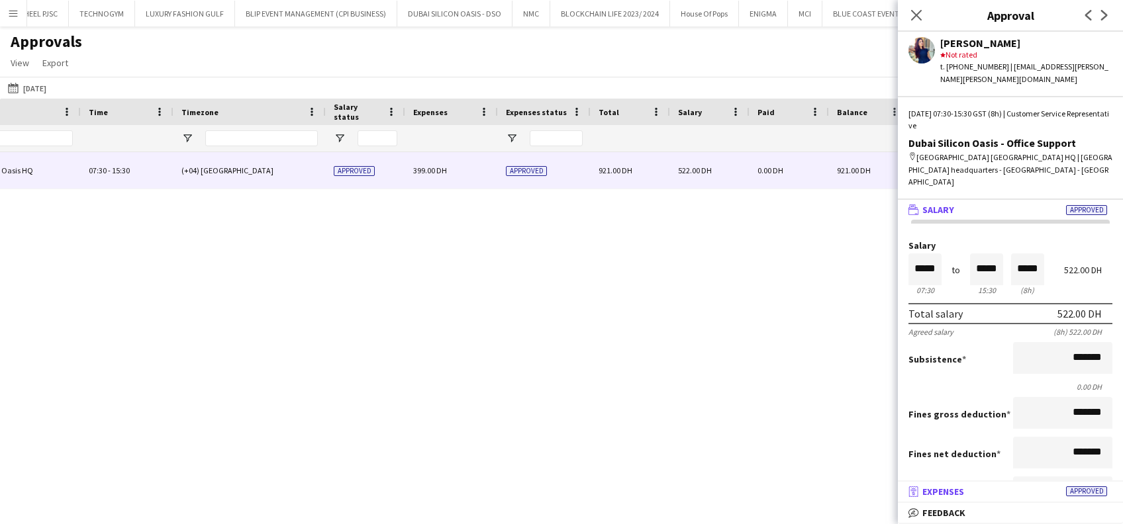
click at [990, 502] on mat-expansion-panel-header "receipt Expenses Approved" at bounding box center [1010, 492] width 225 height 20
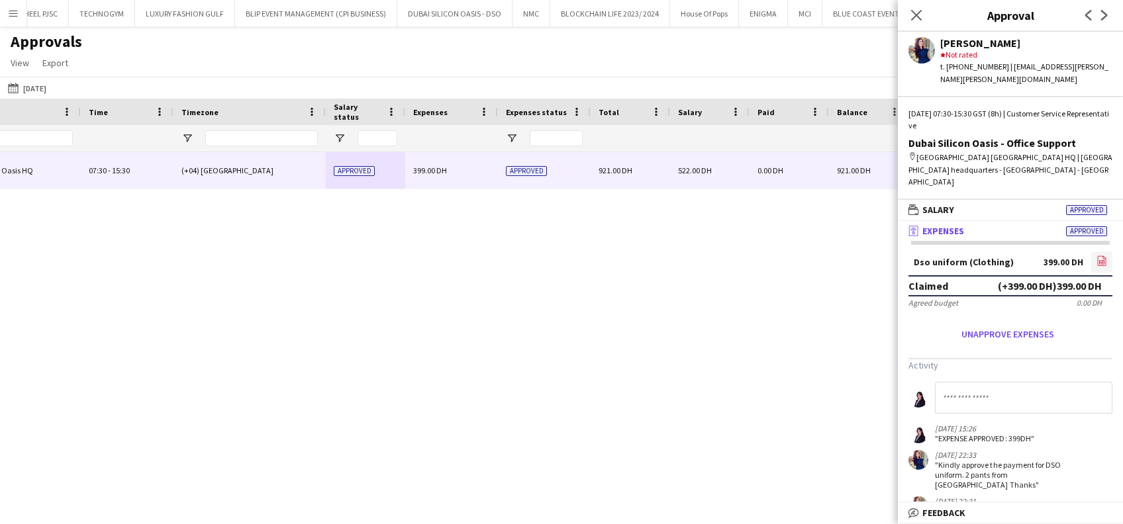
click at [1096, 256] on icon "file-image" at bounding box center [1101, 261] width 11 height 11
click at [917, 13] on icon "Close pop-in" at bounding box center [915, 15] width 13 height 13
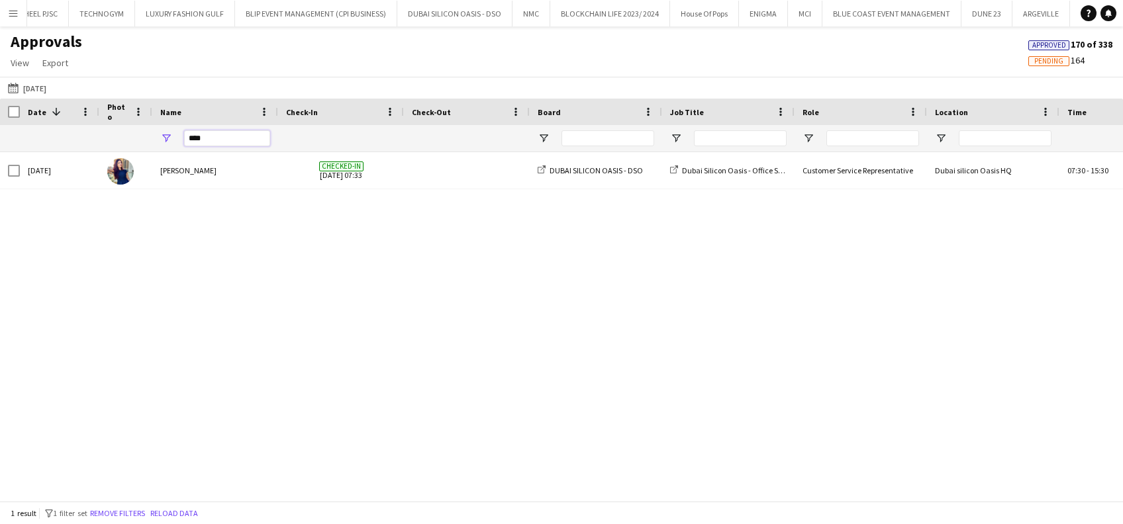
drag, startPoint x: 231, startPoint y: 138, endPoint x: 192, endPoint y: 141, distance: 39.2
click at [192, 141] on input "***" at bounding box center [227, 138] width 86 height 16
type input "*"
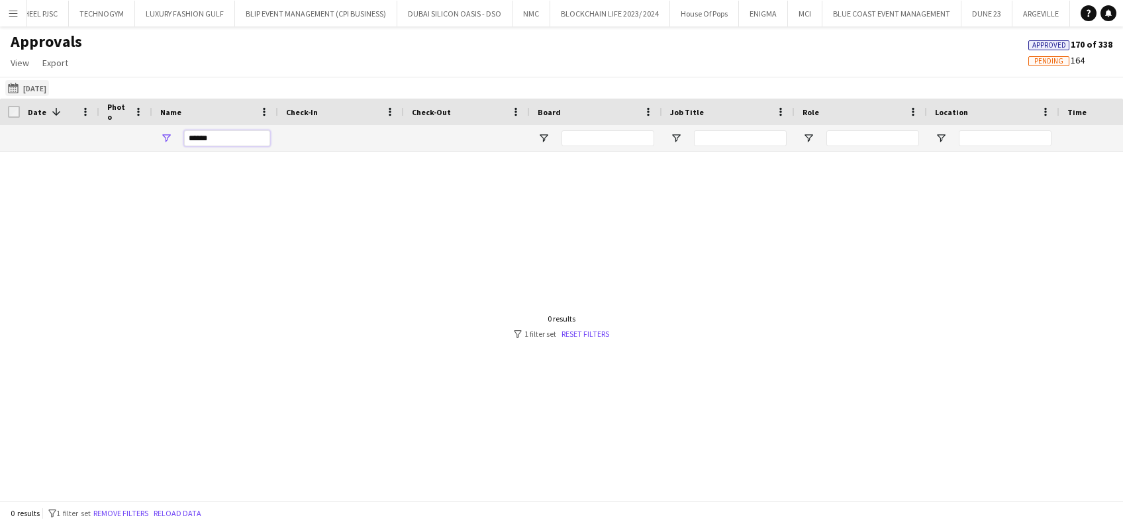
type input "******"
click at [46, 91] on button "[DATE] [DATE]" at bounding box center [27, 88] width 44 height 16
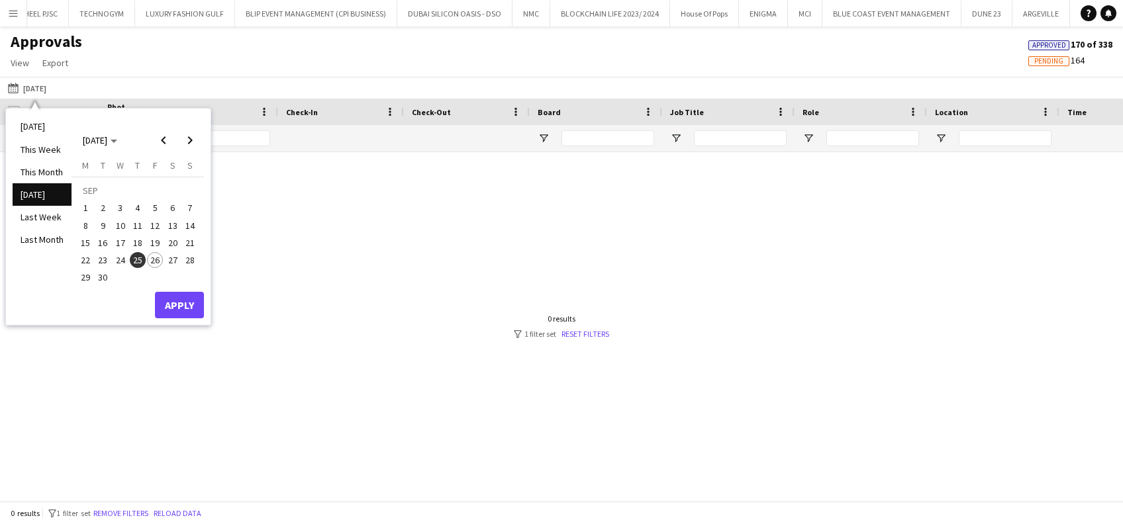
click at [148, 265] on button "26" at bounding box center [154, 260] width 17 height 17
click at [132, 262] on span "25" at bounding box center [138, 260] width 16 height 16
click at [126, 261] on span "24" at bounding box center [121, 260] width 16 height 16
click at [173, 304] on button "Apply" at bounding box center [179, 305] width 49 height 26
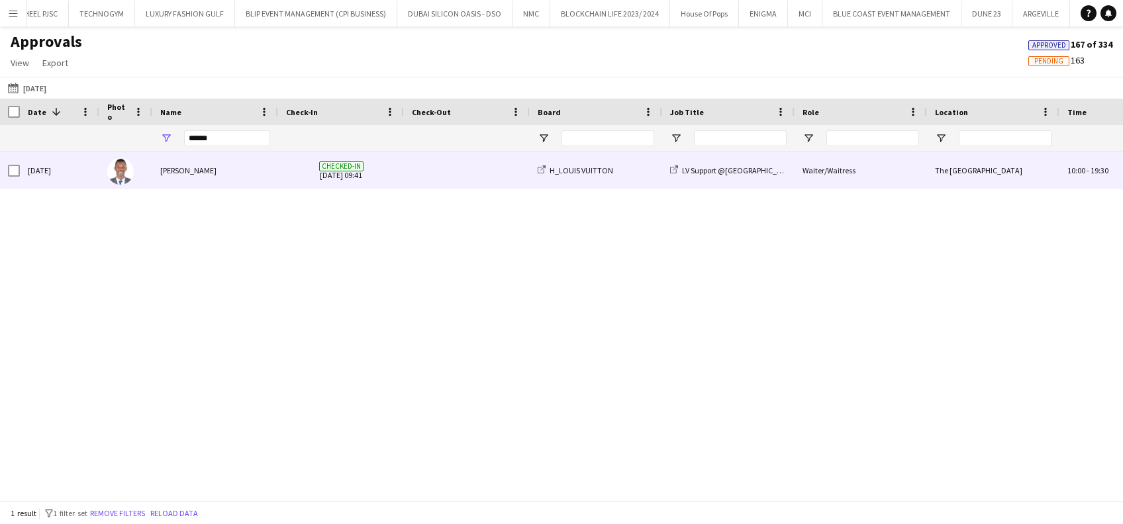
click at [192, 171] on div "[PERSON_NAME]" at bounding box center [215, 170] width 126 height 36
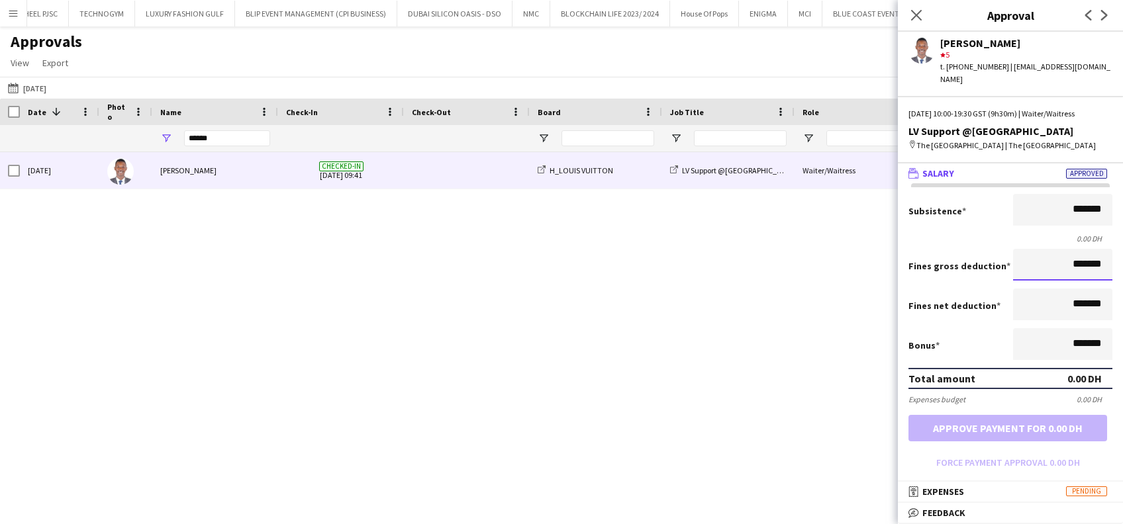
click at [1037, 254] on input "*******" at bounding box center [1062, 265] width 99 height 32
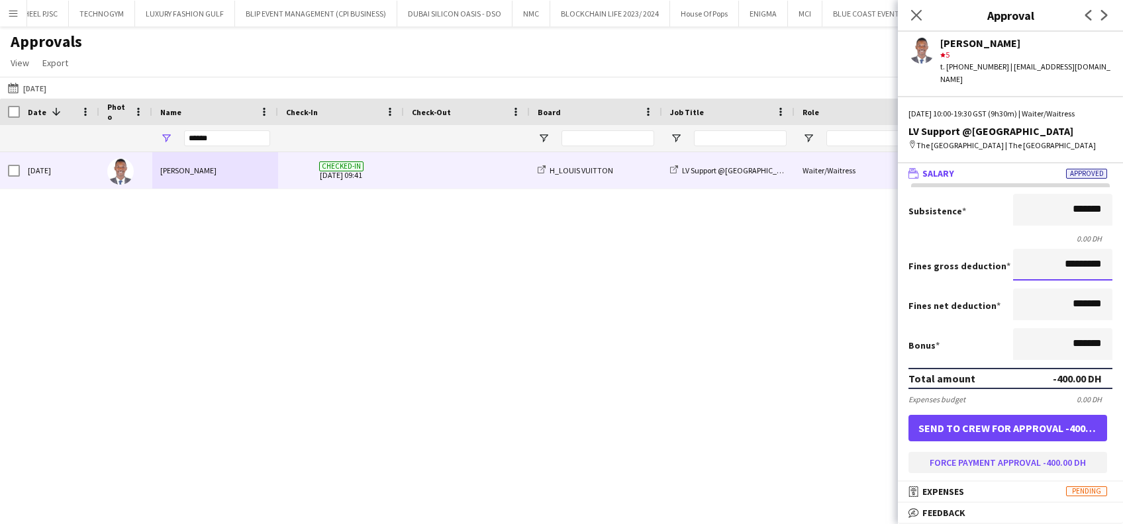
type input "*********"
click at [1009, 455] on button "Force payment approval -400.00 DH" at bounding box center [1007, 462] width 199 height 21
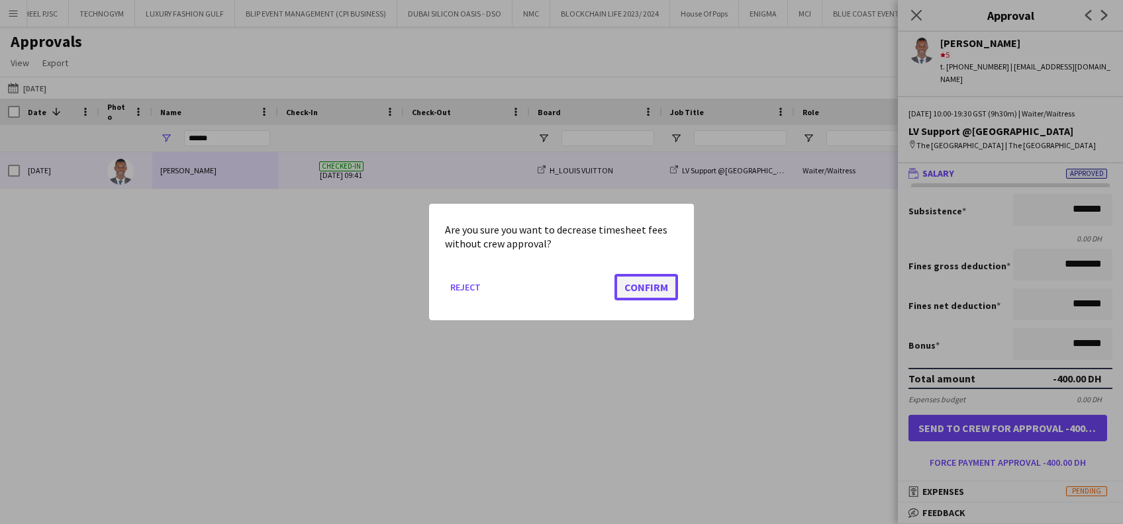
click at [651, 292] on button "Confirm" at bounding box center [646, 287] width 64 height 26
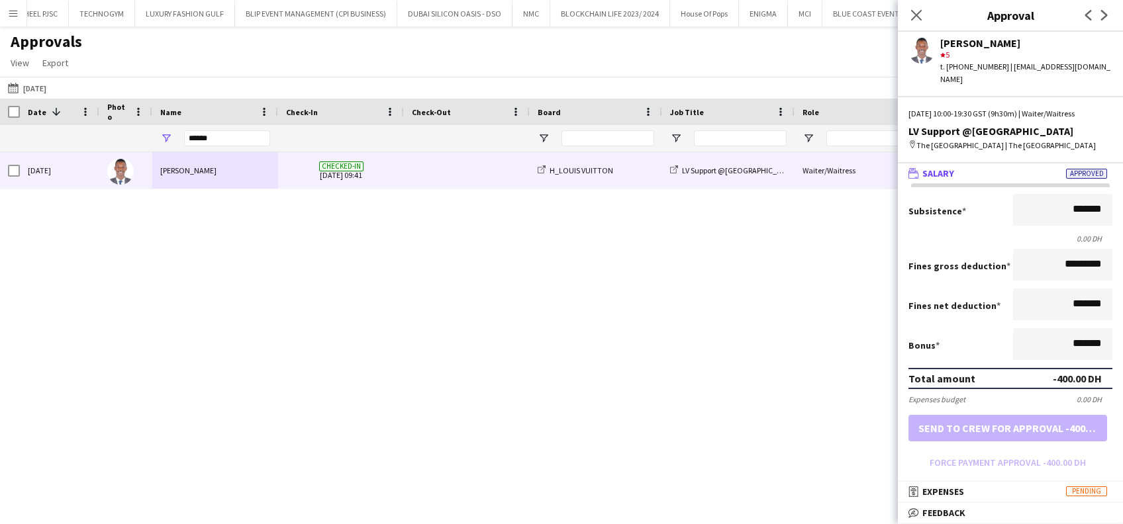
click at [921, 2] on div "Close pop-in" at bounding box center [916, 15] width 37 height 30
click at [921, 5] on div "Close pop-in" at bounding box center [916, 15] width 37 height 30
click at [921, 13] on icon "Close pop-in" at bounding box center [915, 15] width 13 height 13
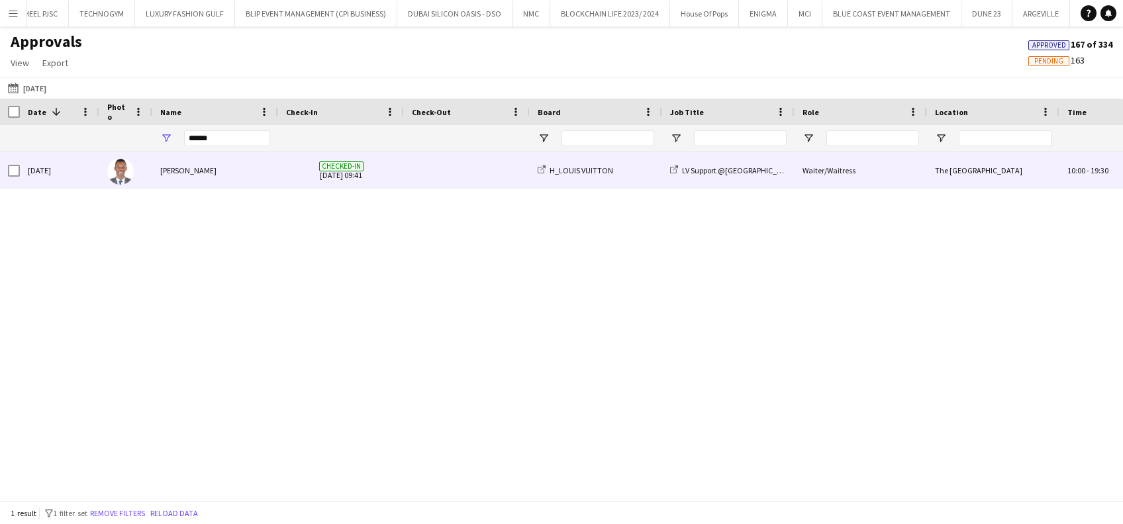
click at [443, 159] on span at bounding box center [467, 170] width 110 height 36
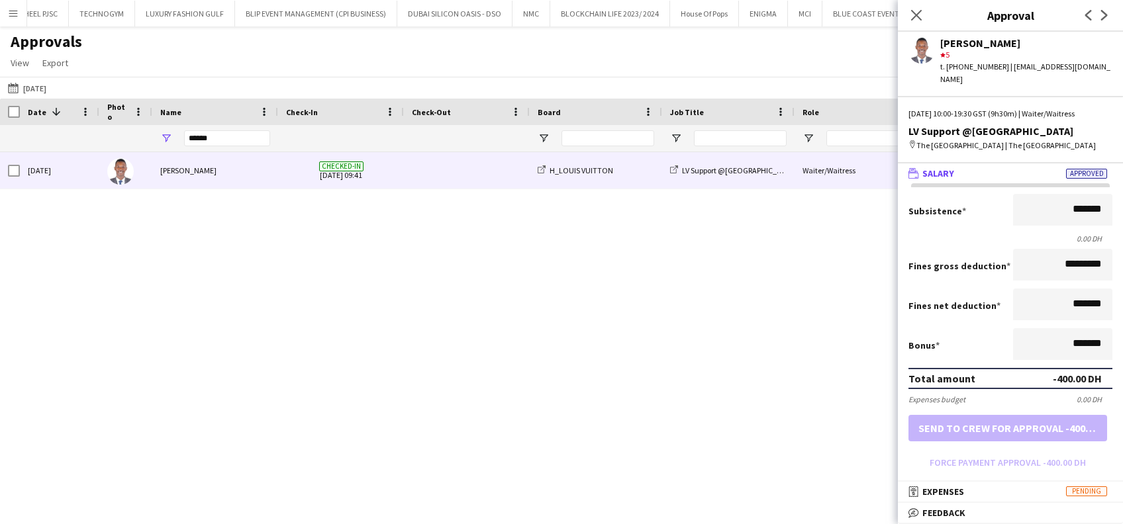
click at [991, 452] on form "Subsistence ******* 0.00 DH Fines gross deduction ********* Fines net deduction…" at bounding box center [1010, 333] width 225 height 279
drag, startPoint x: 1054, startPoint y: 254, endPoint x: 1047, endPoint y: 261, distance: 10.3
click at [1047, 261] on input "*********" at bounding box center [1061, 265] width 97 height 32
click at [915, 18] on icon "Close pop-in" at bounding box center [915, 15] width 13 height 13
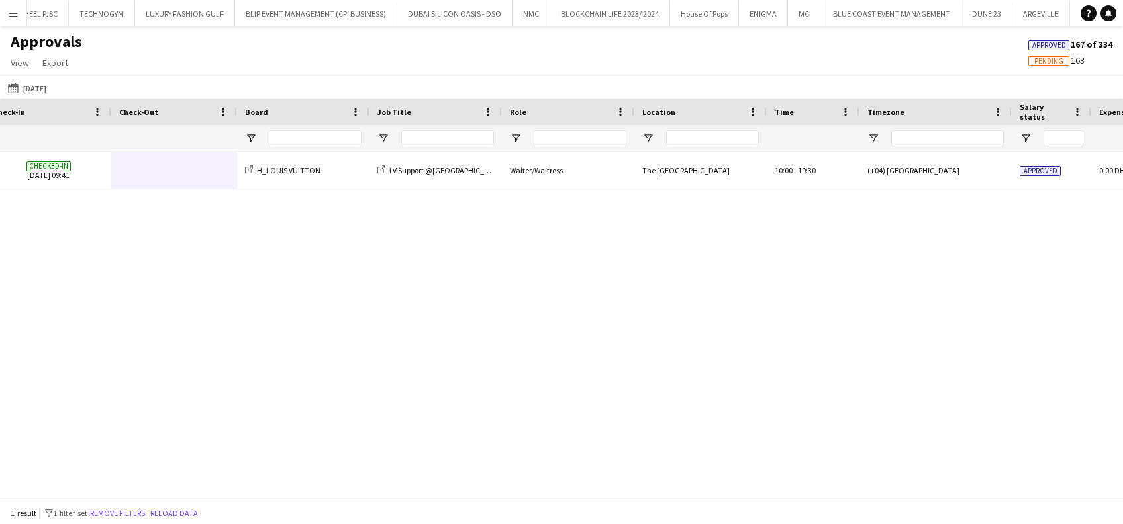
scroll to position [0, 450]
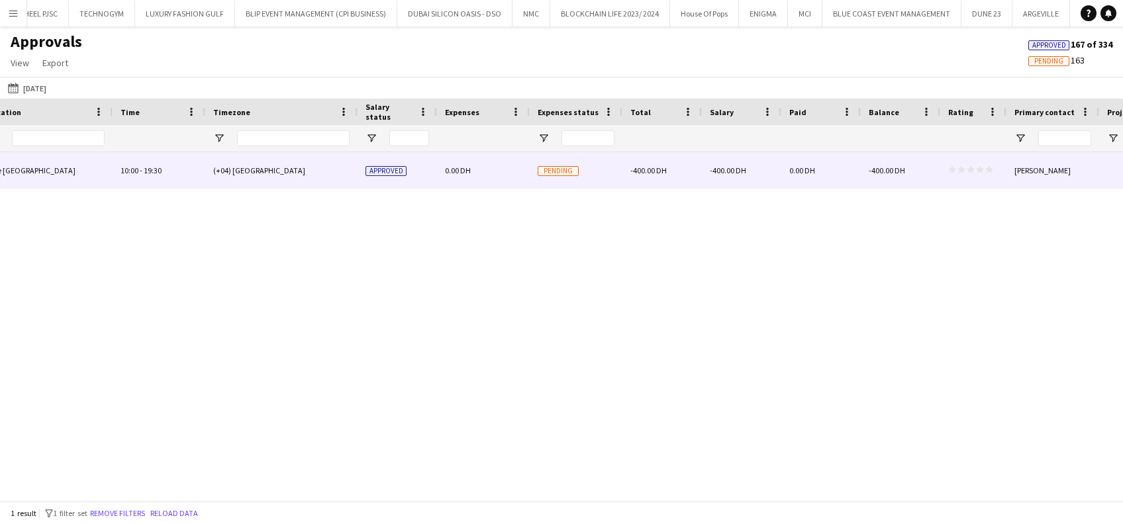
click at [828, 166] on div "0.00 DH" at bounding box center [820, 170] width 79 height 36
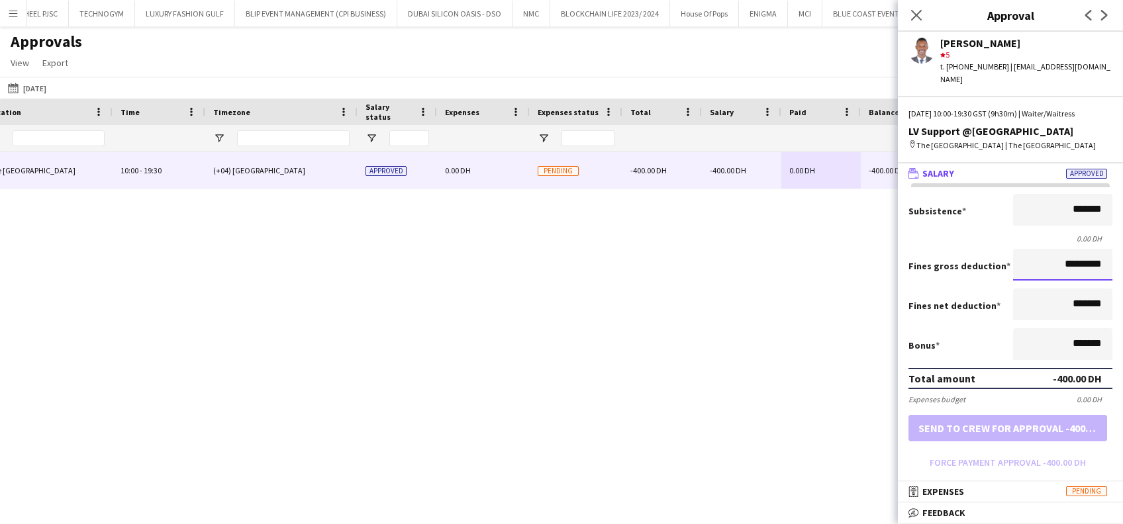
click at [1050, 255] on input "*********" at bounding box center [1062, 265] width 99 height 32
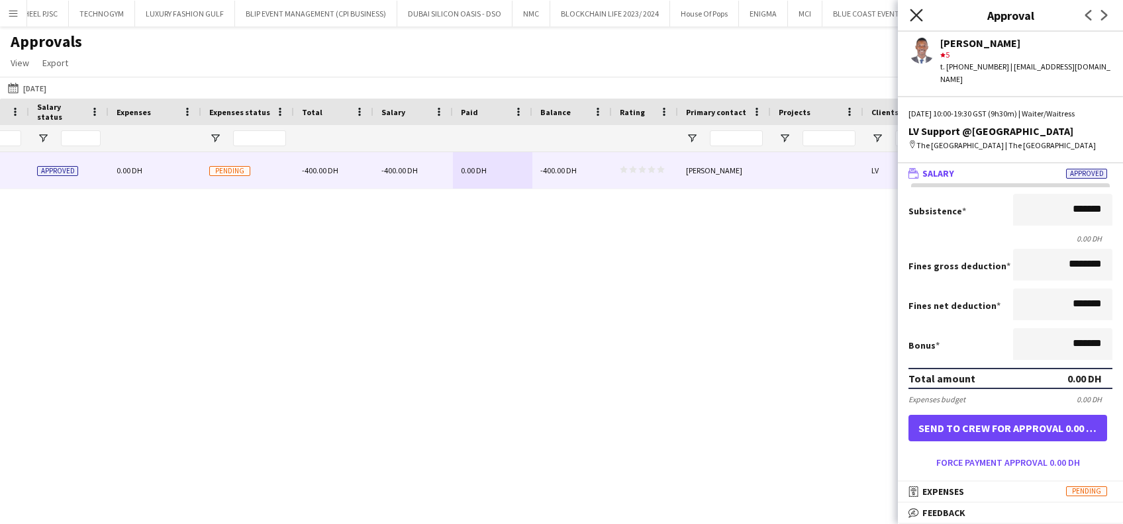
type input "*******"
click at [918, 19] on icon "Close pop-in" at bounding box center [915, 15] width 13 height 13
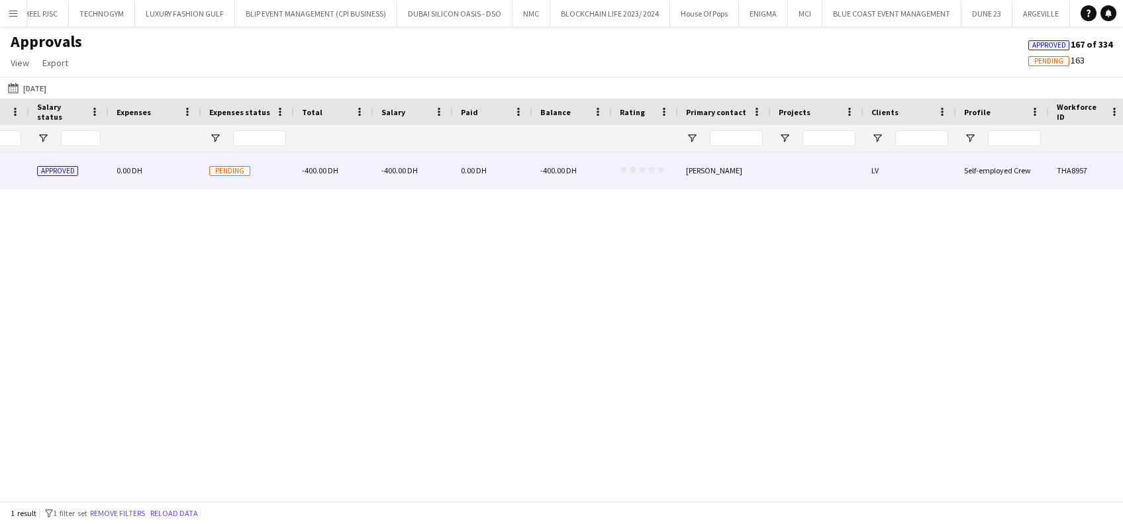
click at [601, 185] on div "-400.00 DH" at bounding box center [571, 170] width 79 height 36
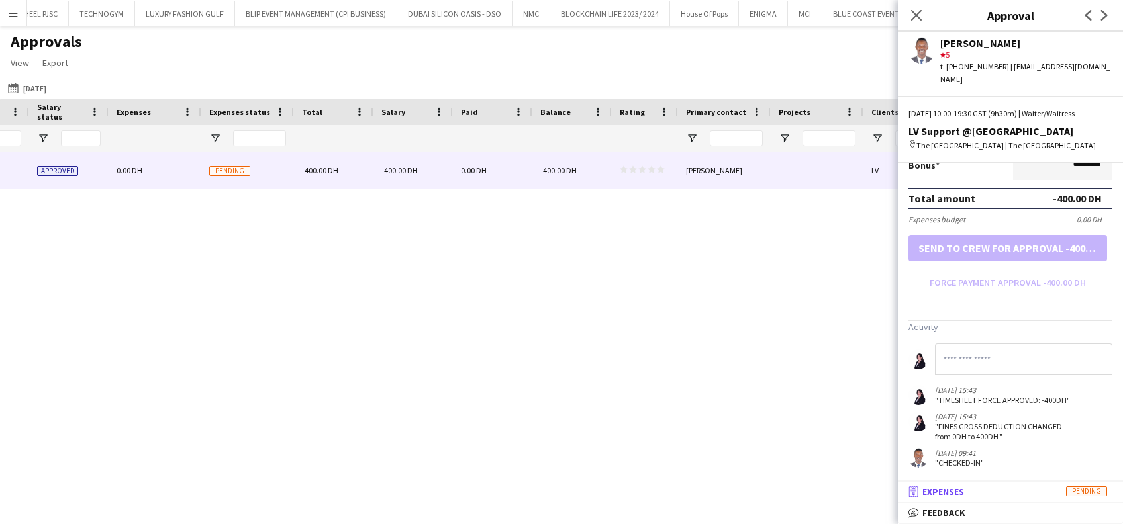
click at [963, 491] on span "Expenses" at bounding box center [943, 492] width 42 height 12
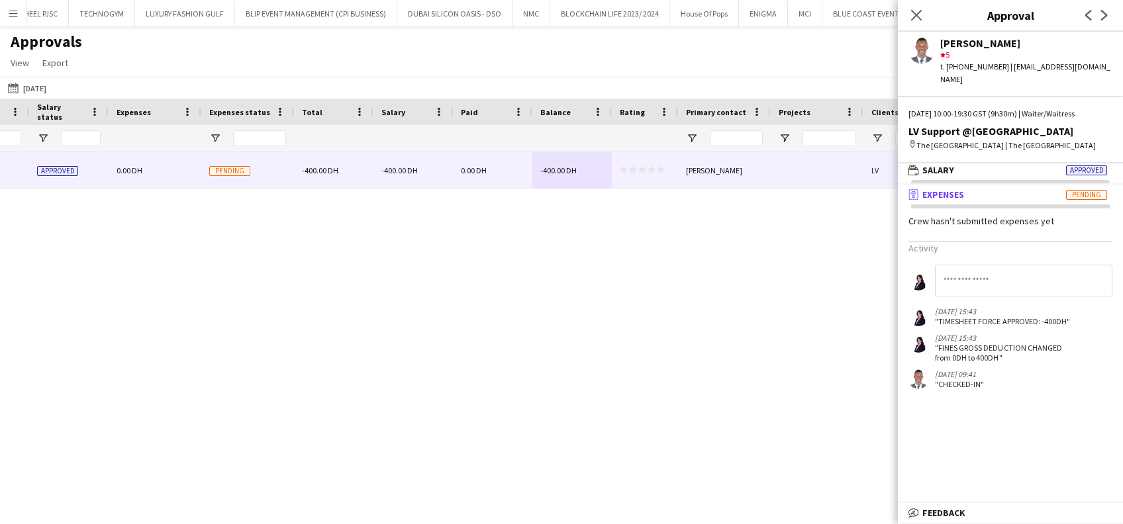
click at [966, 185] on mat-expansion-panel-header "receipt Expenses Pending" at bounding box center [1010, 195] width 225 height 20
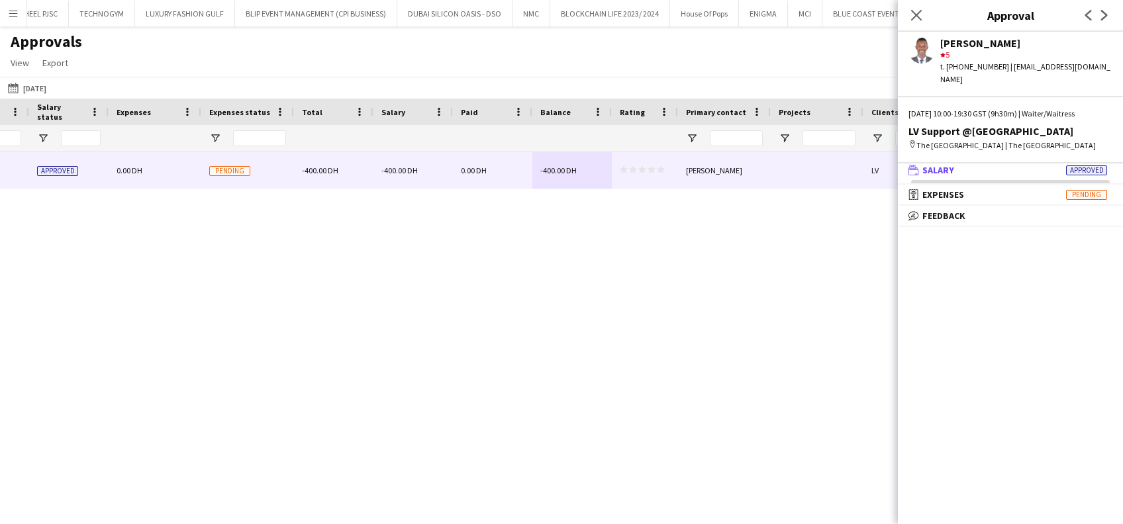
click at [968, 164] on mat-panel-title "wallet Salary Approved" at bounding box center [1008, 170] width 220 height 12
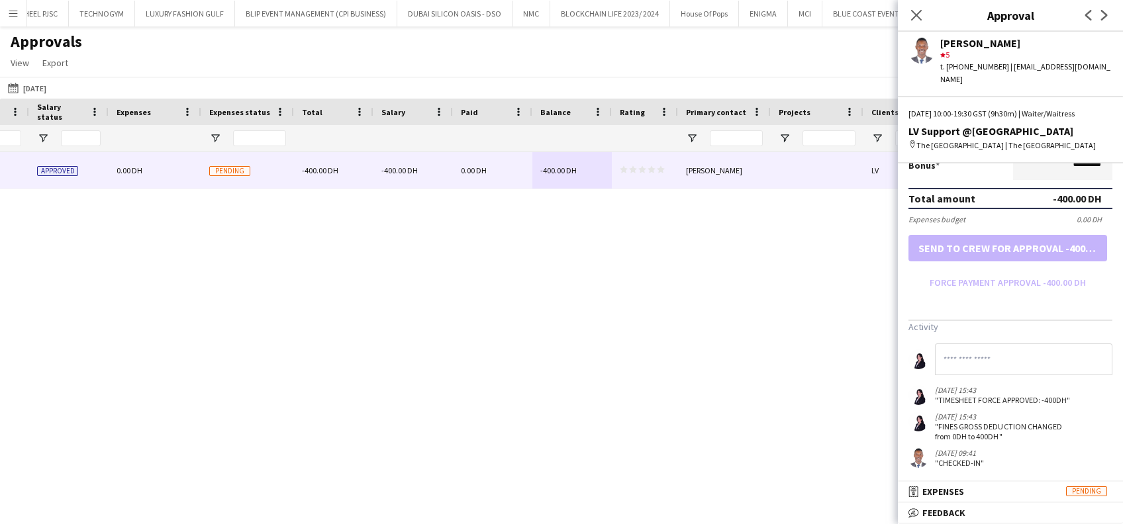
click at [835, 277] on div "10:00 - 19:30 (+04) Dubai Approved 0.00 DH Pending -400.00 DH -400.00 DH 0.00 D…" at bounding box center [561, 320] width 1123 height 336
drag, startPoint x: 919, startPoint y: 13, endPoint x: 921, endPoint y: 26, distance: 13.4
click at [921, 13] on icon "Close pop-in" at bounding box center [916, 15] width 11 height 11
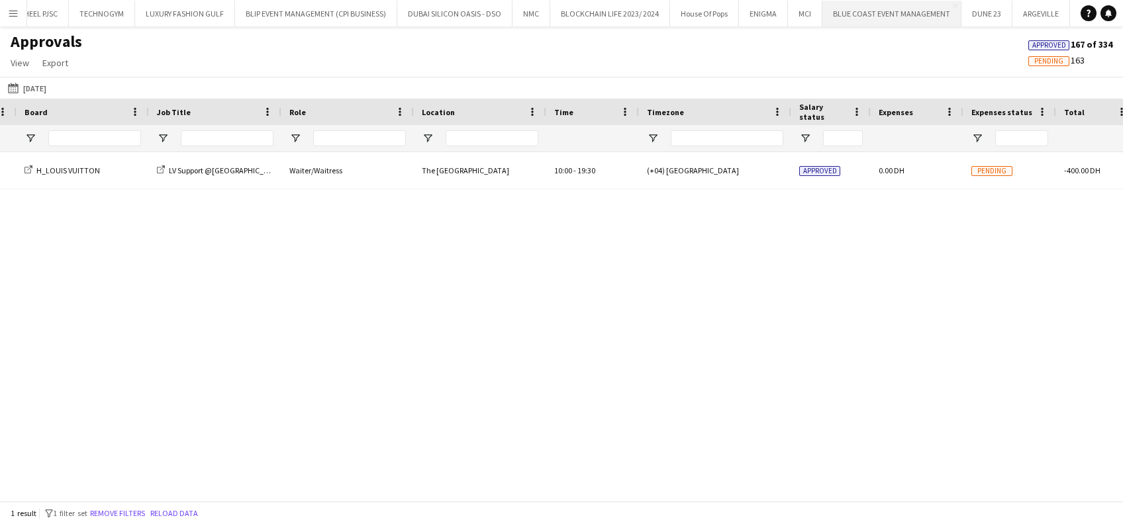
scroll to position [0, 513]
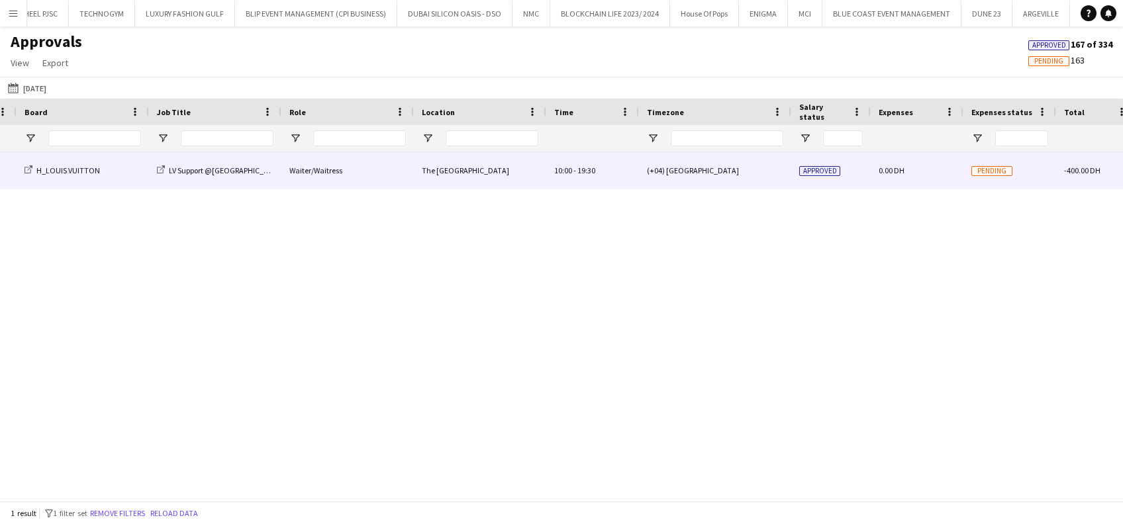
click at [880, 179] on div "0.00 DH" at bounding box center [916, 170] width 93 height 36
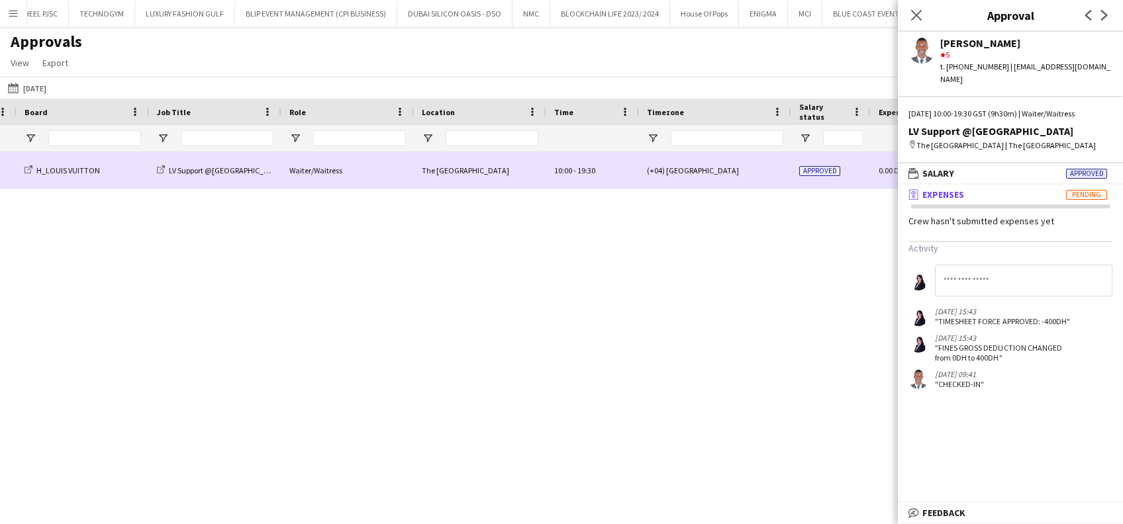
click at [829, 171] on span "Approved" at bounding box center [819, 171] width 41 height 10
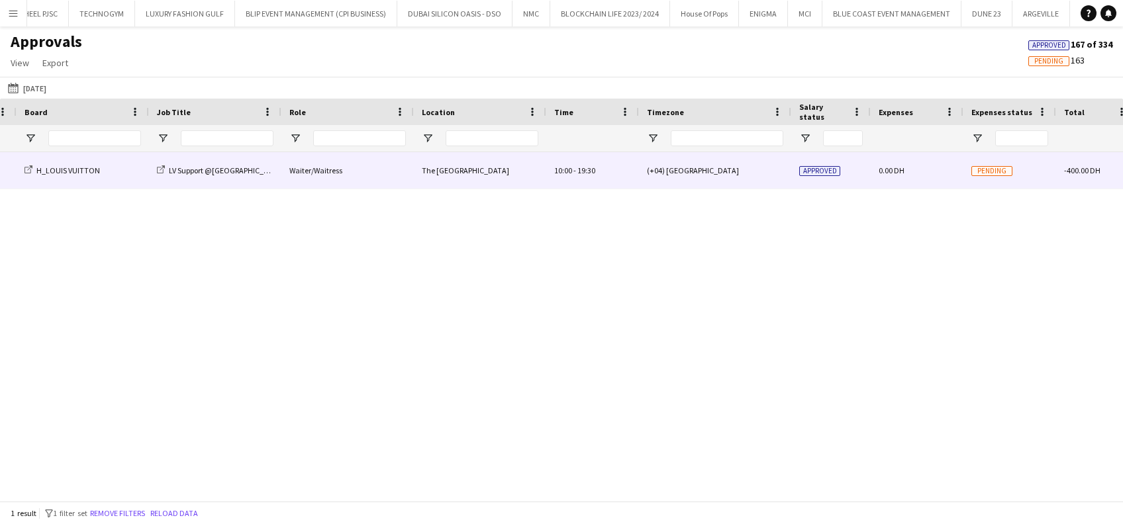
click at [1056, 166] on div "-400.00 DH" at bounding box center [1095, 170] width 79 height 36
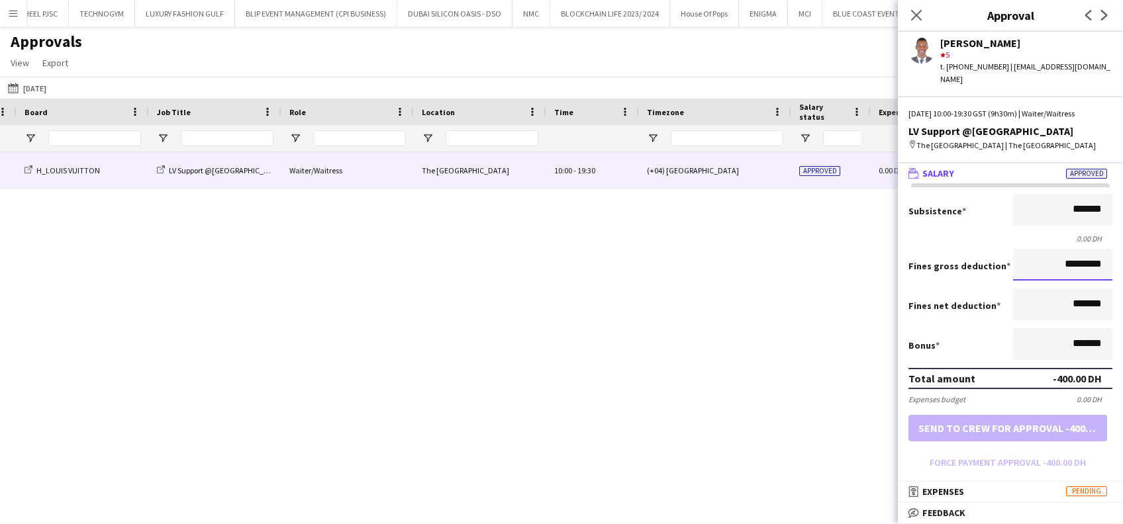
scroll to position [0, 0]
drag, startPoint x: 1054, startPoint y: 256, endPoint x: 1029, endPoint y: 260, distance: 26.1
click at [1031, 259] on input "*********" at bounding box center [1061, 265] width 97 height 32
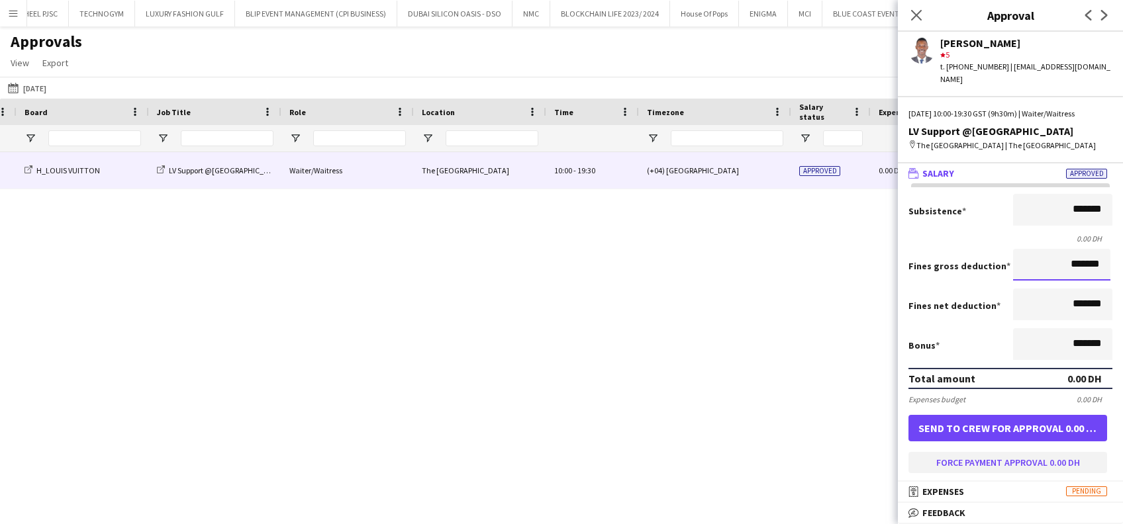
type input "*******"
click at [1047, 454] on button "Force payment approval 0.00 DH" at bounding box center [1007, 462] width 199 height 21
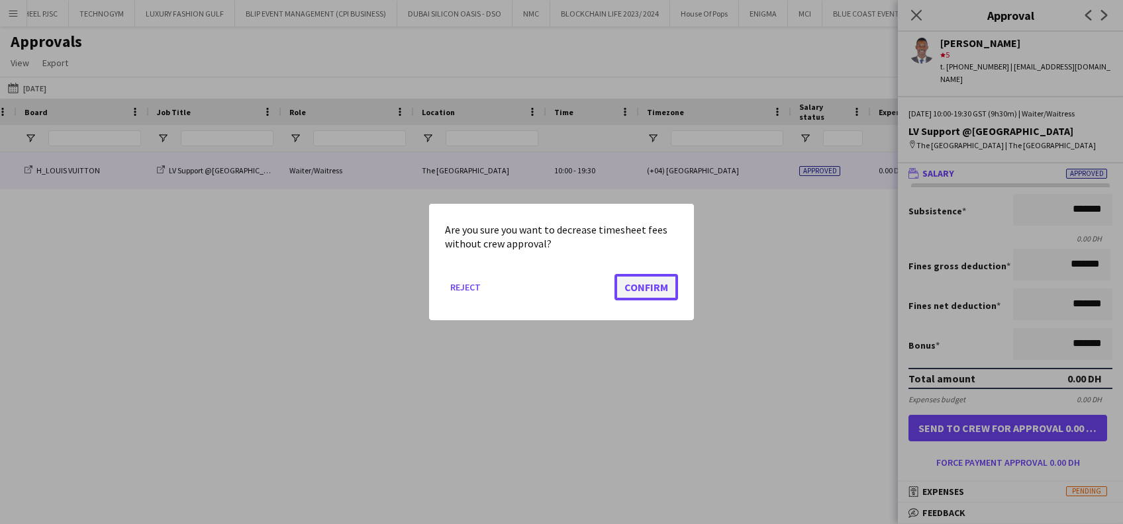
click at [636, 285] on button "Confirm" at bounding box center [646, 287] width 64 height 26
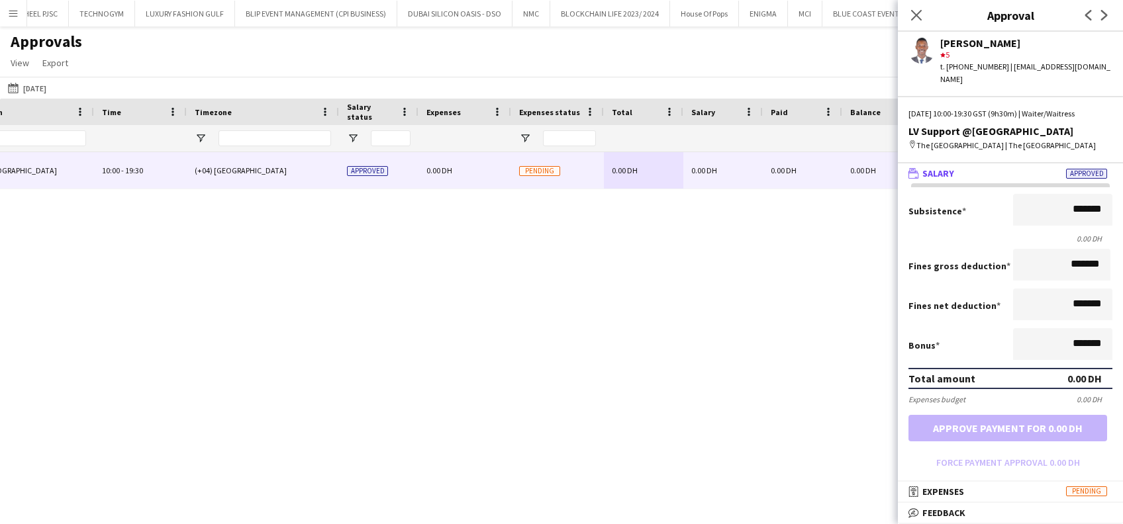
scroll to position [0, 1075]
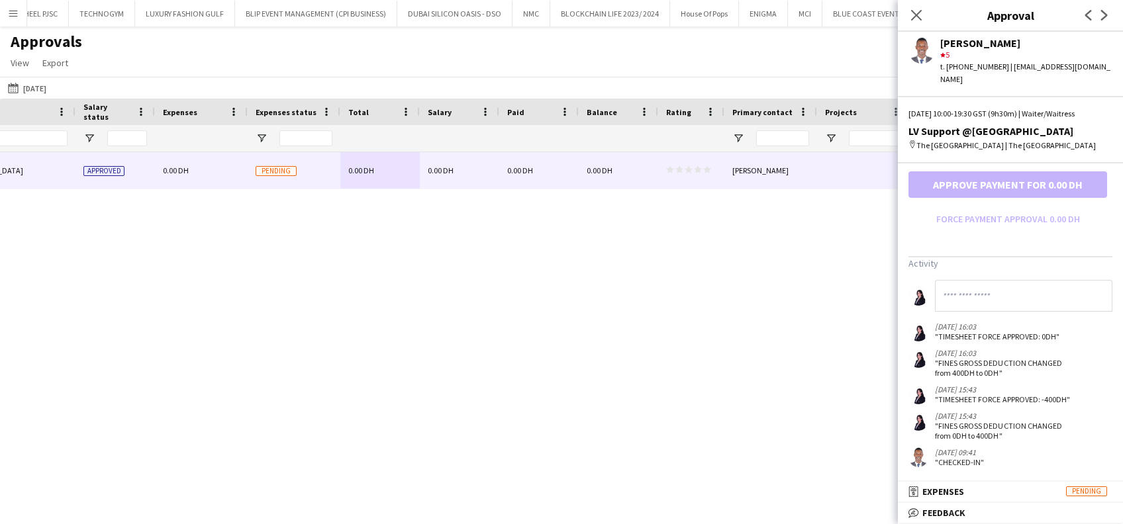
click at [925, 18] on div "Close pop-in" at bounding box center [916, 15] width 37 height 30
click at [917, 12] on icon "Close pop-in" at bounding box center [915, 15] width 13 height 13
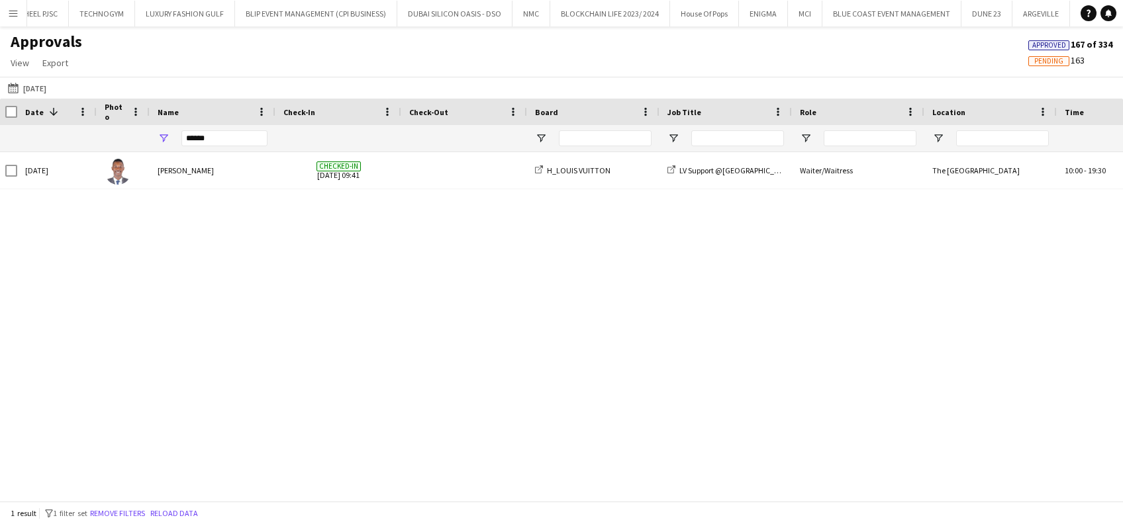
scroll to position [0, 3]
click at [7, 21] on button "Menu" at bounding box center [13, 13] width 26 height 26
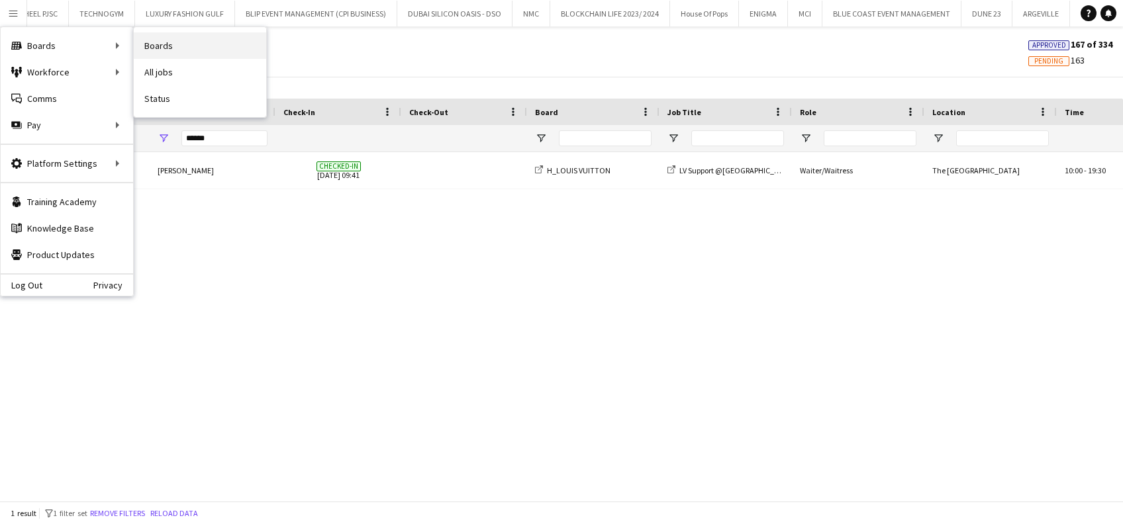
click at [224, 43] on link "Boards" at bounding box center [200, 45] width 132 height 26
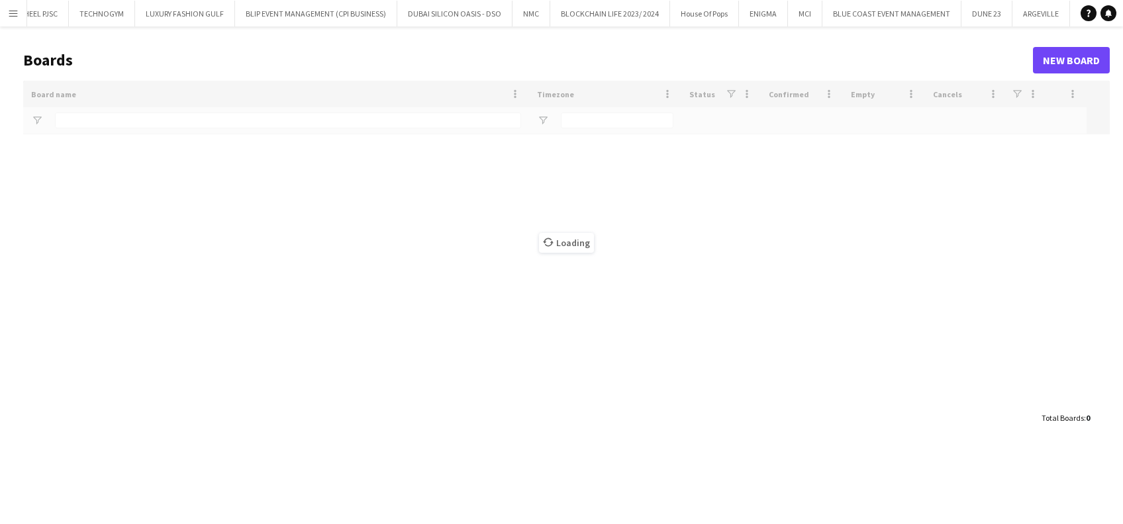
type input "******"
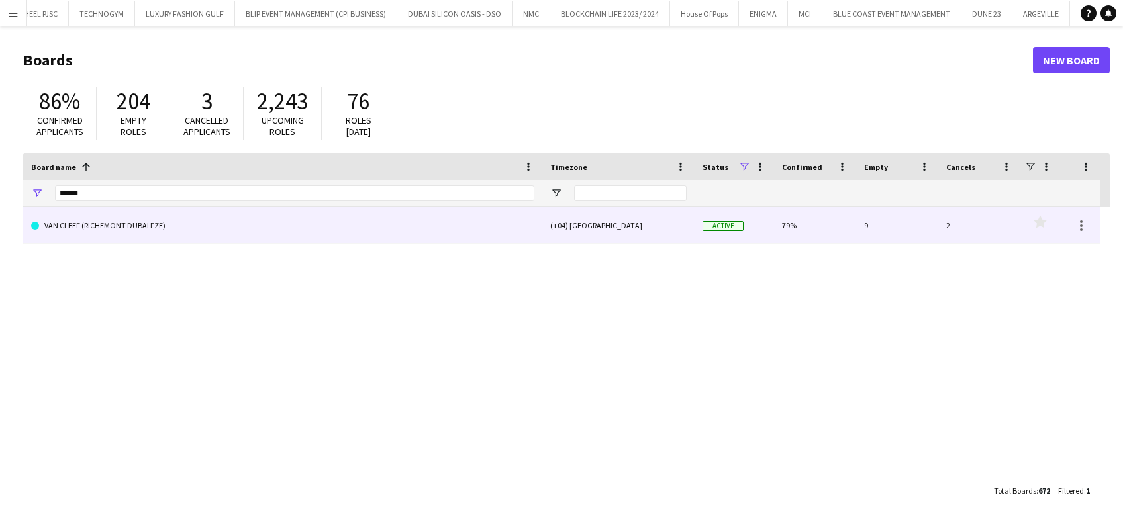
click at [201, 221] on link "VAN CLEEF (RICHEMONT DUBAI FZE)" at bounding box center [282, 225] width 503 height 37
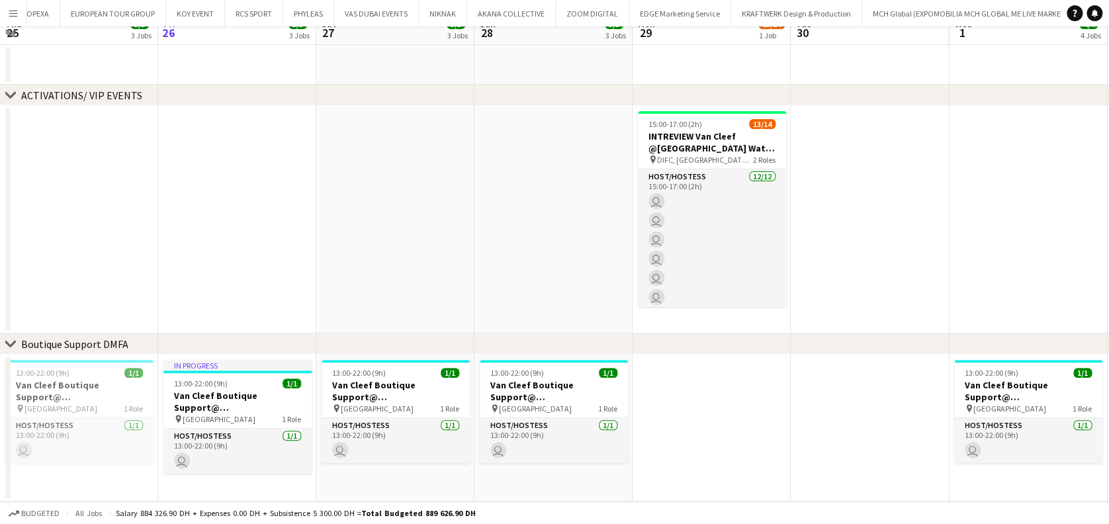
scroll to position [176, 0]
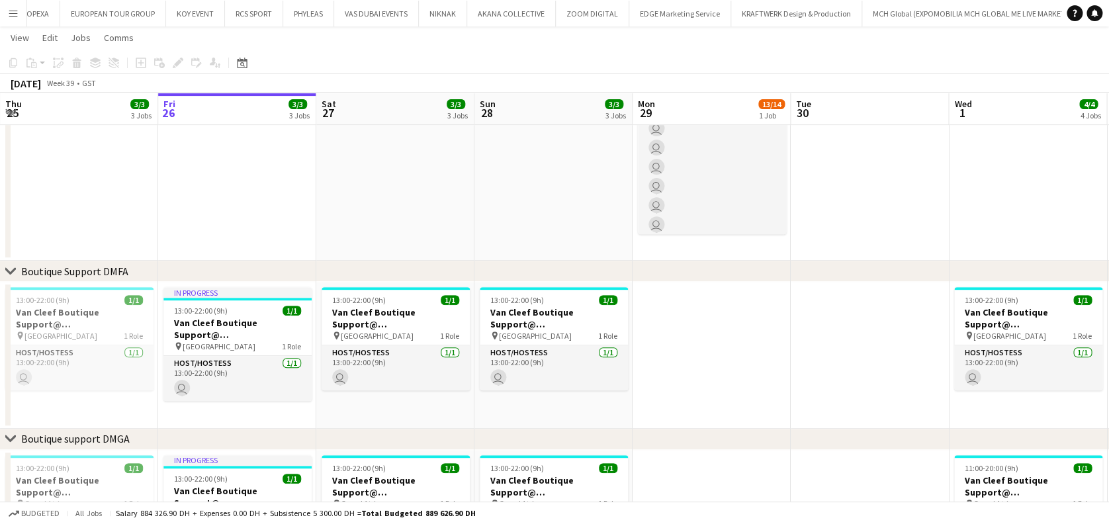
click at [71, 183] on app-calendar-viewport "Tue 23 Wed 24 Thu 25 3/3 3 Jobs Fri 26 3/3 3 Jobs Sat 27 3/3 3 Jobs Sun 28 3/3 …" at bounding box center [554, 429] width 1109 height 1107
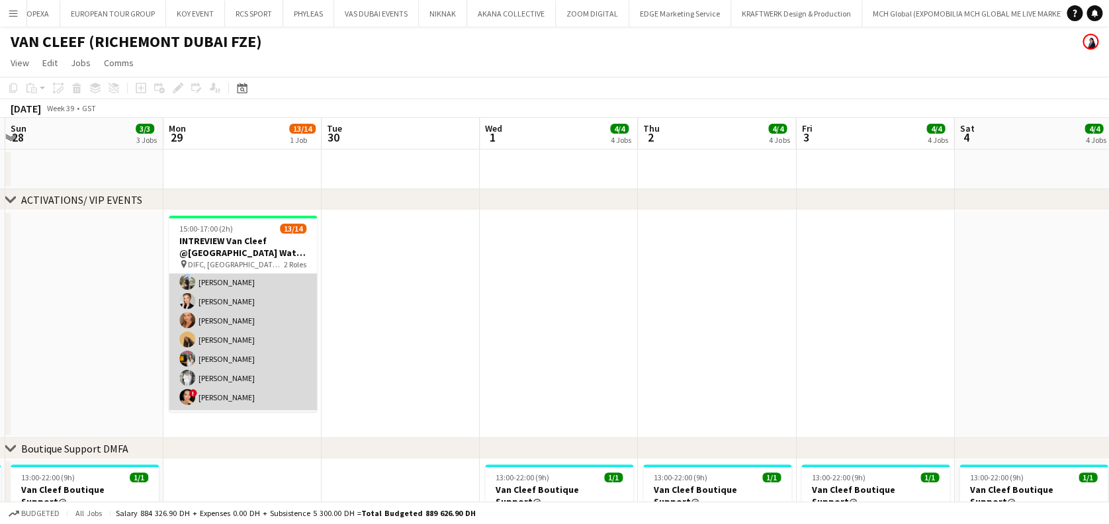
scroll to position [94, 0]
click at [261, 323] on app-card-role "Host/Hostess [DATE] 15:00-17:00 (2h) [PERSON_NAME] [PERSON_NAME] al balah [PERS…" at bounding box center [243, 308] width 148 height 256
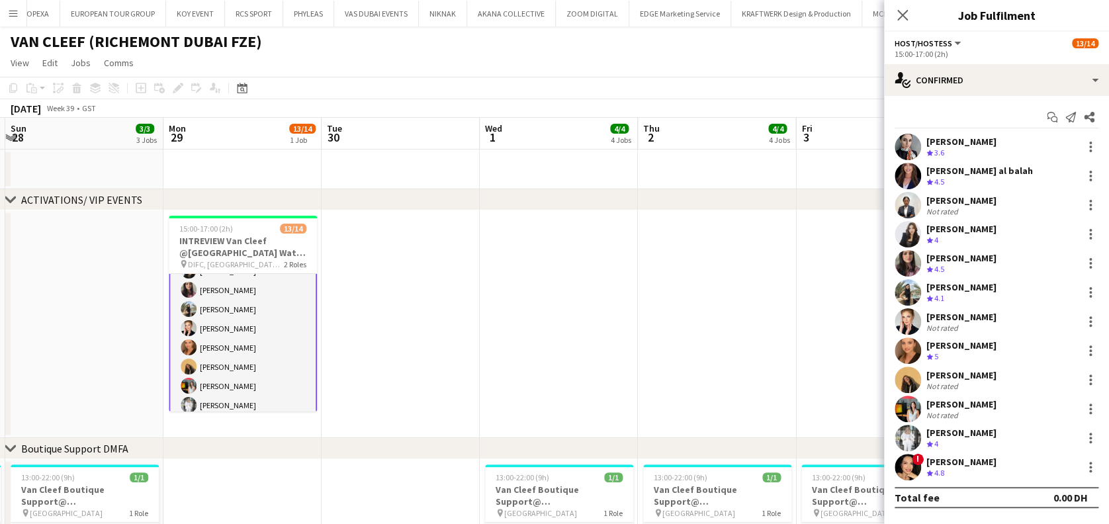
scroll to position [95, 0]
click at [1099, 401] on div "[PERSON_NAME] Not rated 14km 4/4" at bounding box center [996, 409] width 225 height 26
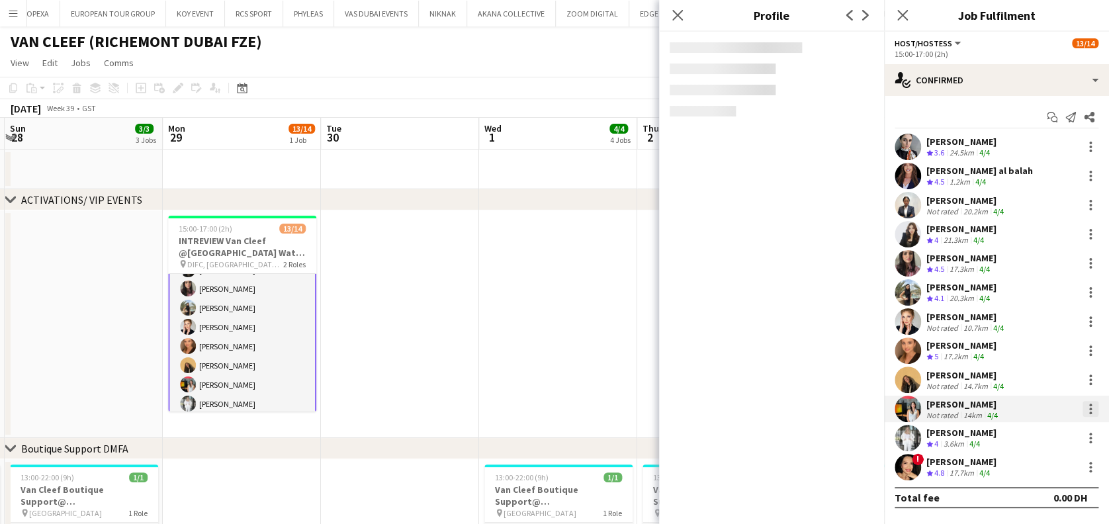
click at [1093, 410] on div at bounding box center [1091, 409] width 16 height 16
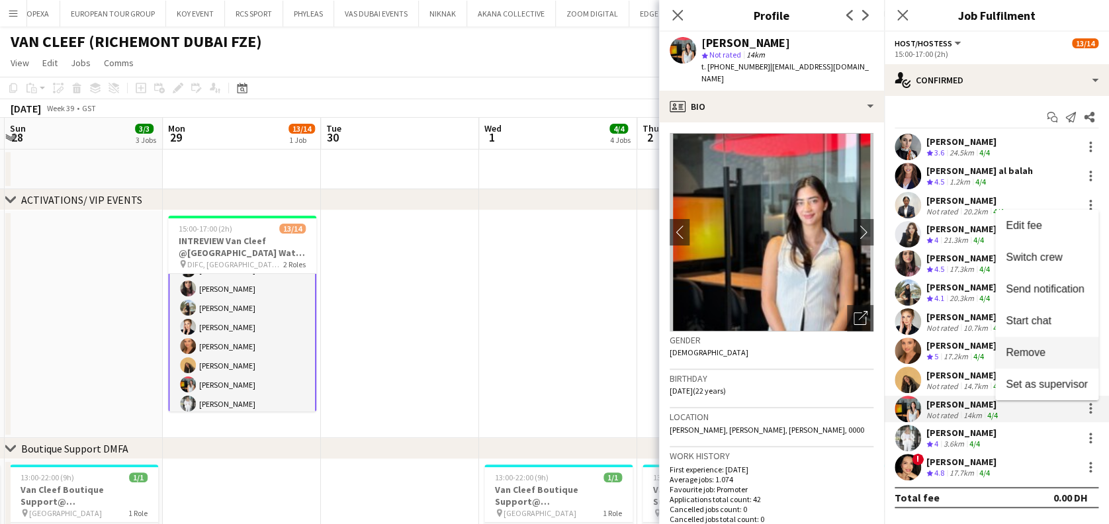
click at [1050, 349] on span "Remove" at bounding box center [1047, 353] width 82 height 12
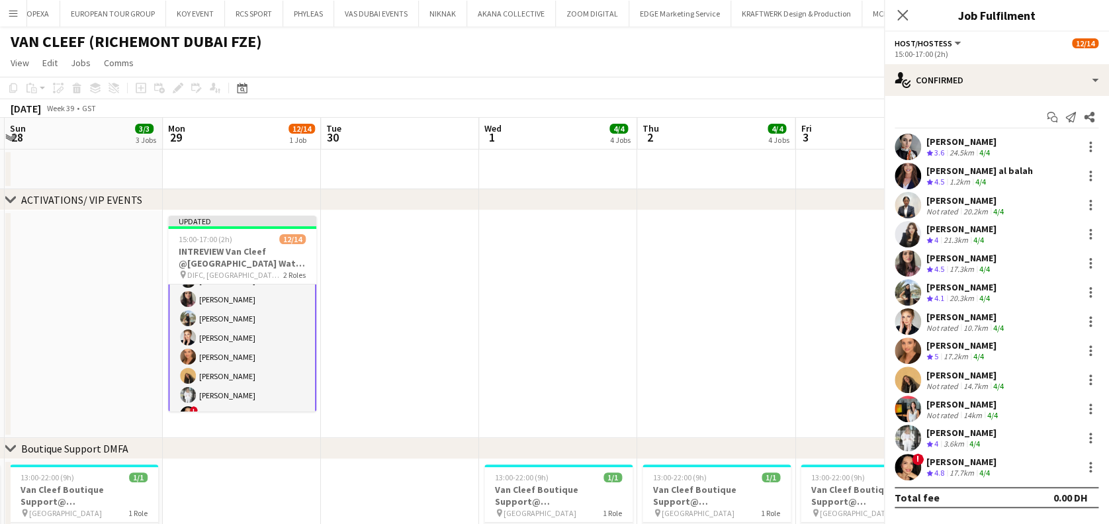
click at [579, 325] on app-date-cell at bounding box center [558, 324] width 158 height 228
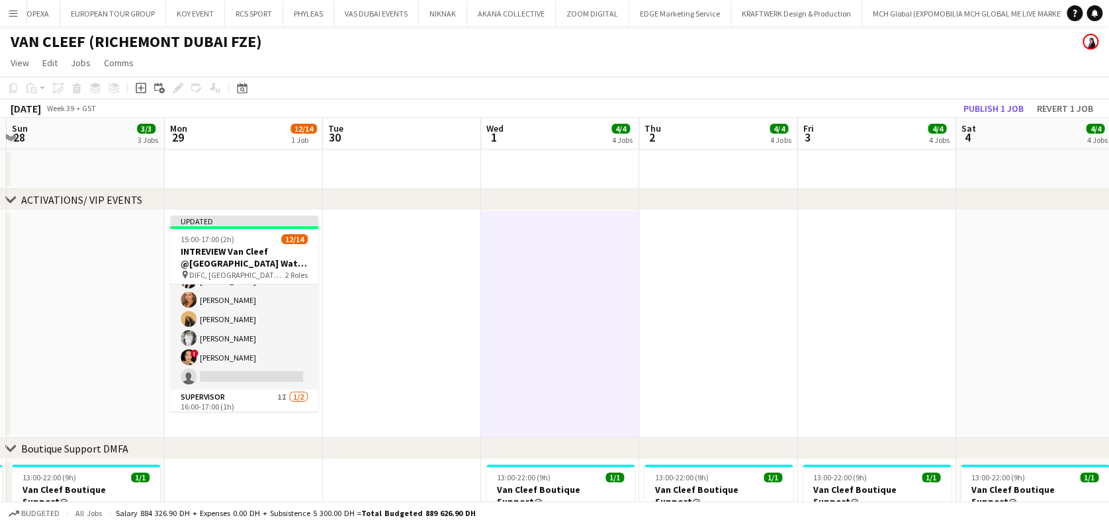
scroll to position [176, 0]
click at [398, 324] on app-date-cell at bounding box center [402, 324] width 158 height 228
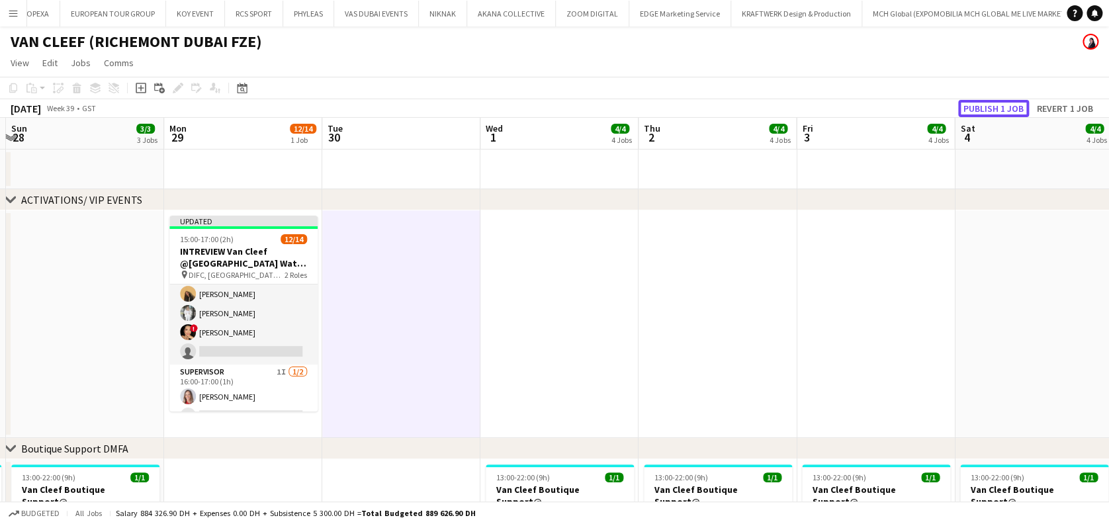
drag, startPoint x: 992, startPoint y: 105, endPoint x: 978, endPoint y: 109, distance: 13.6
click at [990, 103] on button "Publish 1 job" at bounding box center [993, 108] width 71 height 17
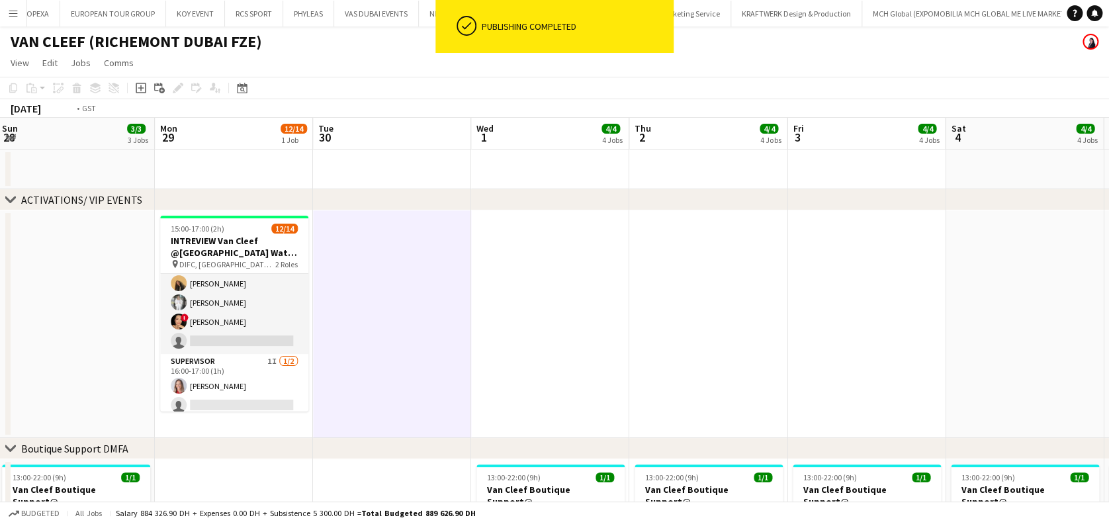
drag, startPoint x: 219, startPoint y: 299, endPoint x: 234, endPoint y: 300, distance: 14.6
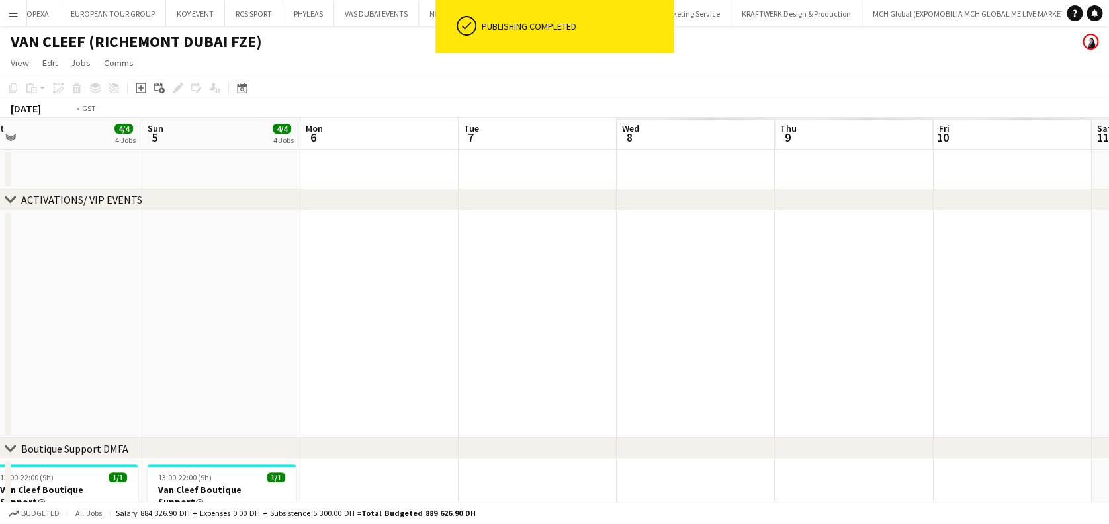
drag, startPoint x: 408, startPoint y: 302, endPoint x: 652, endPoint y: 310, distance: 244.4
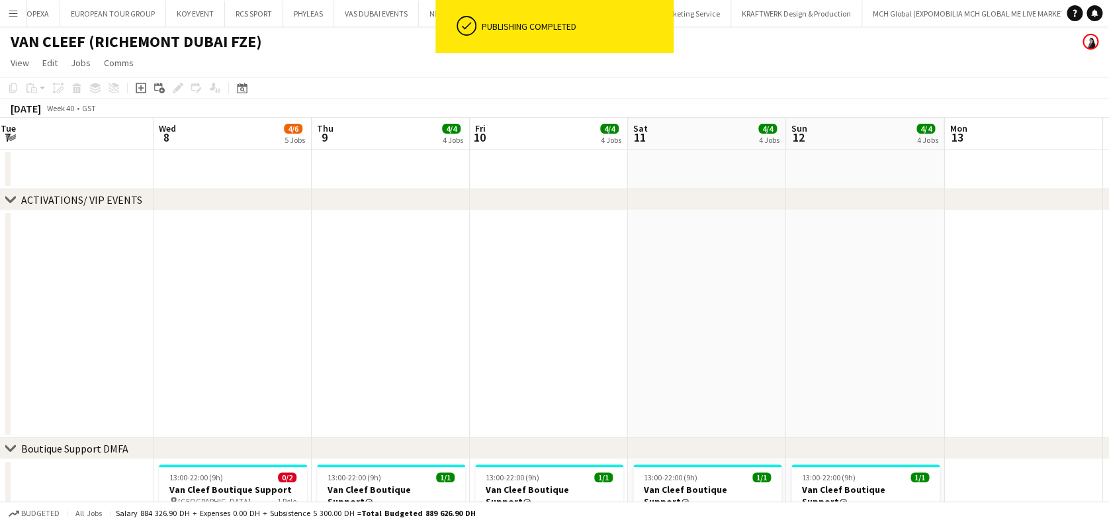
drag, startPoint x: 645, startPoint y: 312, endPoint x: 279, endPoint y: 320, distance: 366.8
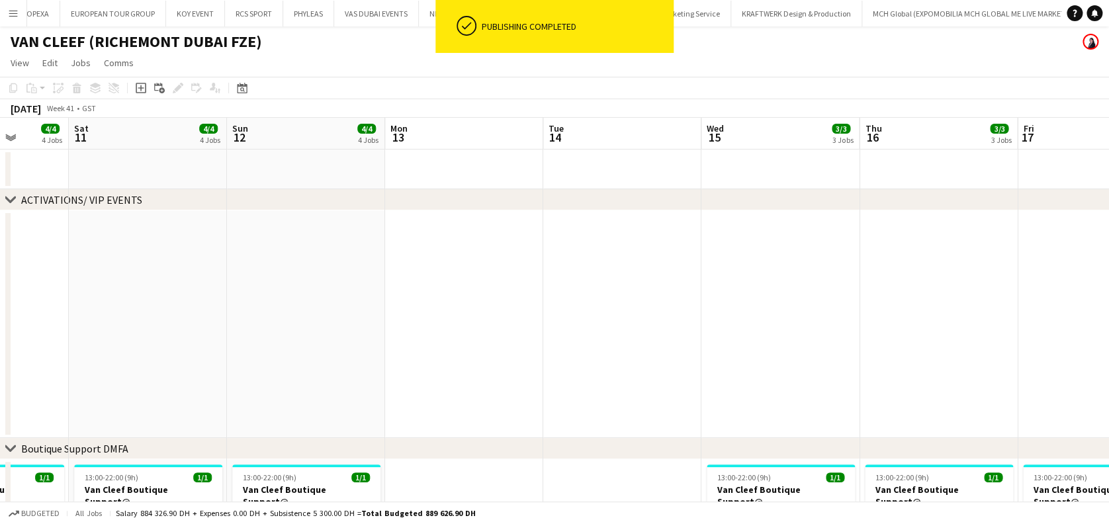
drag, startPoint x: -62, startPoint y: 316, endPoint x: -345, endPoint y: 316, distance: 283.3
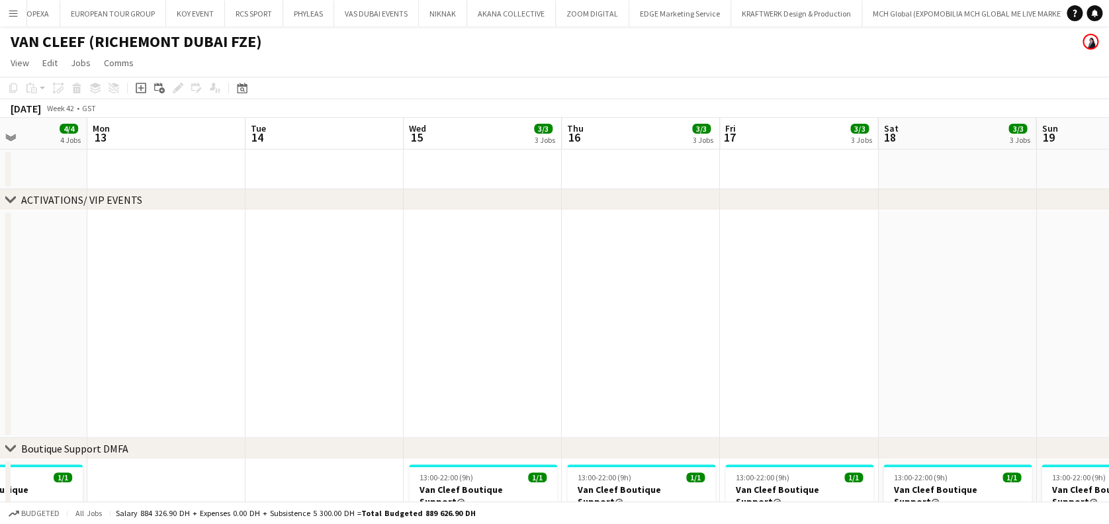
drag, startPoint x: 1, startPoint y: 323, endPoint x: -371, endPoint y: 322, distance: 371.3
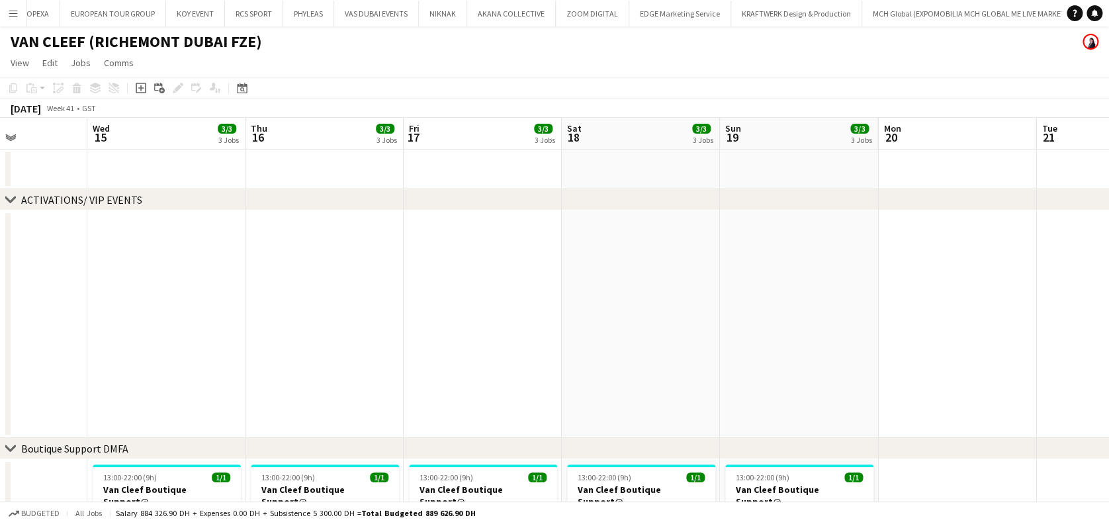
drag, startPoint x: 569, startPoint y: 373, endPoint x: 19, endPoint y: 377, distance: 549.4
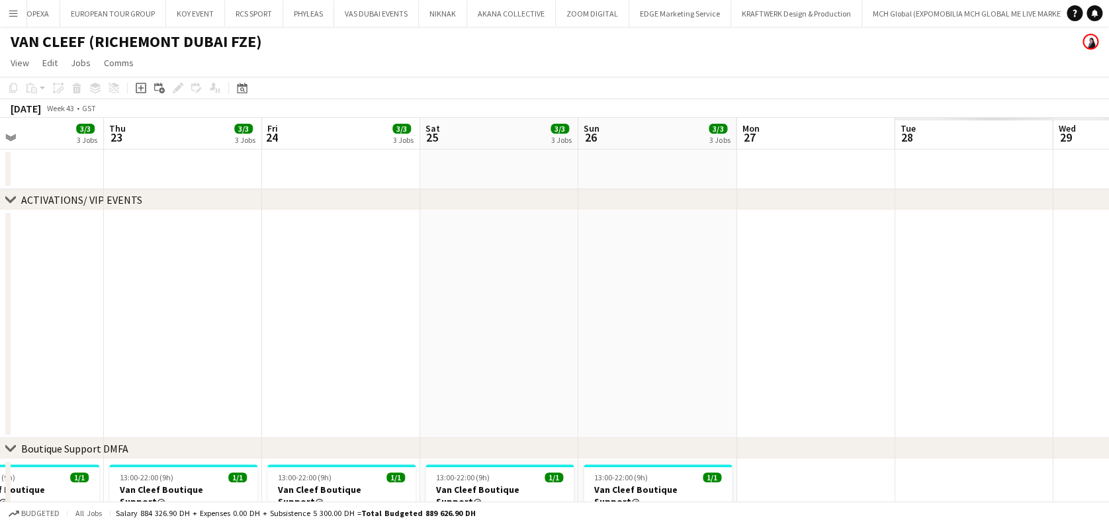
drag, startPoint x: 438, startPoint y: 377, endPoint x: 1088, endPoint y: 377, distance: 650.0
drag, startPoint x: 184, startPoint y: 379, endPoint x: 689, endPoint y: 379, distance: 505.1
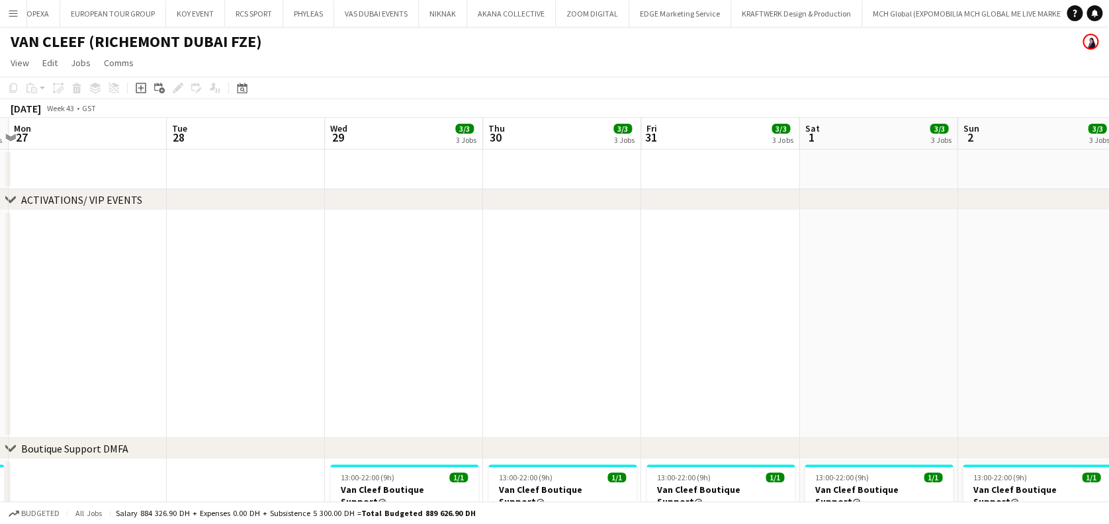
drag, startPoint x: 50, startPoint y: 366, endPoint x: 115, endPoint y: 363, distance: 65.6
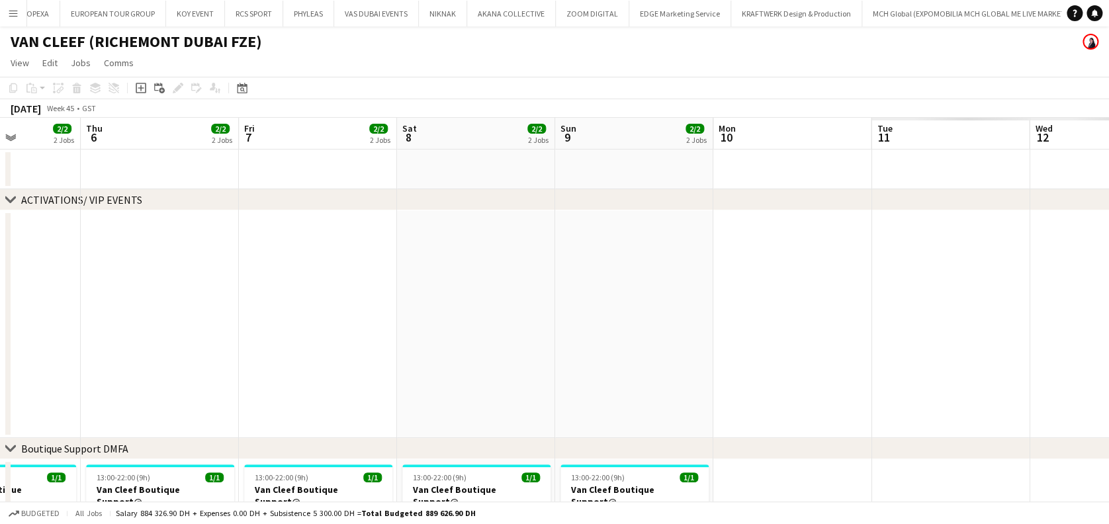
drag, startPoint x: 1, startPoint y: 363, endPoint x: 793, endPoint y: 356, distance: 792.4
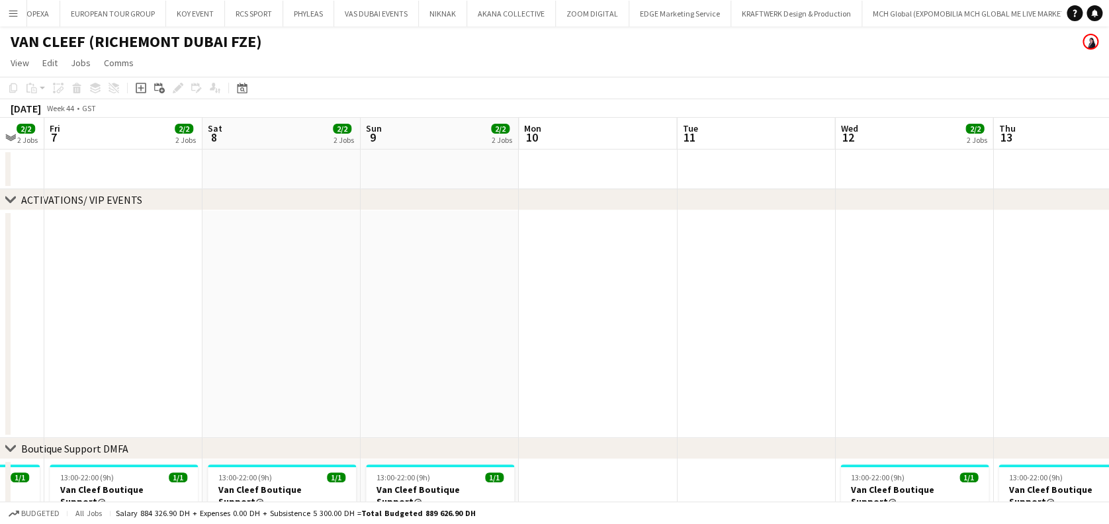
drag, startPoint x: 459, startPoint y: 356, endPoint x: 89, endPoint y: 356, distance: 370.0
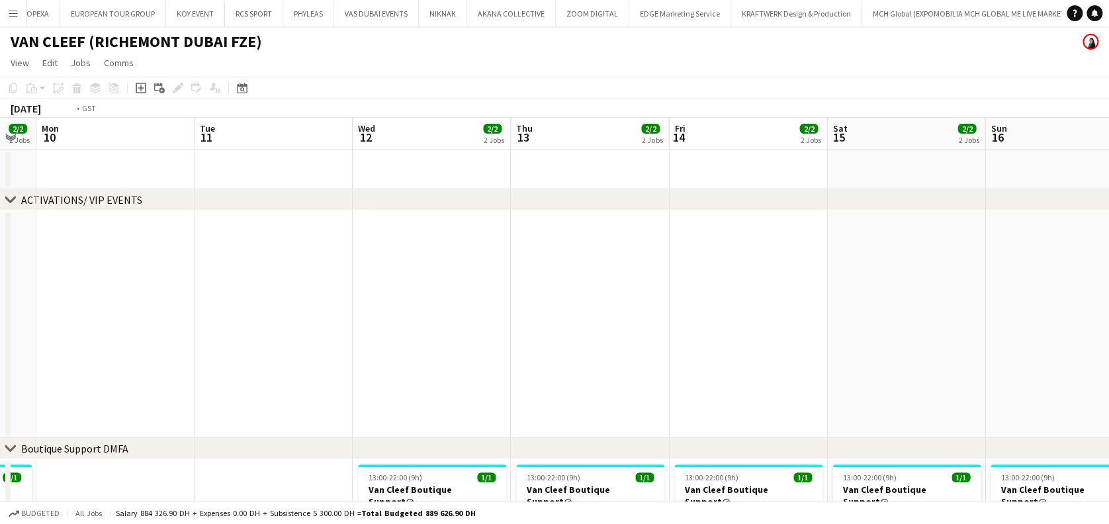
drag, startPoint x: 795, startPoint y: 356, endPoint x: -44, endPoint y: 357, distance: 839.3
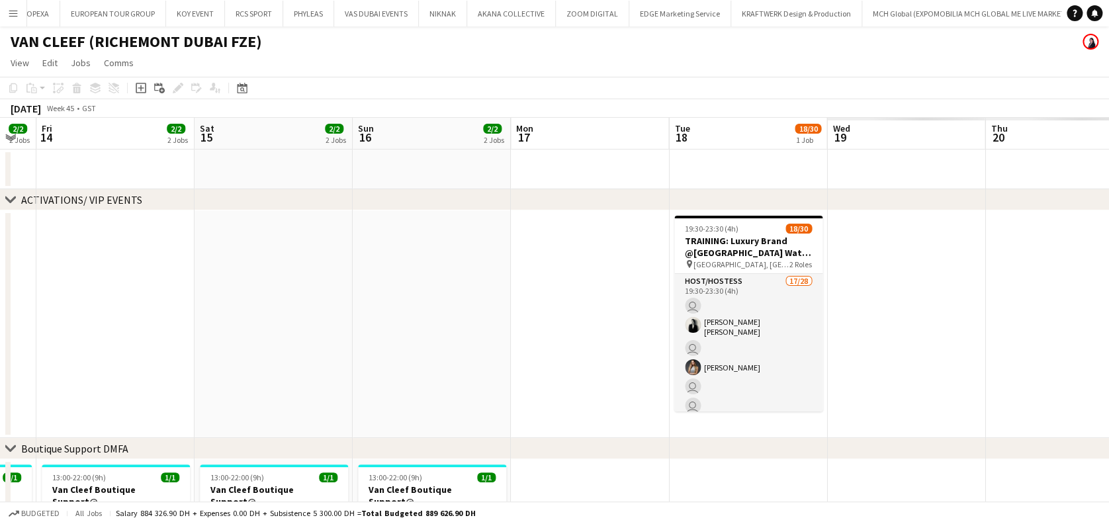
drag, startPoint x: 492, startPoint y: 355, endPoint x: 64, endPoint y: 360, distance: 429.0
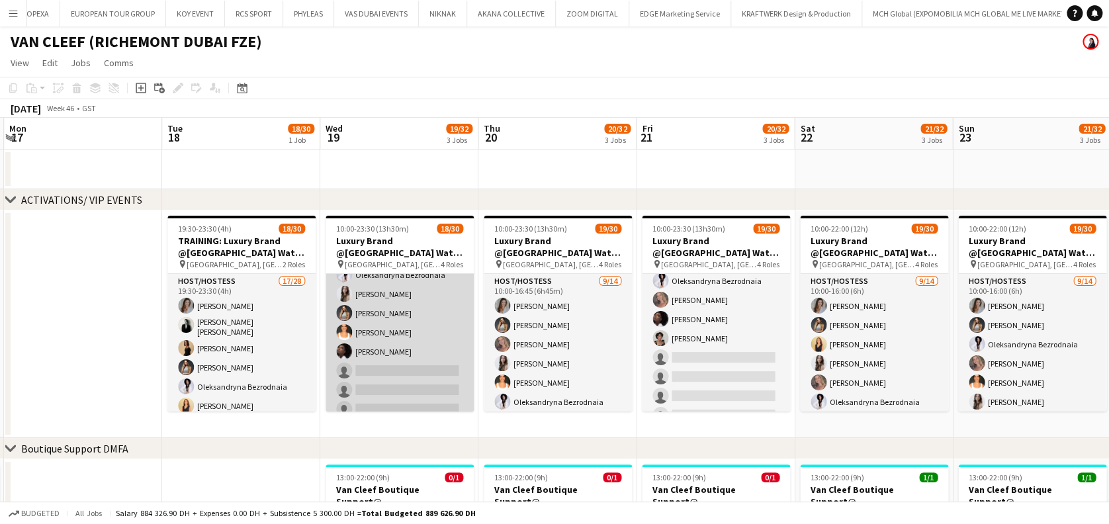
scroll to position [88, 0]
drag, startPoint x: 399, startPoint y: 323, endPoint x: 416, endPoint y: 316, distance: 17.8
click at [398, 323] on app-card-role "Host/Hostess 48A [DATE] 10:00-16:45 (6h45m) [PERSON_NAME] [PERSON_NAME] Pishkou…" at bounding box center [400, 333] width 148 height 295
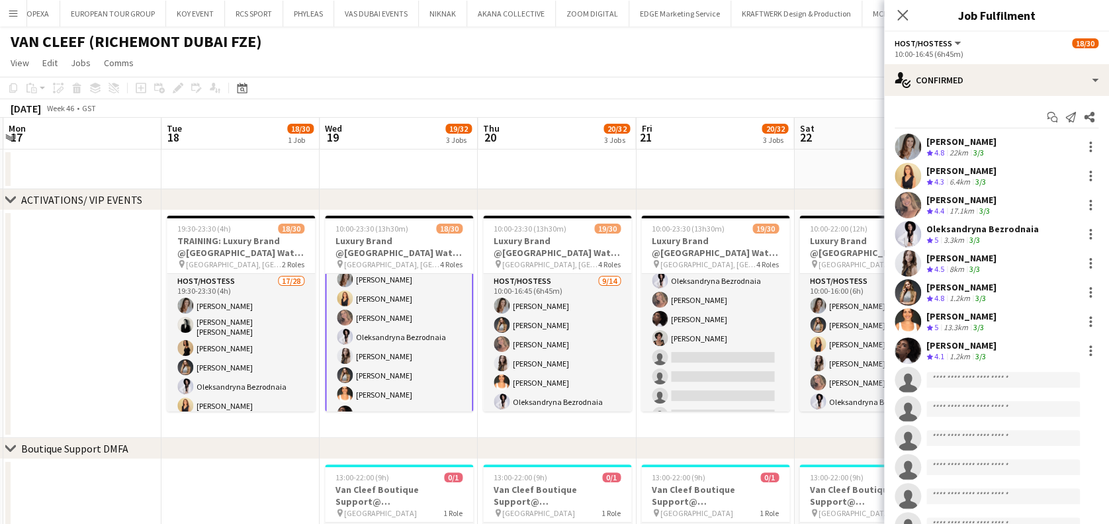
scroll to position [0, 0]
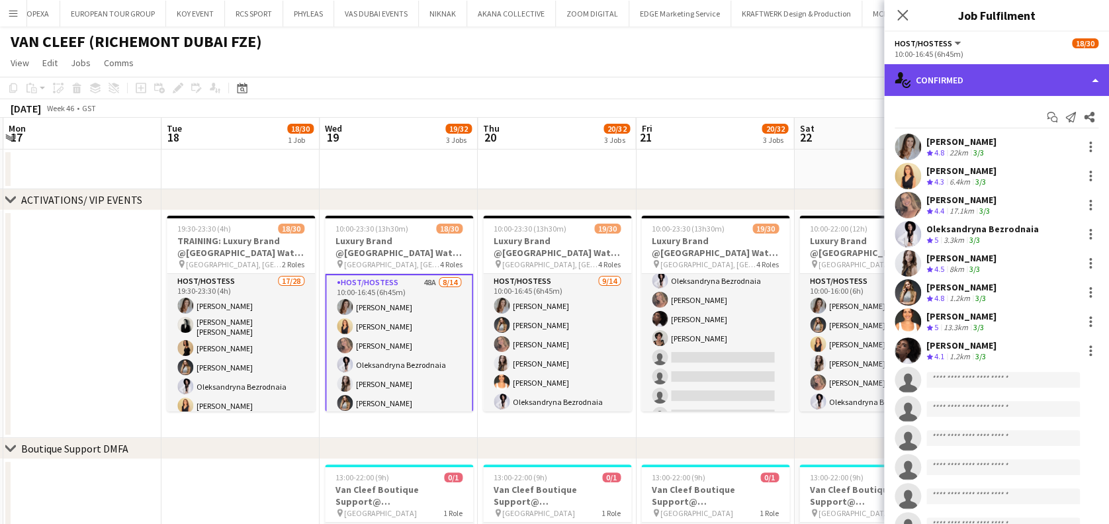
click at [990, 84] on div "single-neutral-actions-check-2 Confirmed" at bounding box center [996, 80] width 225 height 32
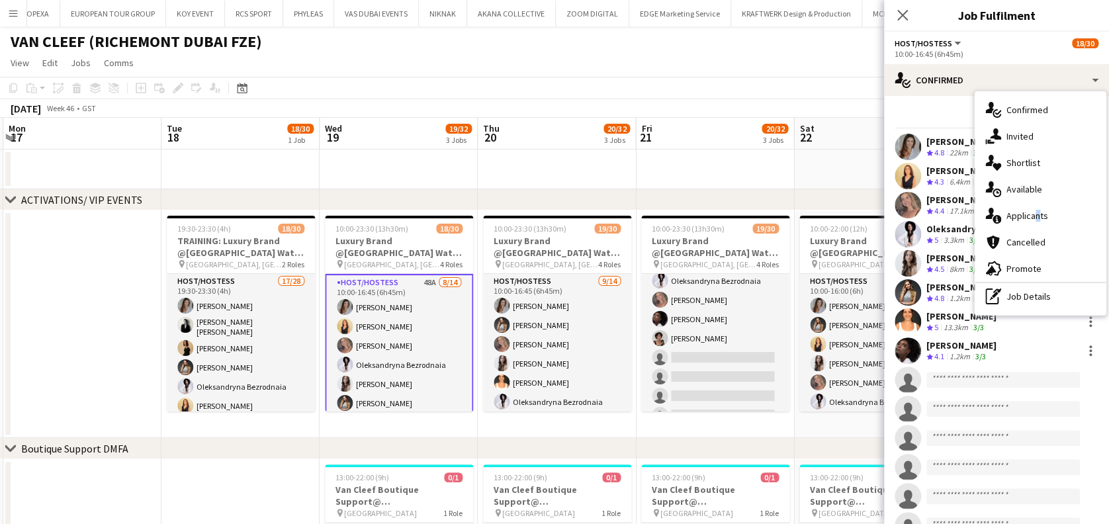
click at [1033, 224] on div "single-neutral-actions-information Applicants" at bounding box center [1040, 216] width 131 height 26
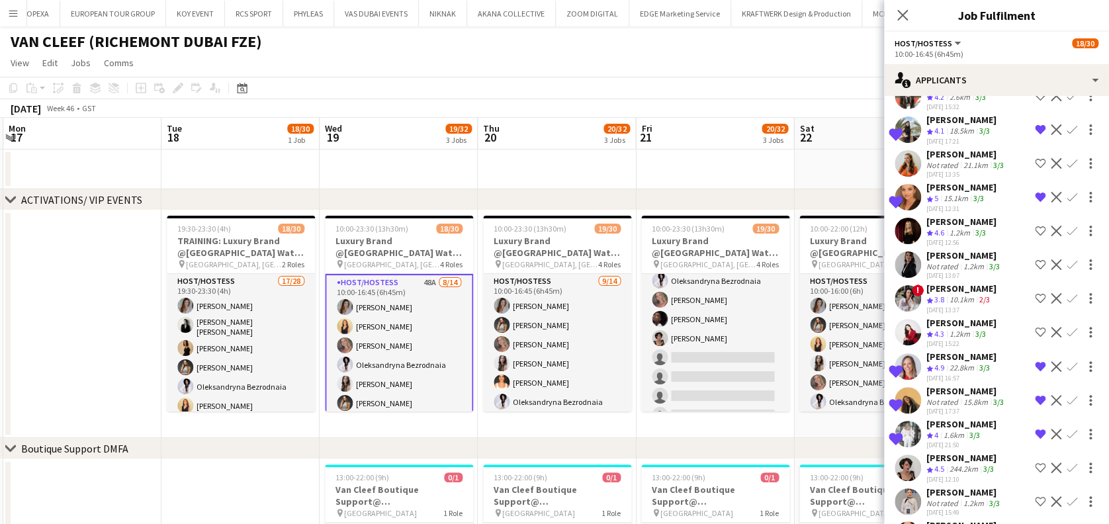
scroll to position [1241, 0]
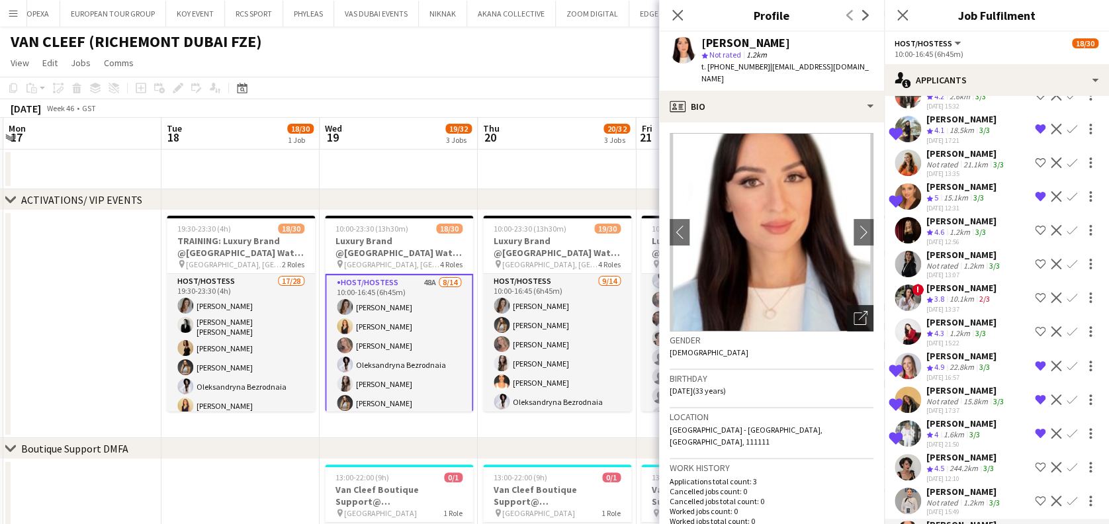
click at [847, 316] on div "Open photos pop-in" at bounding box center [860, 318] width 26 height 26
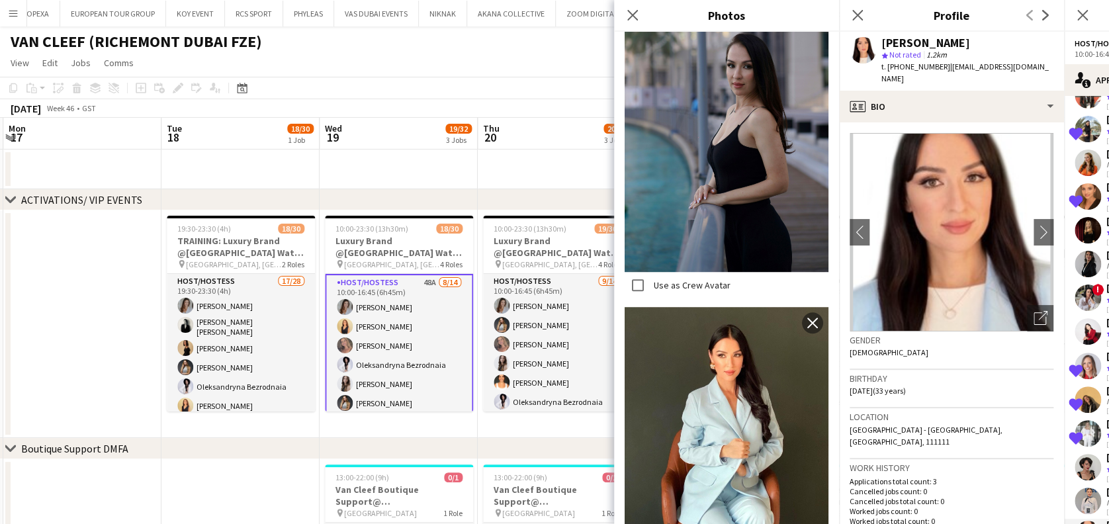
scroll to position [530, 0]
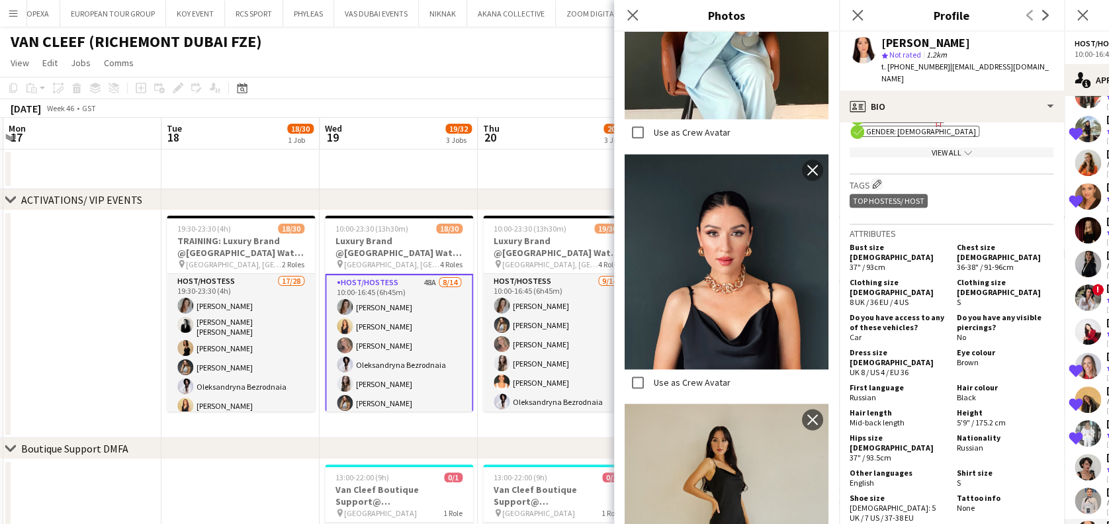
click at [633, 13] on icon "Close pop-in" at bounding box center [633, 15] width 11 height 11
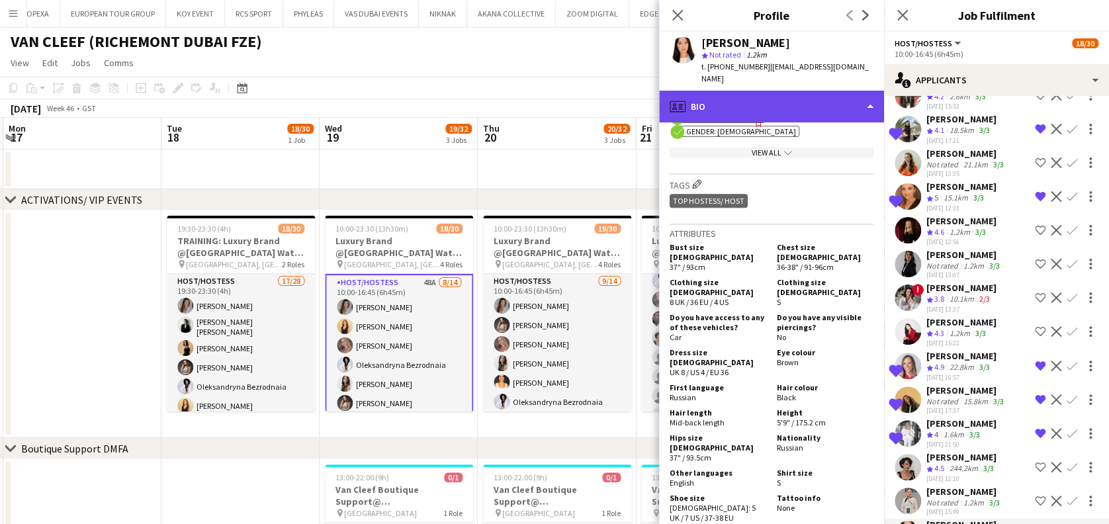
click at [762, 91] on div "profile Bio" at bounding box center [771, 107] width 225 height 32
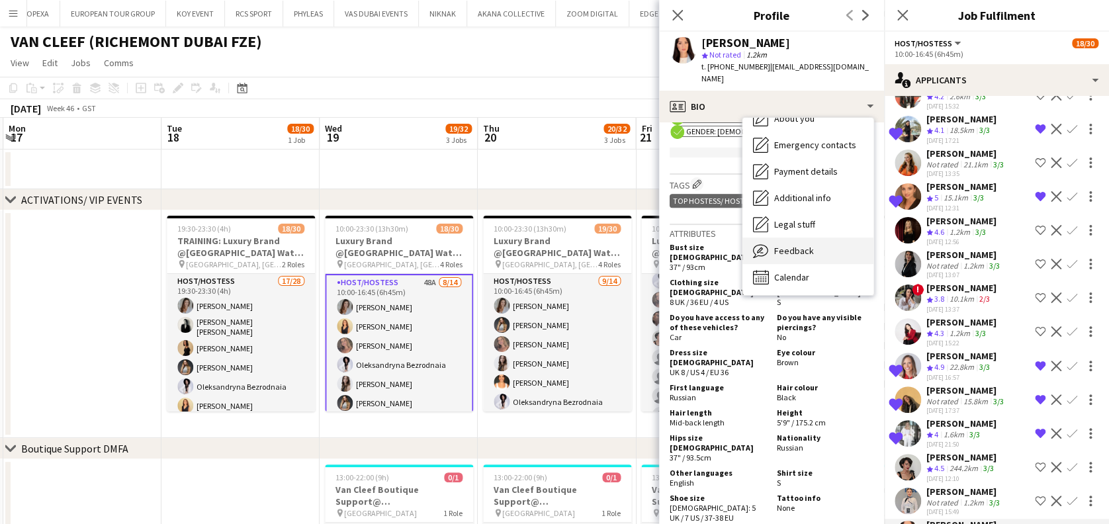
click at [812, 238] on div "Feedback Feedback" at bounding box center [808, 251] width 131 height 26
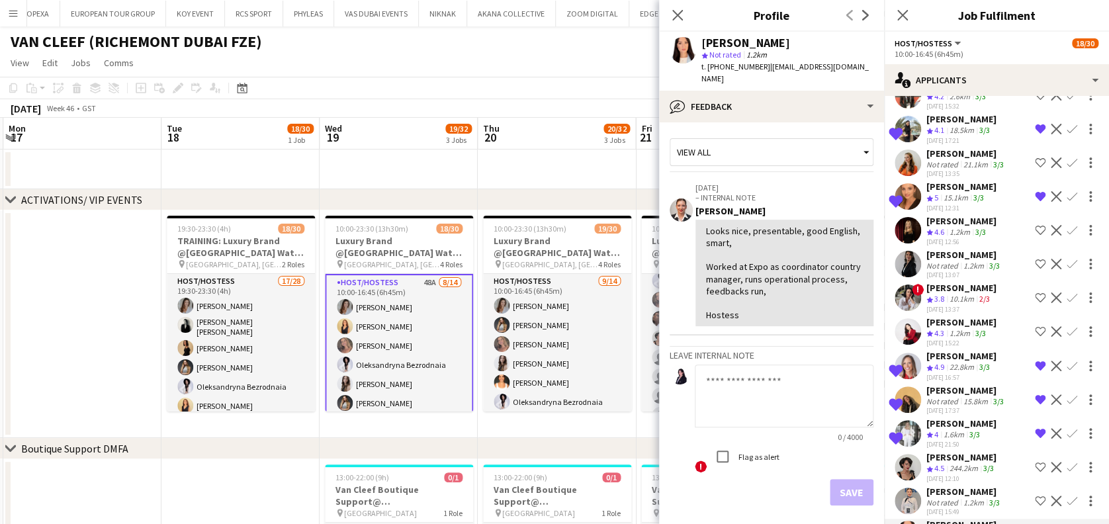
click at [962, 486] on div "[PERSON_NAME]" at bounding box center [965, 492] width 76 height 12
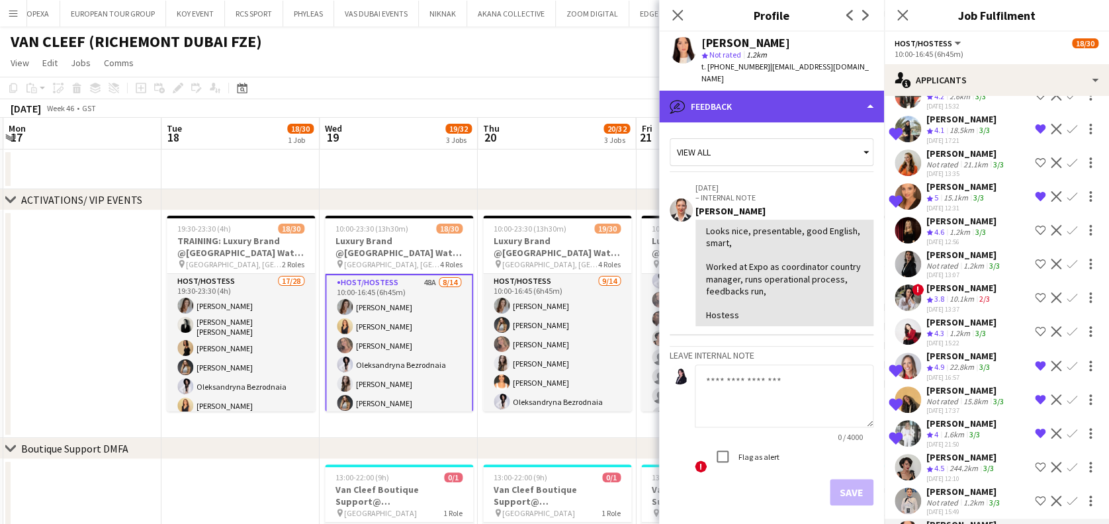
click at [787, 95] on div "bubble-pencil Feedback" at bounding box center [771, 107] width 225 height 32
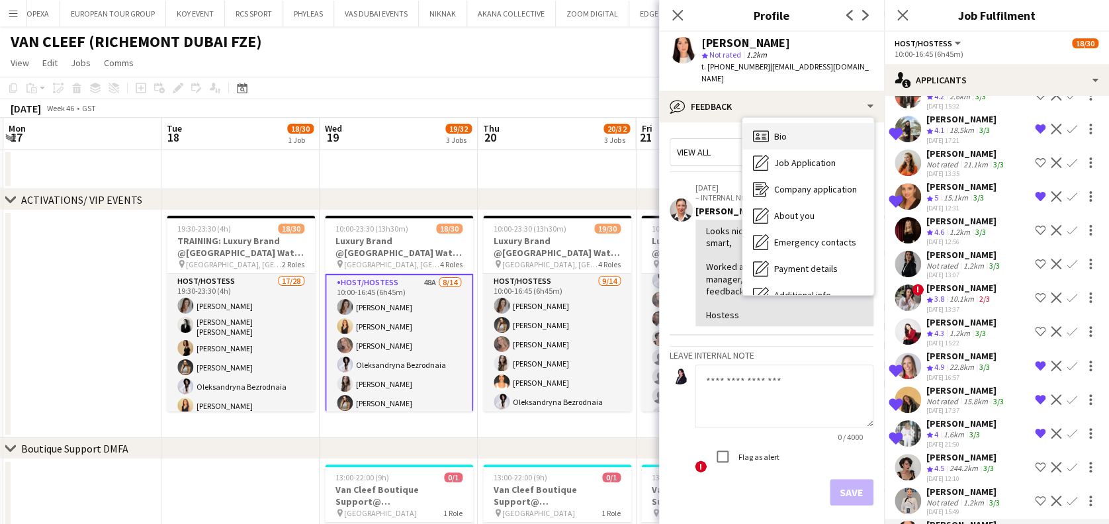
click at [803, 123] on div "Bio Bio" at bounding box center [808, 136] width 131 height 26
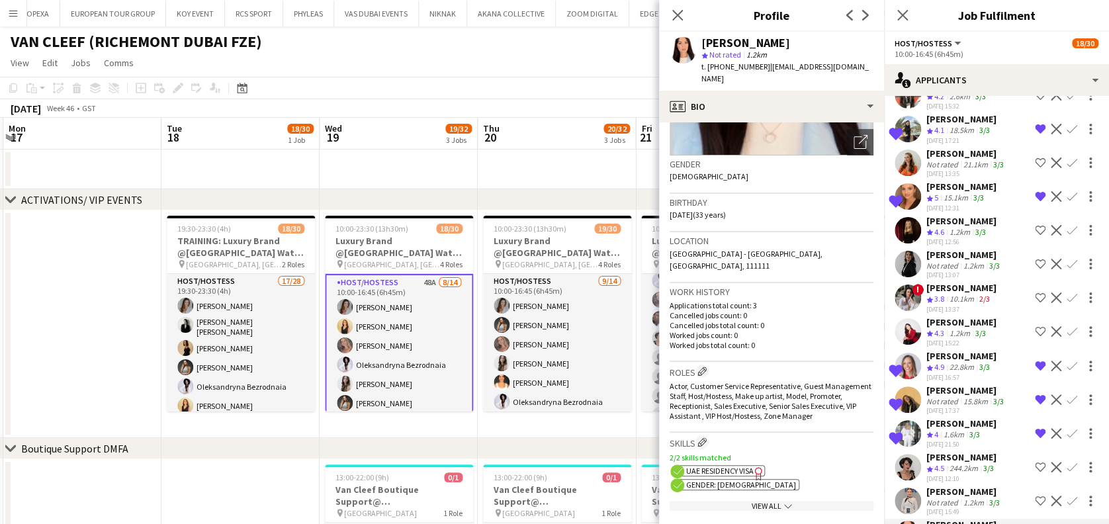
scroll to position [0, 0]
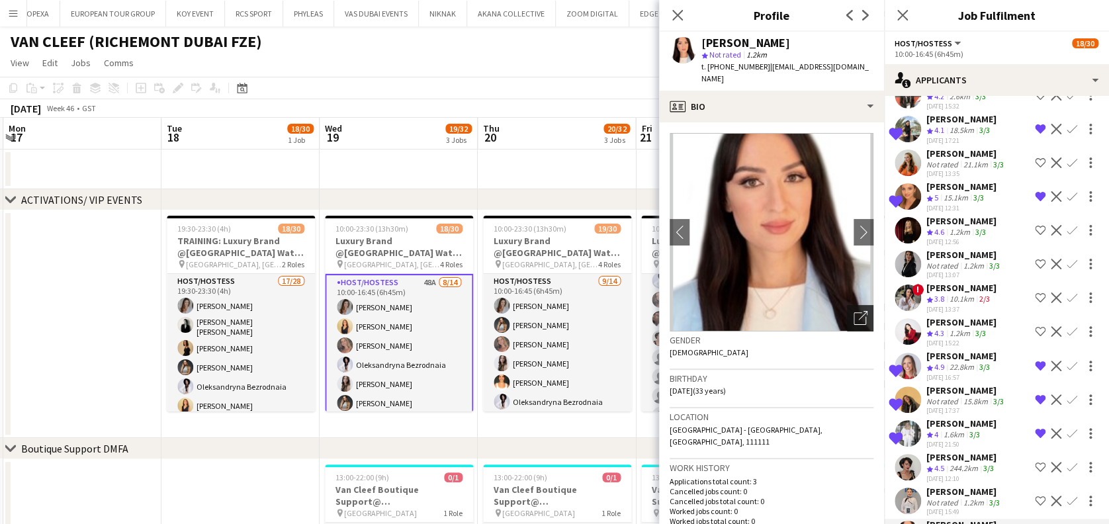
click at [855, 305] on div "Open photos pop-in" at bounding box center [860, 318] width 26 height 26
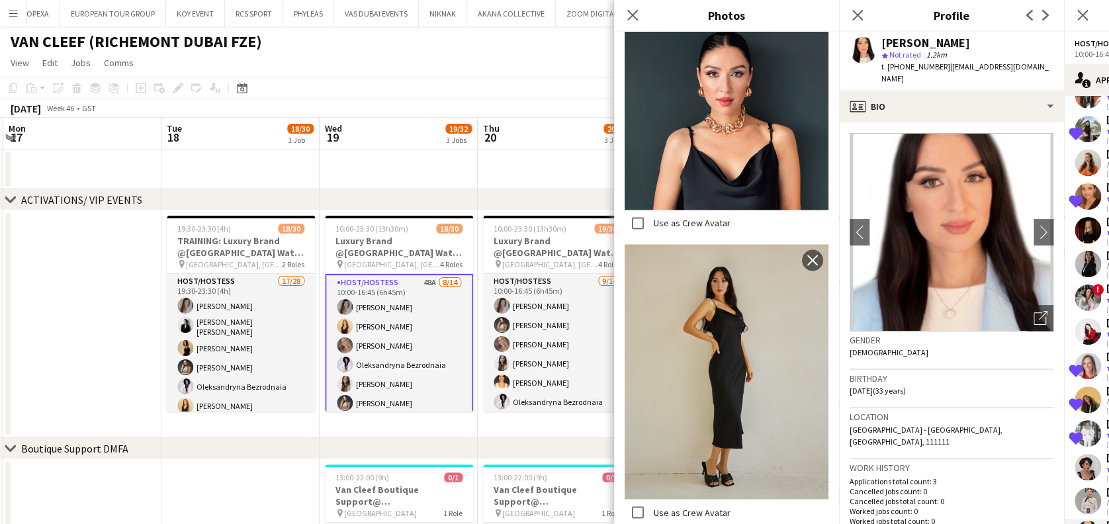
scroll to position [970, 0]
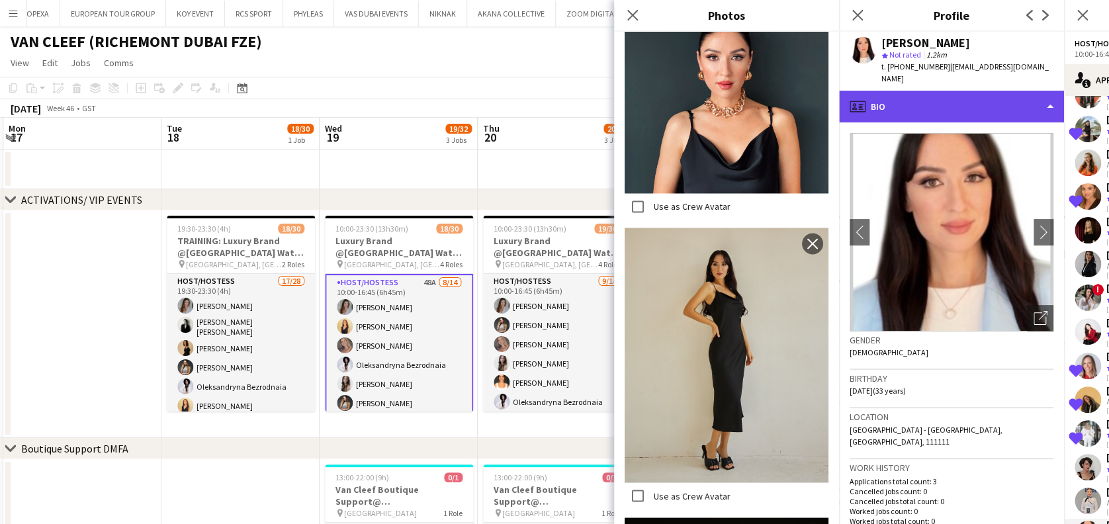
click at [916, 93] on div "profile Bio" at bounding box center [951, 107] width 225 height 32
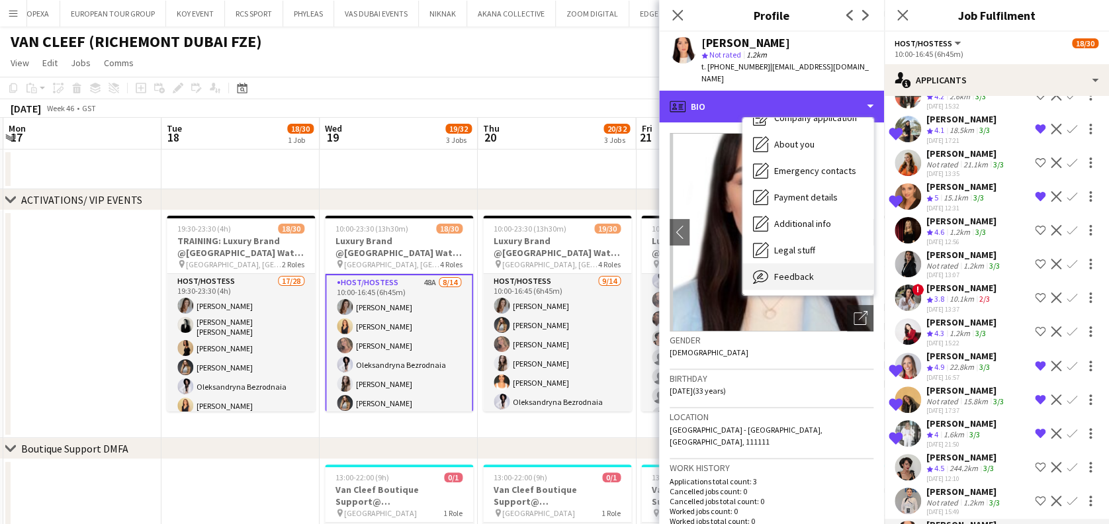
scroll to position [97, 0]
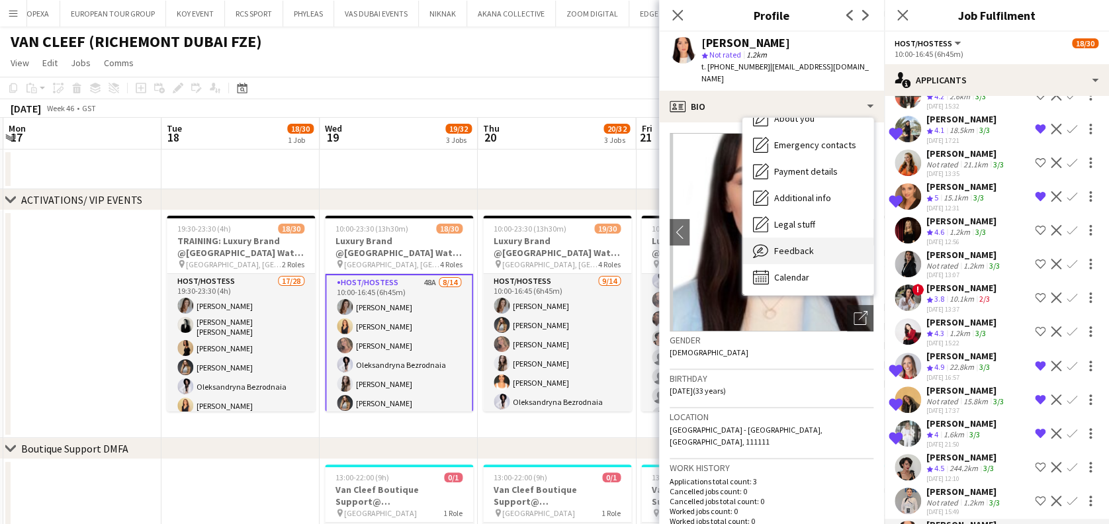
click at [791, 246] on div "Feedback Feedback" at bounding box center [808, 251] width 131 height 26
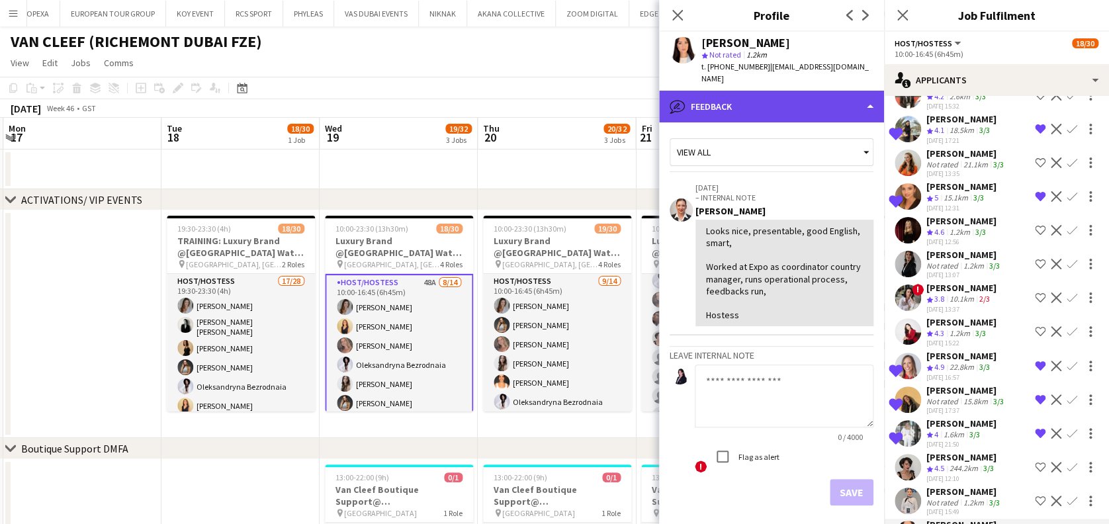
click at [807, 100] on div "bubble-pencil Feedback" at bounding box center [771, 107] width 225 height 32
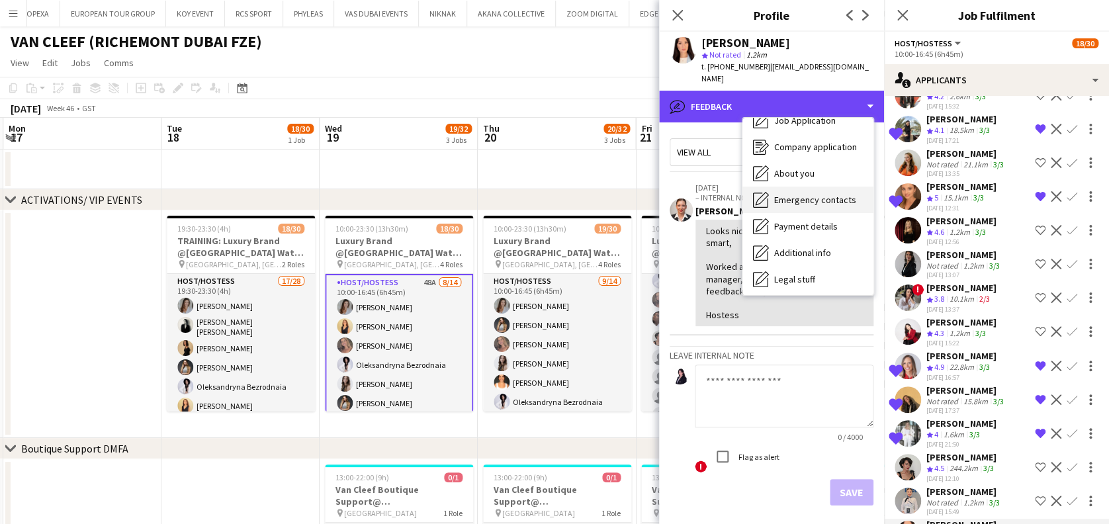
scroll to position [0, 0]
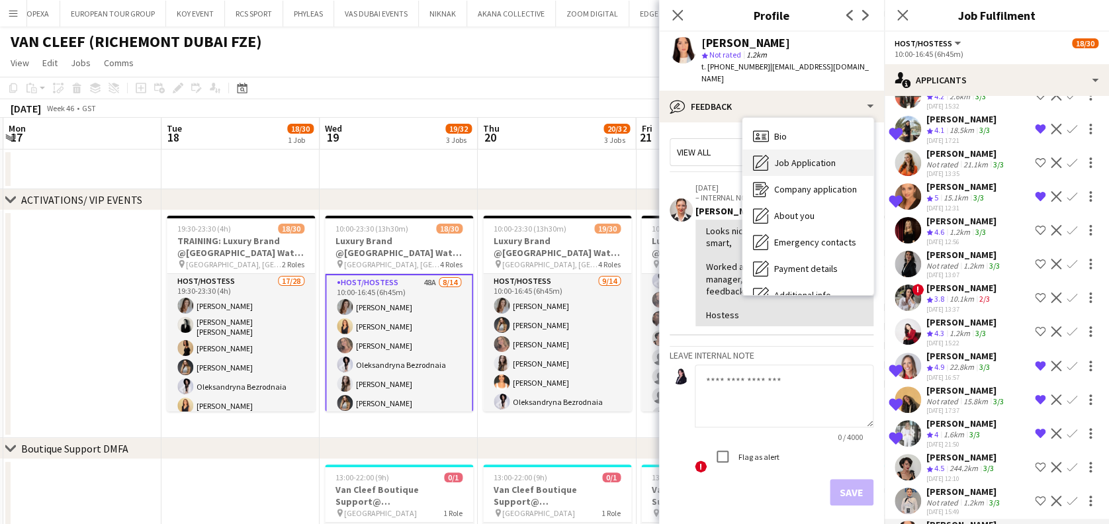
click at [806, 150] on div "Job Application Job Application" at bounding box center [808, 163] width 131 height 26
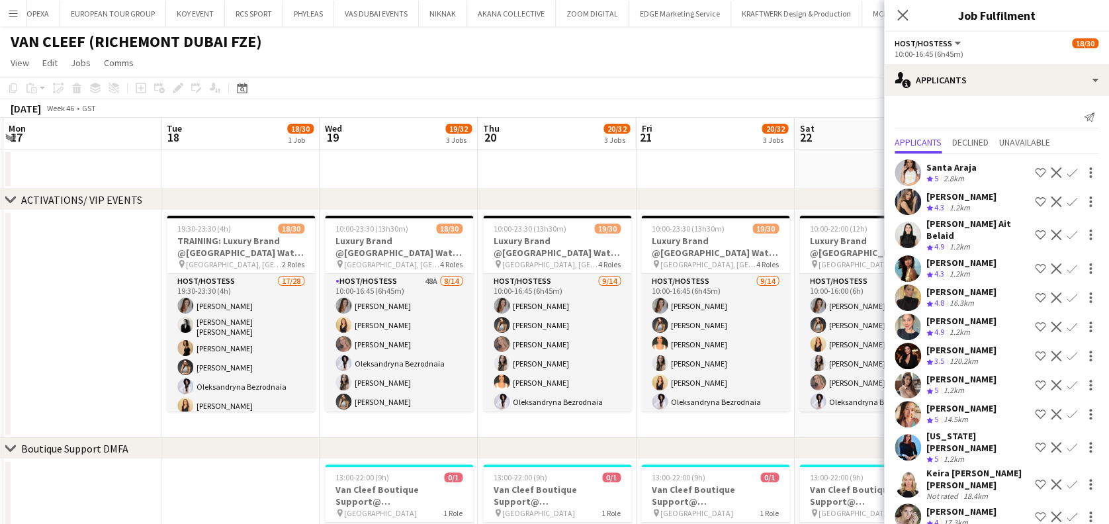
click at [749, 226] on div "10:00-23:30 (13h30m) 19/30" at bounding box center [715, 229] width 148 height 10
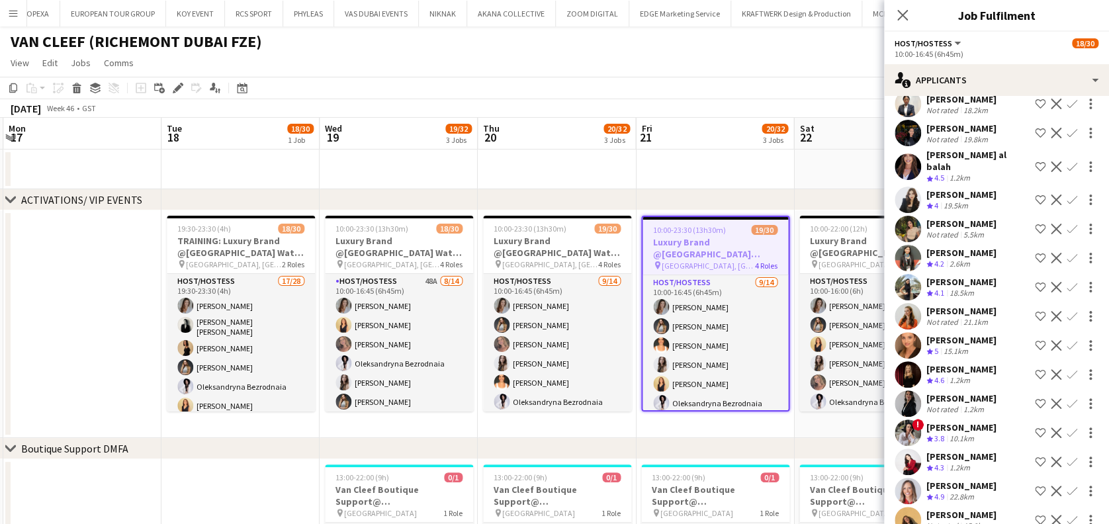
scroll to position [1036, 0]
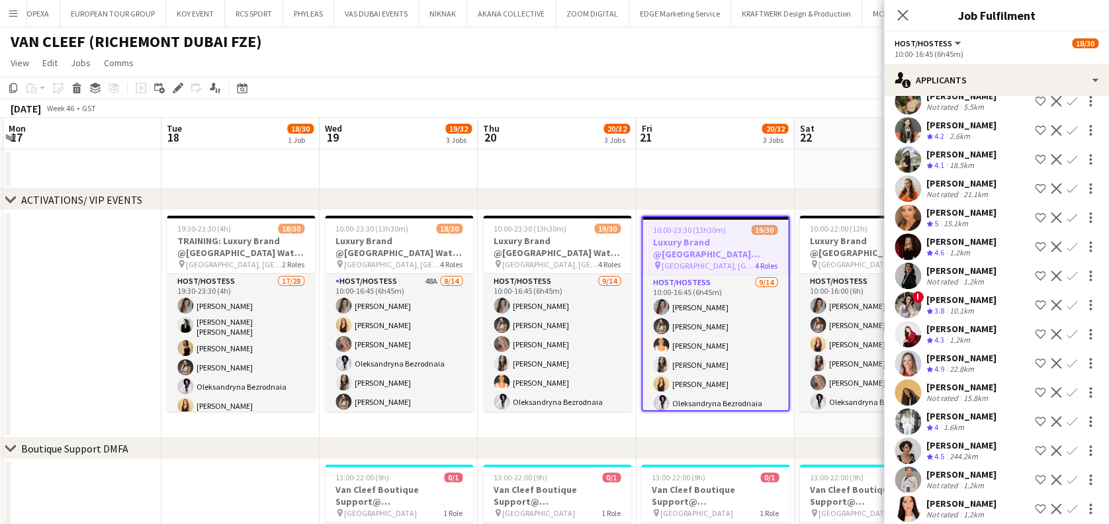
drag, startPoint x: 927, startPoint y: 483, endPoint x: 1000, endPoint y: 492, distance: 74.1
click at [997, 498] on div "[PERSON_NAME]" at bounding box center [962, 504] width 70 height 12
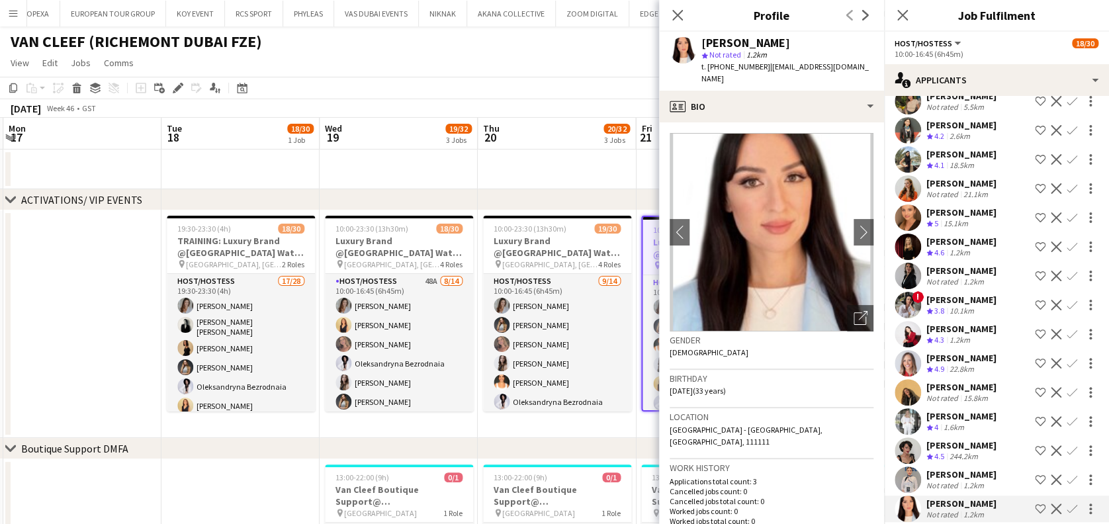
copy div "[PERSON_NAME]"
click at [85, 350] on app-date-cell at bounding box center [82, 324] width 158 height 228
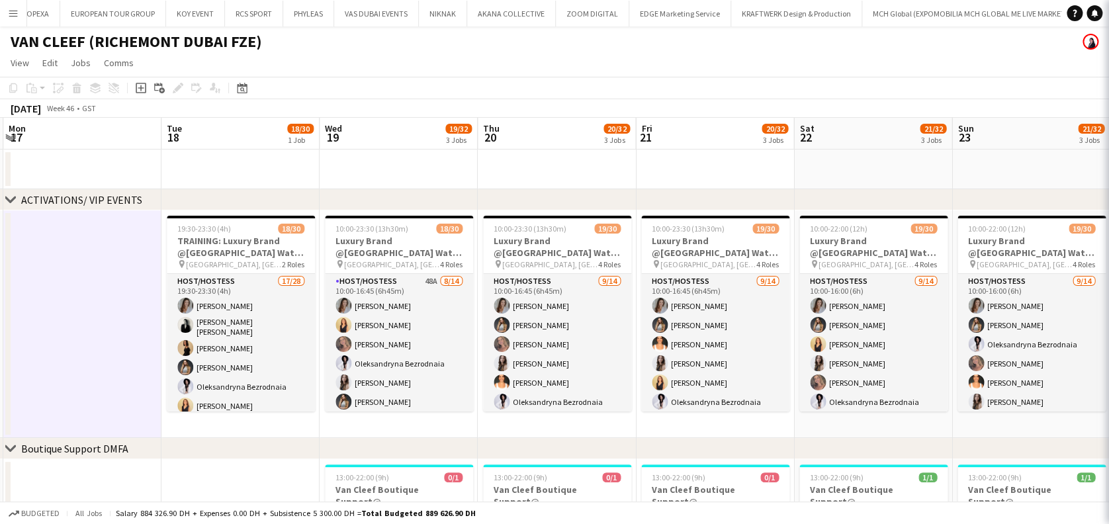
scroll to position [0, 0]
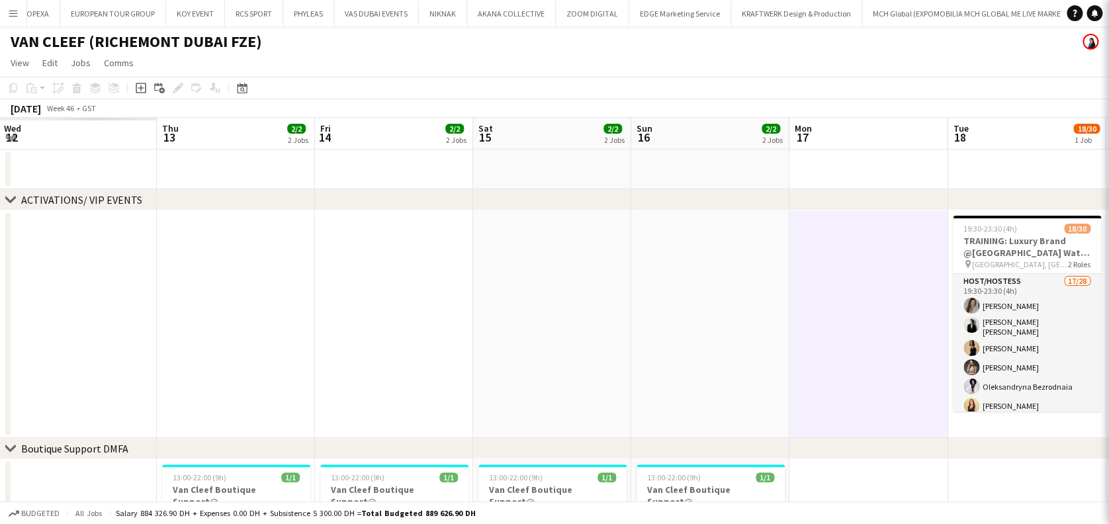
drag, startPoint x: 802, startPoint y: 363, endPoint x: 459, endPoint y: 347, distance: 342.6
click at [886, 357] on app-calendar-viewport "Mon 10 Tue 11 Wed 12 Thu 13 2/2 2 Jobs Fri 14 2/2 2 Jobs Sat 15 2/2 2 Jobs Sun …" at bounding box center [554, 526] width 1109 height 817
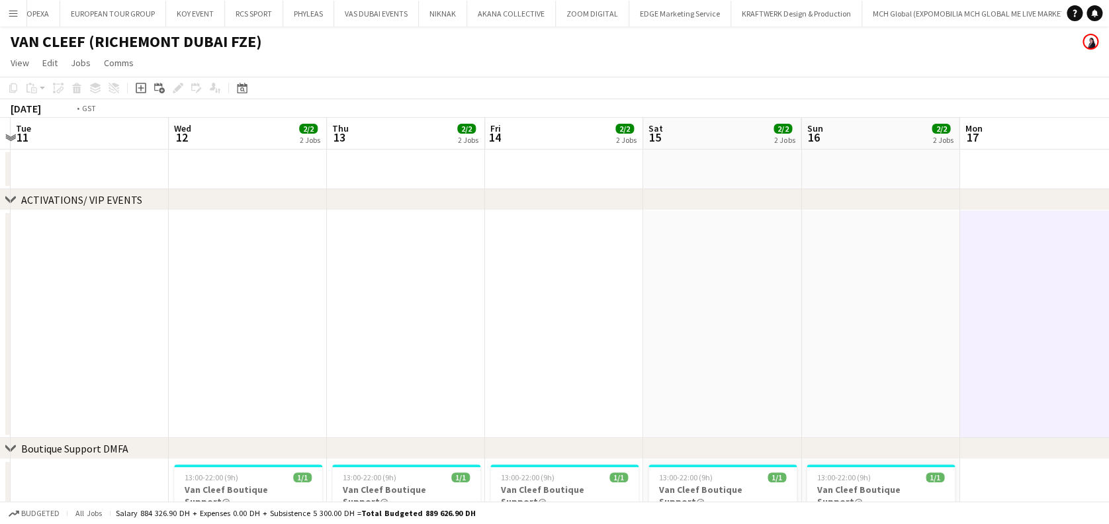
drag, startPoint x: 721, startPoint y: 351, endPoint x: 480, endPoint y: 342, distance: 241.1
click at [1014, 340] on app-calendar-viewport "Sat 8 Sun 9 Mon 10 Tue 11 Wed 12 2/2 2 Jobs Thu 13 2/2 2 Jobs Fri 14 2/2 2 Jobs…" at bounding box center [554, 526] width 1109 height 817
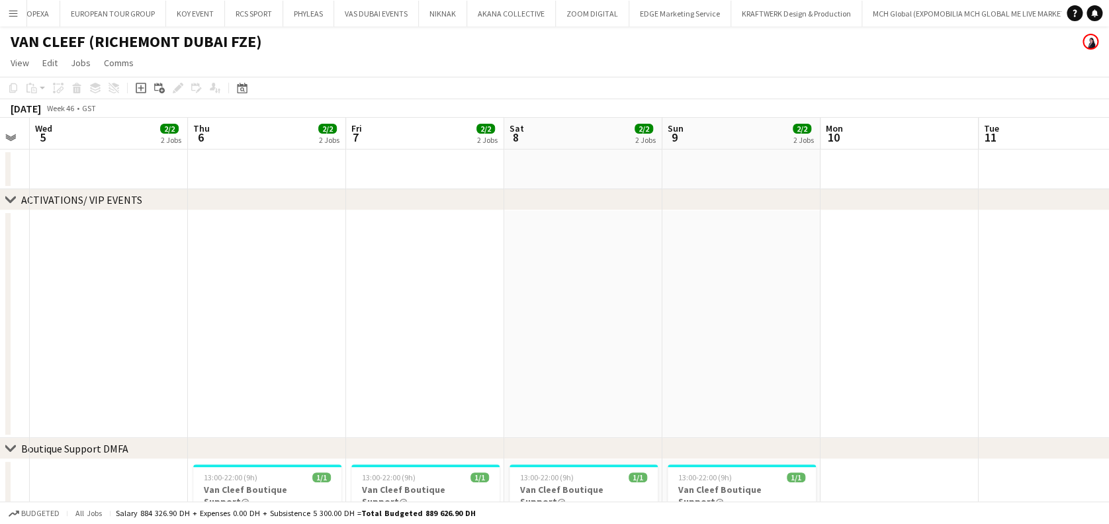
drag, startPoint x: 480, startPoint y: 342, endPoint x: 996, endPoint y: 328, distance: 515.9
click at [1109, 329] on html "Menu Boards Boards Boards All jobs Status Workforce Workforce My Workforce Recr…" at bounding box center [554, 479] width 1109 height 958
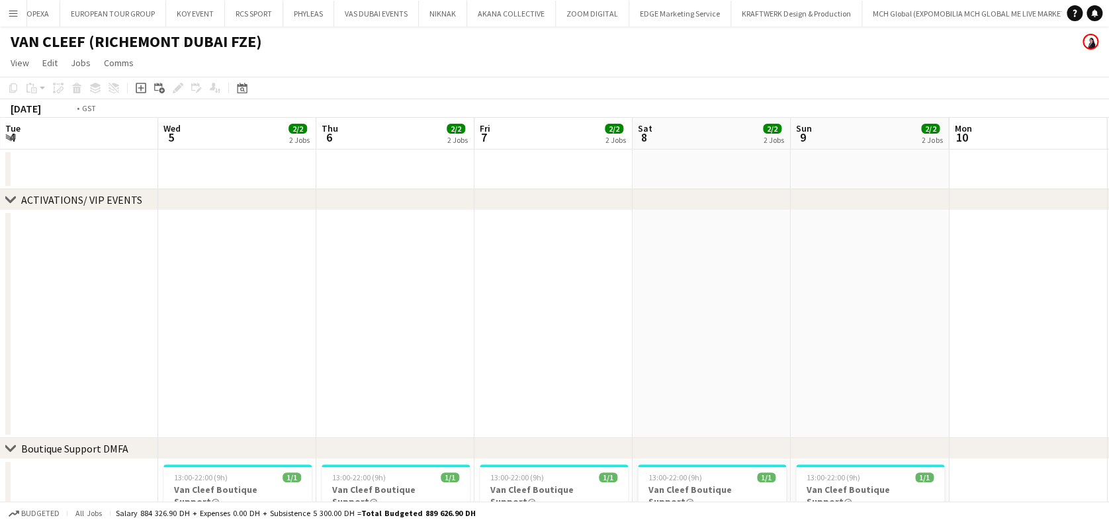
drag, startPoint x: 800, startPoint y: 334, endPoint x: 344, endPoint y: 332, distance: 456.7
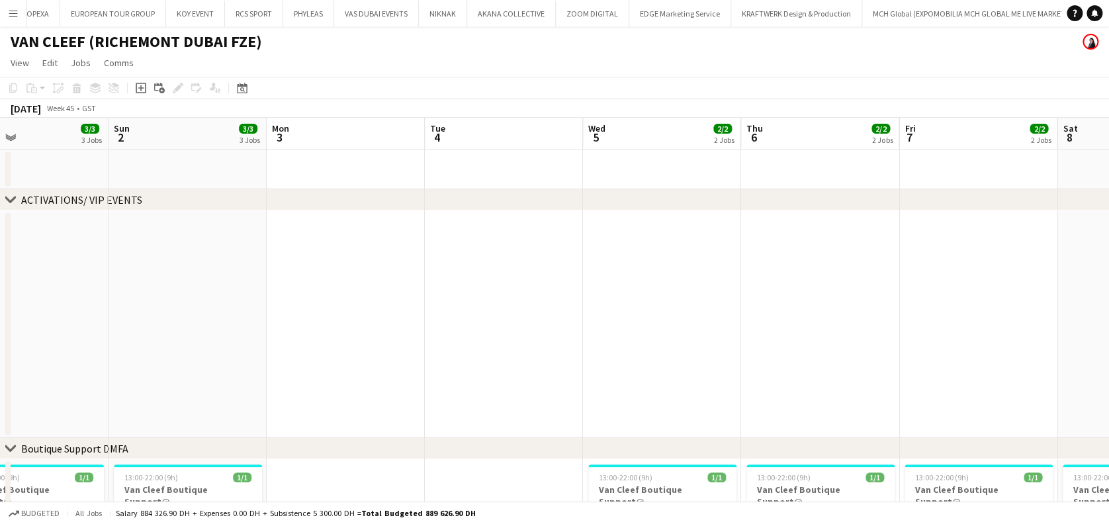
drag, startPoint x: 900, startPoint y: 307, endPoint x: 552, endPoint y: 319, distance: 348.4
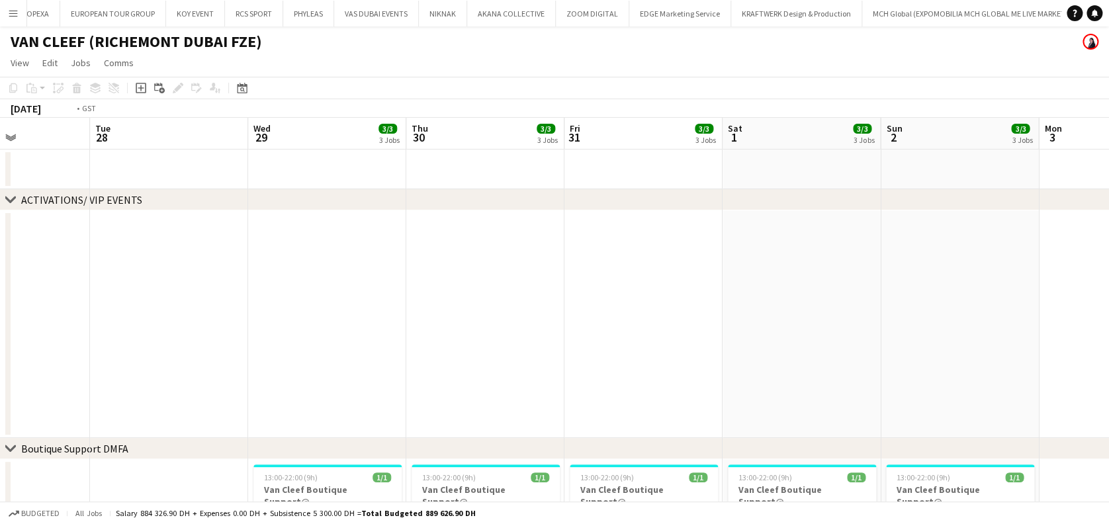
drag, startPoint x: 213, startPoint y: 342, endPoint x: 866, endPoint y: 263, distance: 657.4
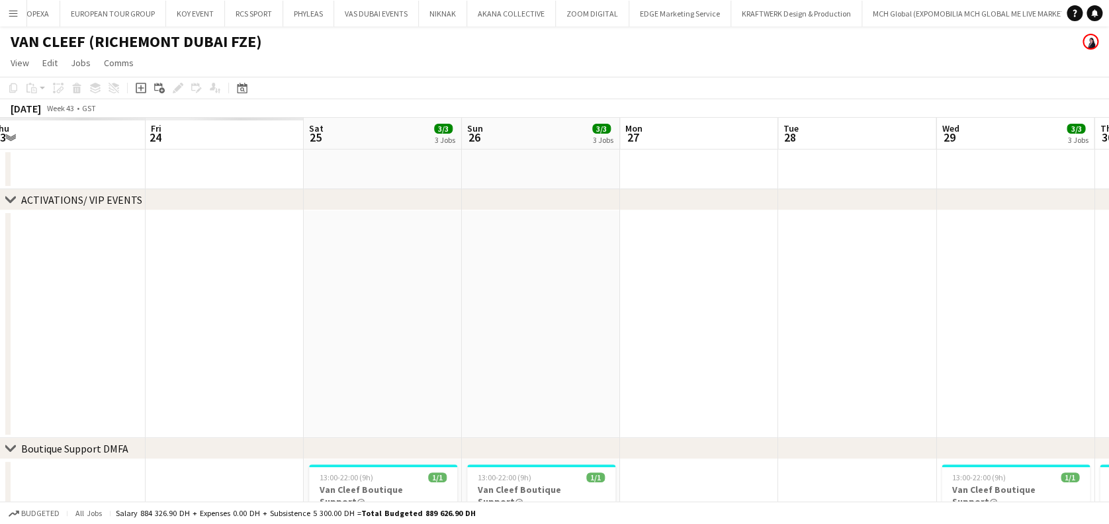
drag, startPoint x: 584, startPoint y: 315, endPoint x: 925, endPoint y: 265, distance: 343.8
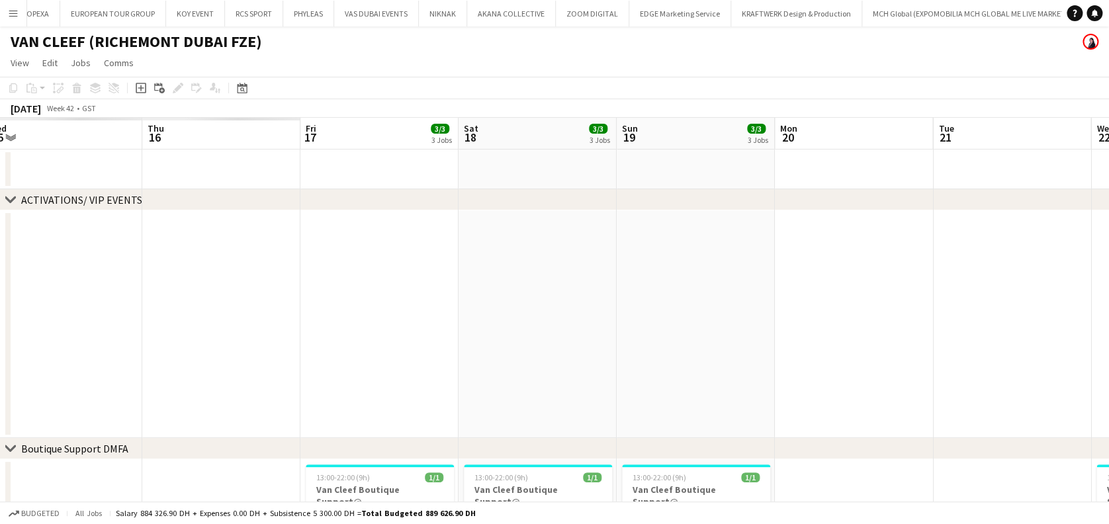
drag, startPoint x: 921, startPoint y: 266, endPoint x: 279, endPoint y: 279, distance: 642.9
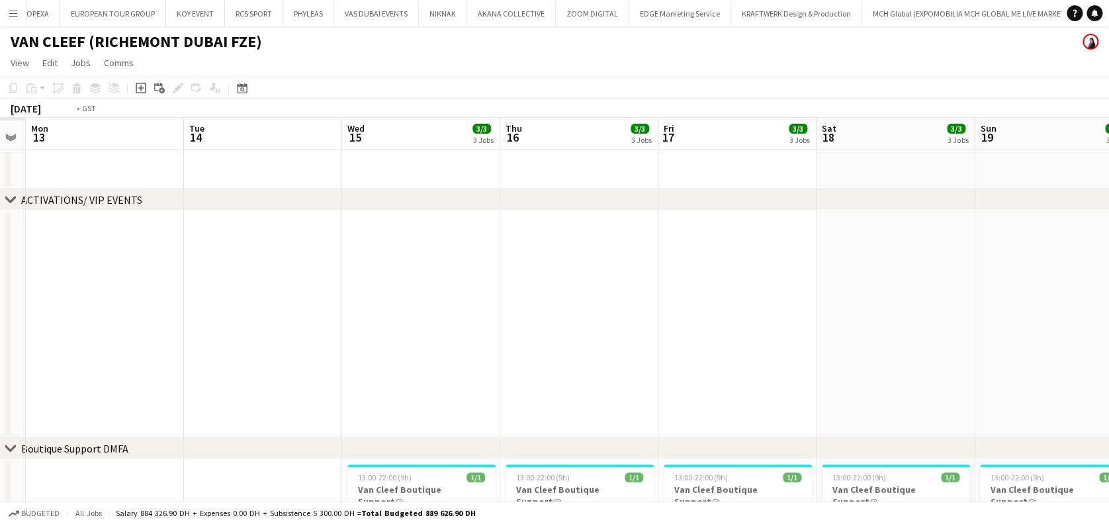
drag, startPoint x: 651, startPoint y: 275, endPoint x: 848, endPoint y: 259, distance: 197.9
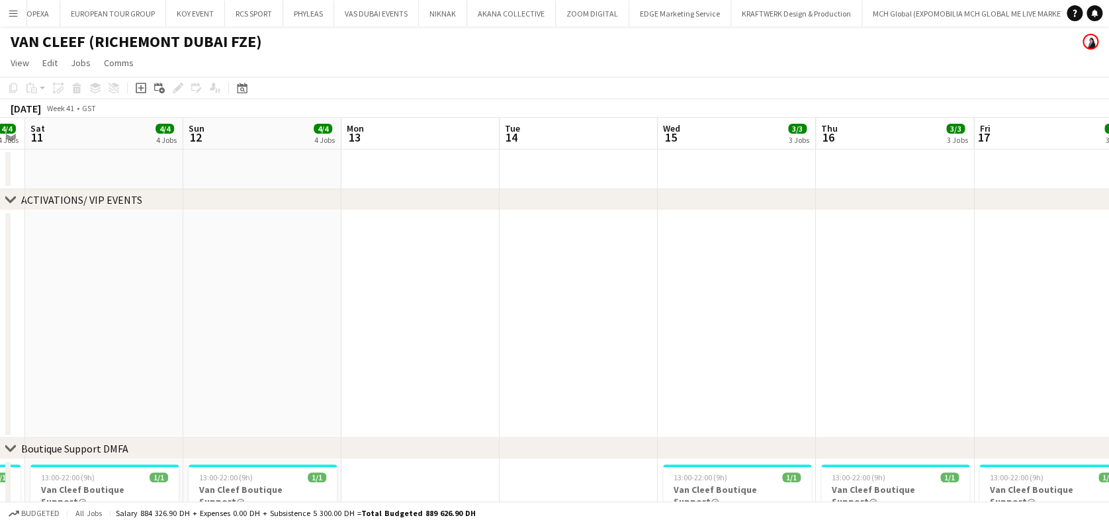
drag, startPoint x: 391, startPoint y: 312, endPoint x: 833, endPoint y: 253, distance: 446.2
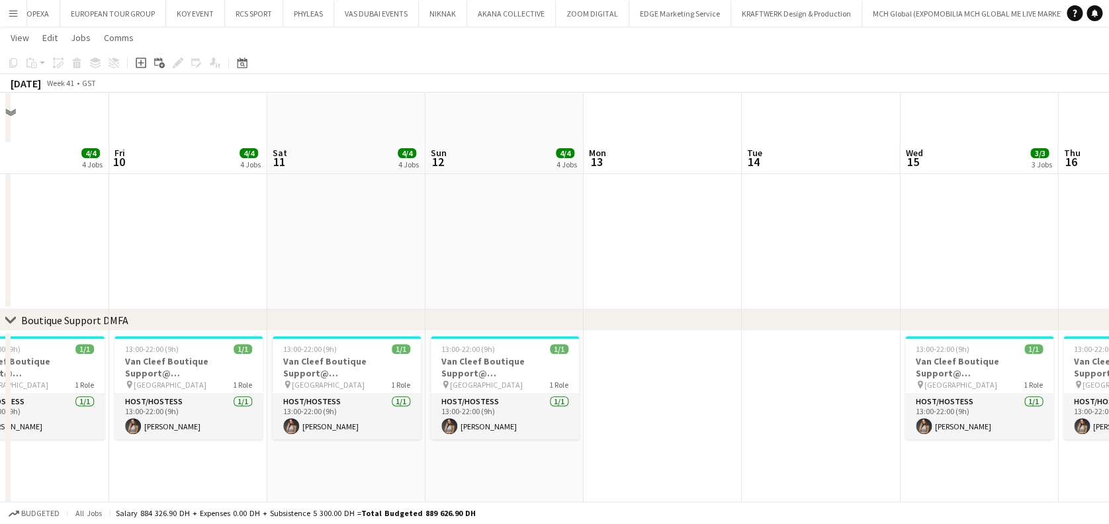
scroll to position [88, 0]
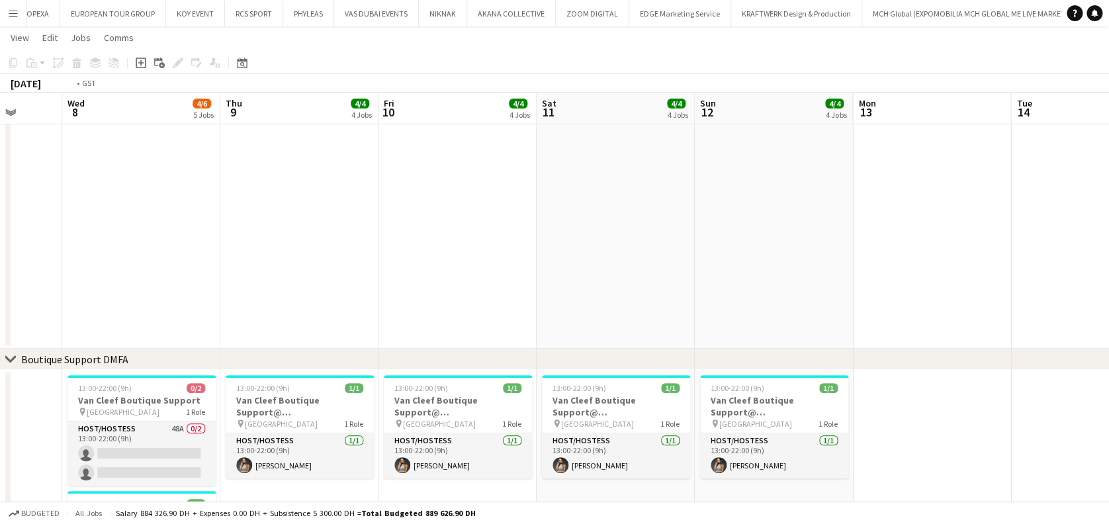
drag, startPoint x: 429, startPoint y: 295, endPoint x: 861, endPoint y: 265, distance: 432.7
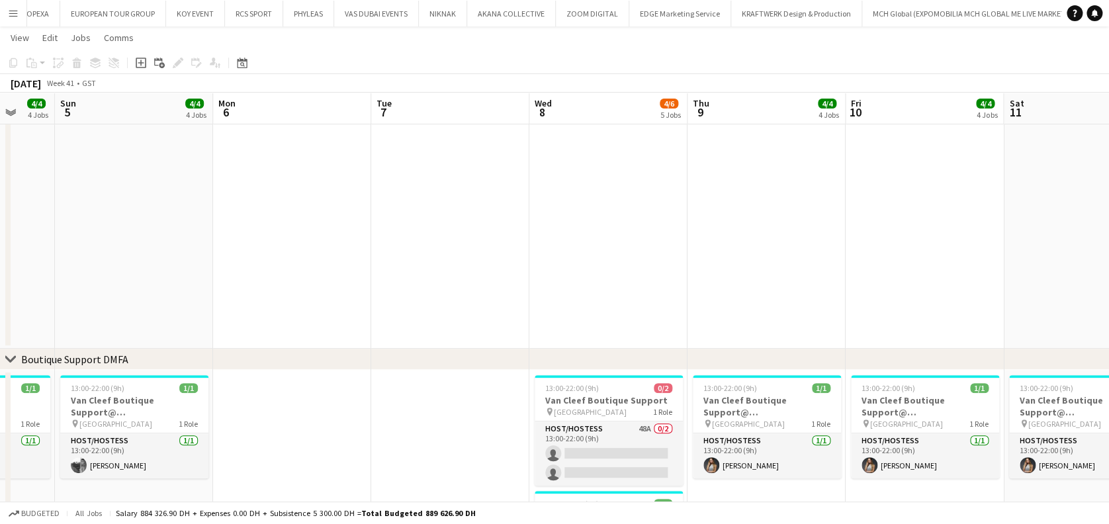
drag, startPoint x: 205, startPoint y: 263, endPoint x: 849, endPoint y: 255, distance: 644.8
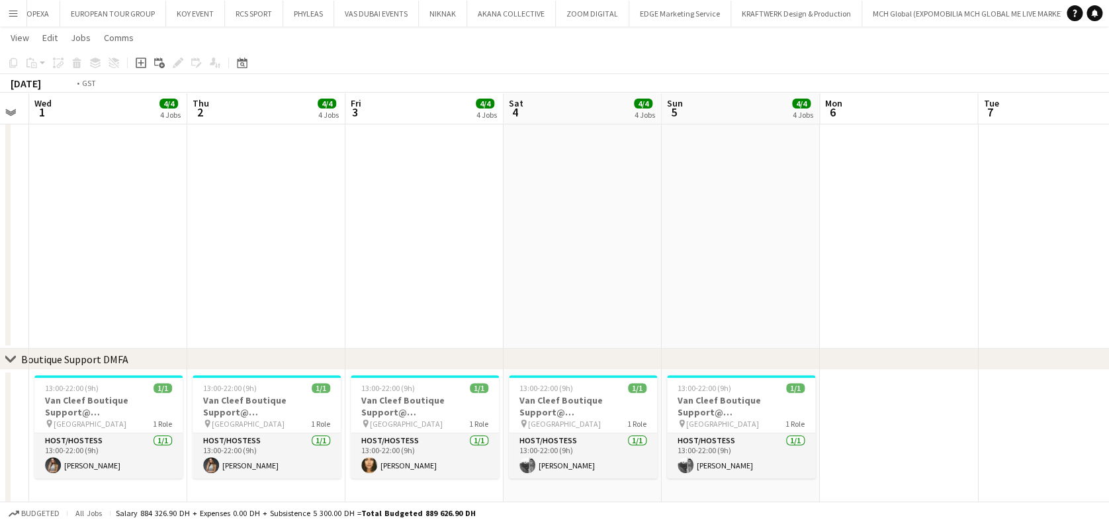
drag, startPoint x: 566, startPoint y: 266, endPoint x: 741, endPoint y: 247, distance: 175.8
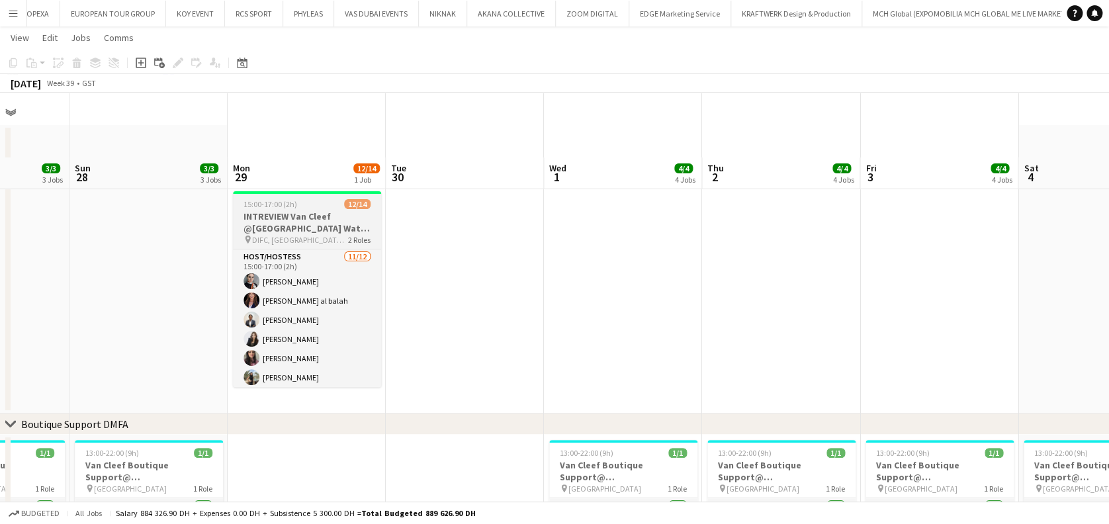
scroll to position [0, 0]
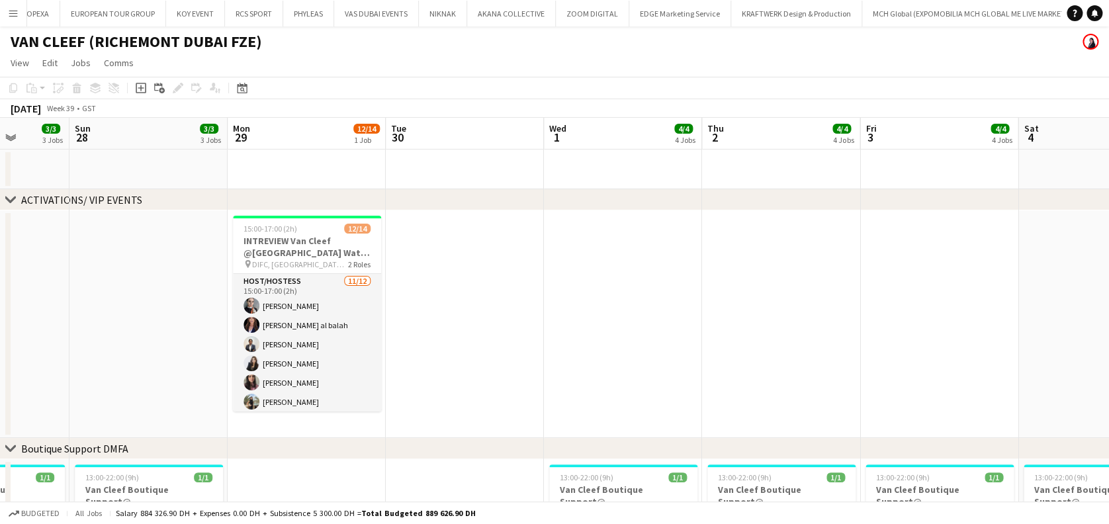
click at [329, 322] on app-card-role "Host/Hostess [DATE] 15:00-17:00 (2h) [PERSON_NAME] [PERSON_NAME] al balah [PERS…" at bounding box center [307, 402] width 148 height 256
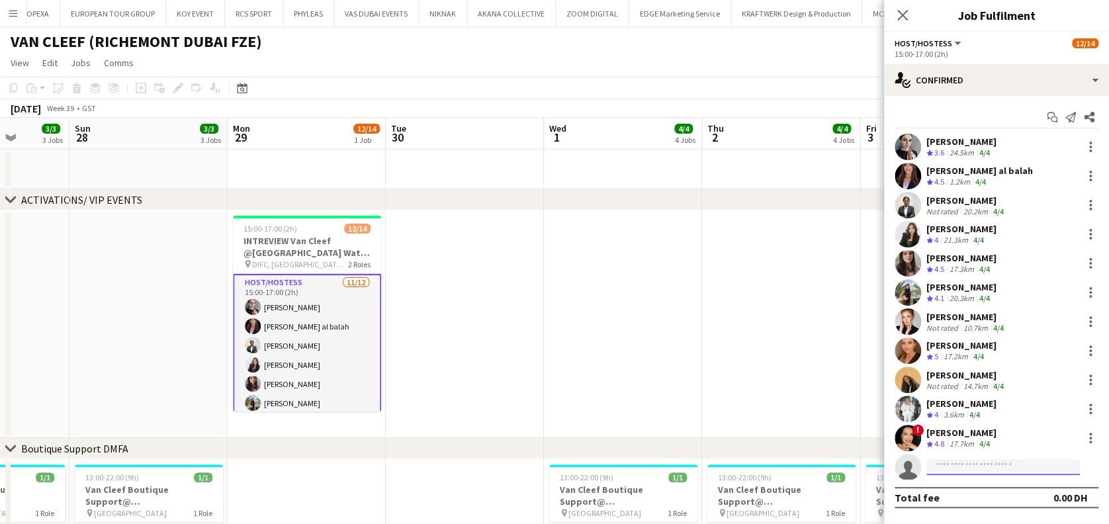
click at [985, 469] on input at bounding box center [1004, 467] width 154 height 16
paste input "**********"
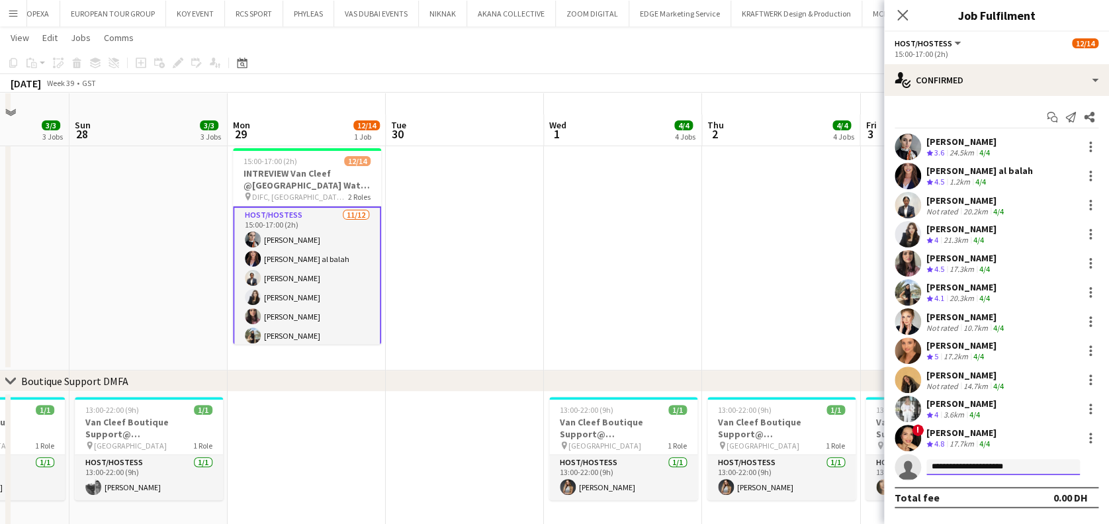
scroll to position [88, 0]
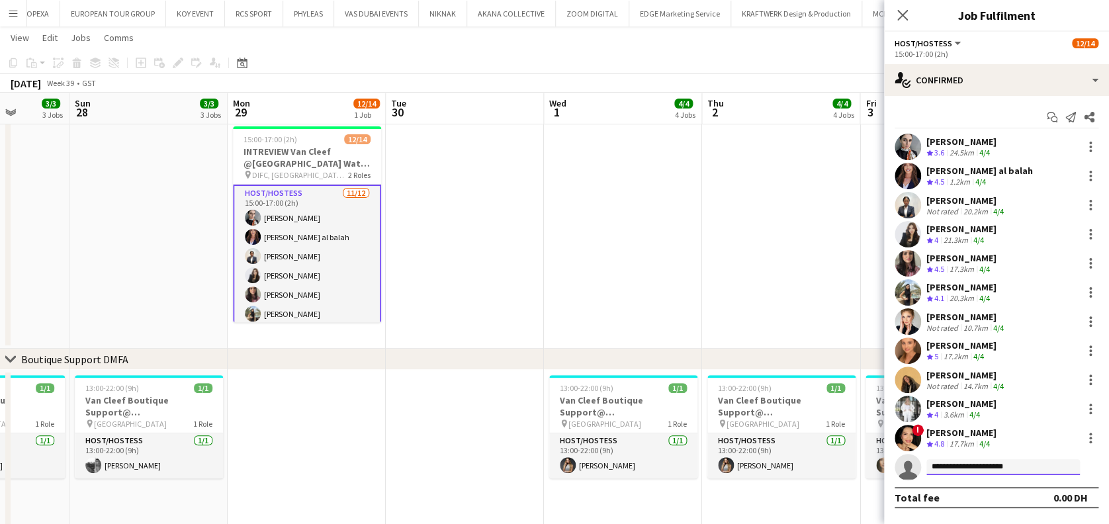
click at [1012, 467] on input "**********" at bounding box center [1004, 467] width 154 height 16
type input "**********"
click at [996, 489] on span "[PERSON_NAME]" at bounding box center [975, 486] width 76 height 11
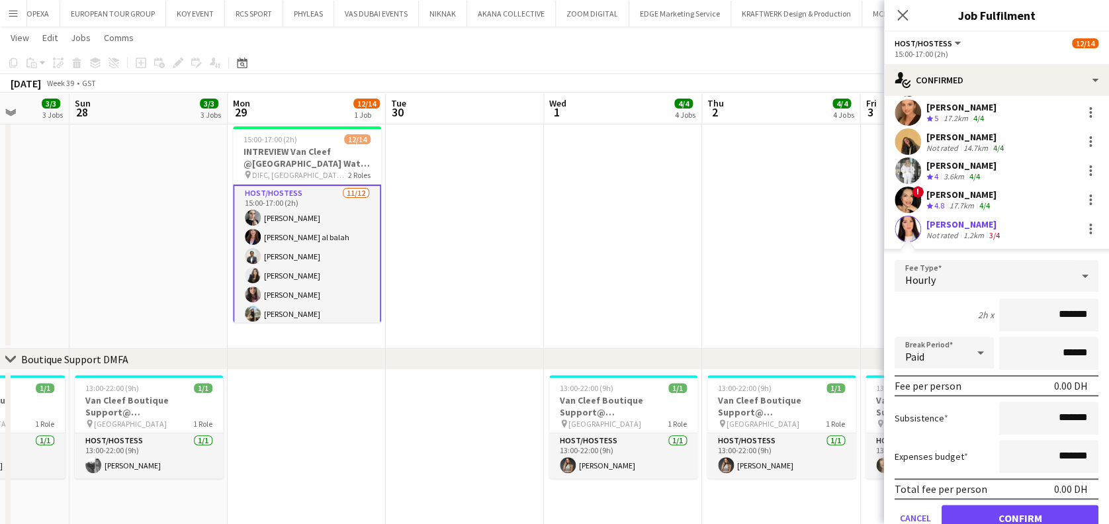
scroll to position [293, 0]
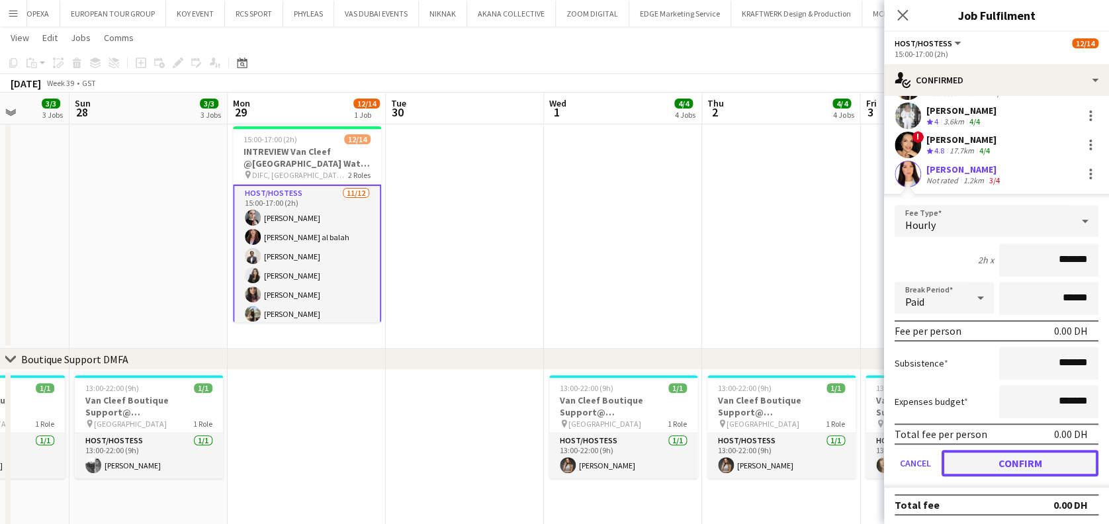
click at [1000, 459] on button "Confirm" at bounding box center [1020, 463] width 157 height 26
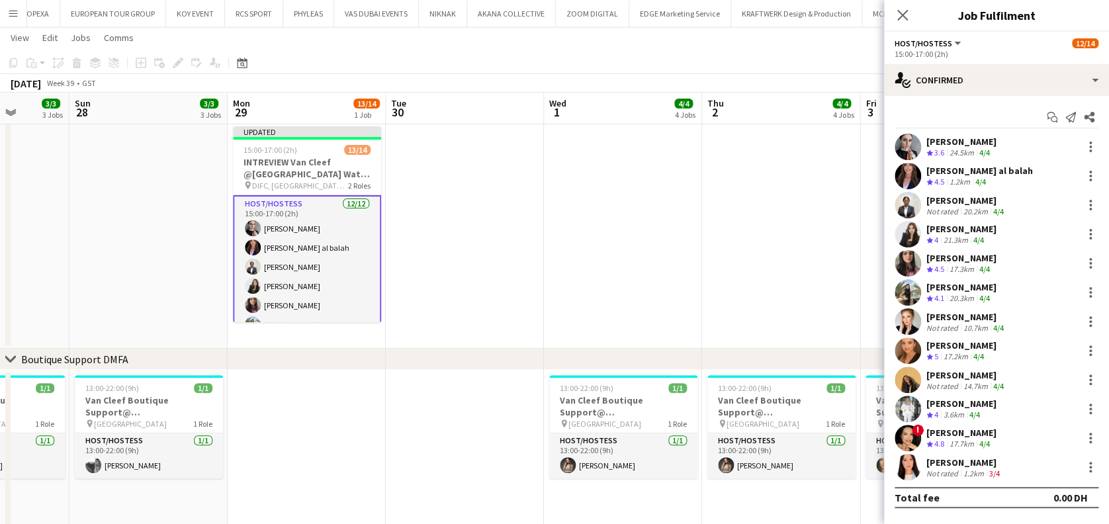
scroll to position [0, 0]
click at [697, 263] on app-date-cell at bounding box center [623, 235] width 158 height 228
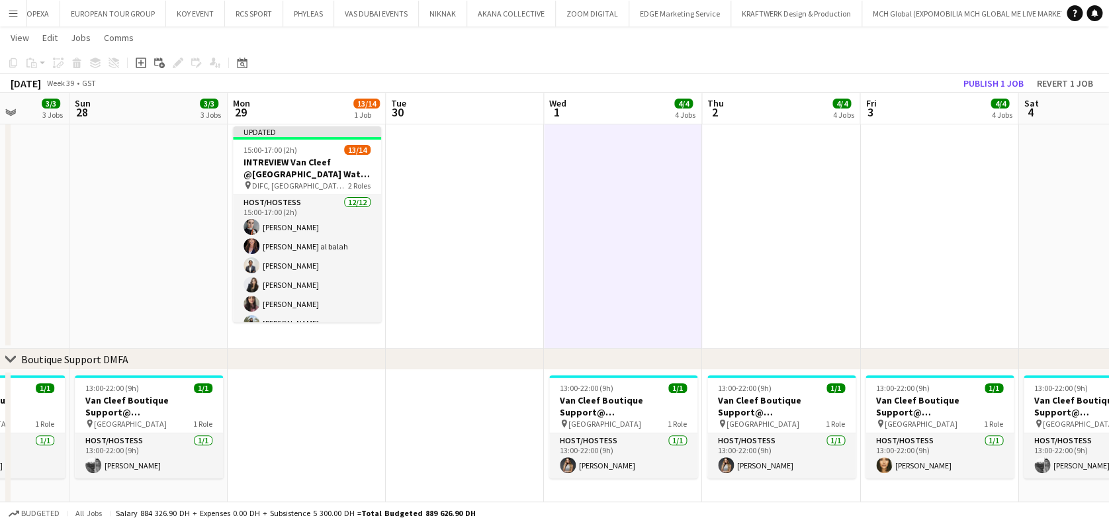
scroll to position [0, 407]
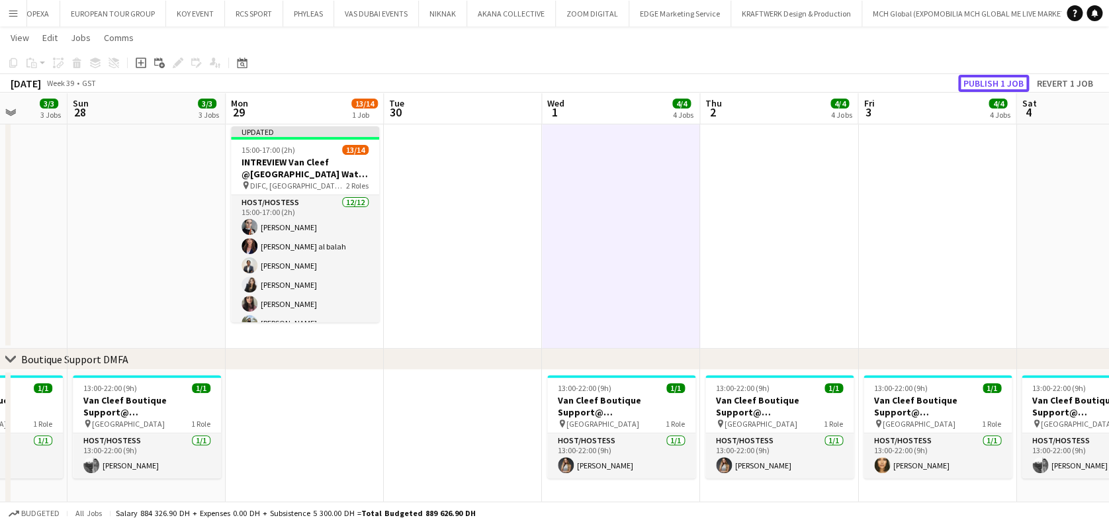
drag, startPoint x: 986, startPoint y: 85, endPoint x: 615, endPoint y: 189, distance: 385.0
click at [984, 83] on button "Publish 1 job" at bounding box center [993, 83] width 71 height 17
